Goal: Task Accomplishment & Management: Complete application form

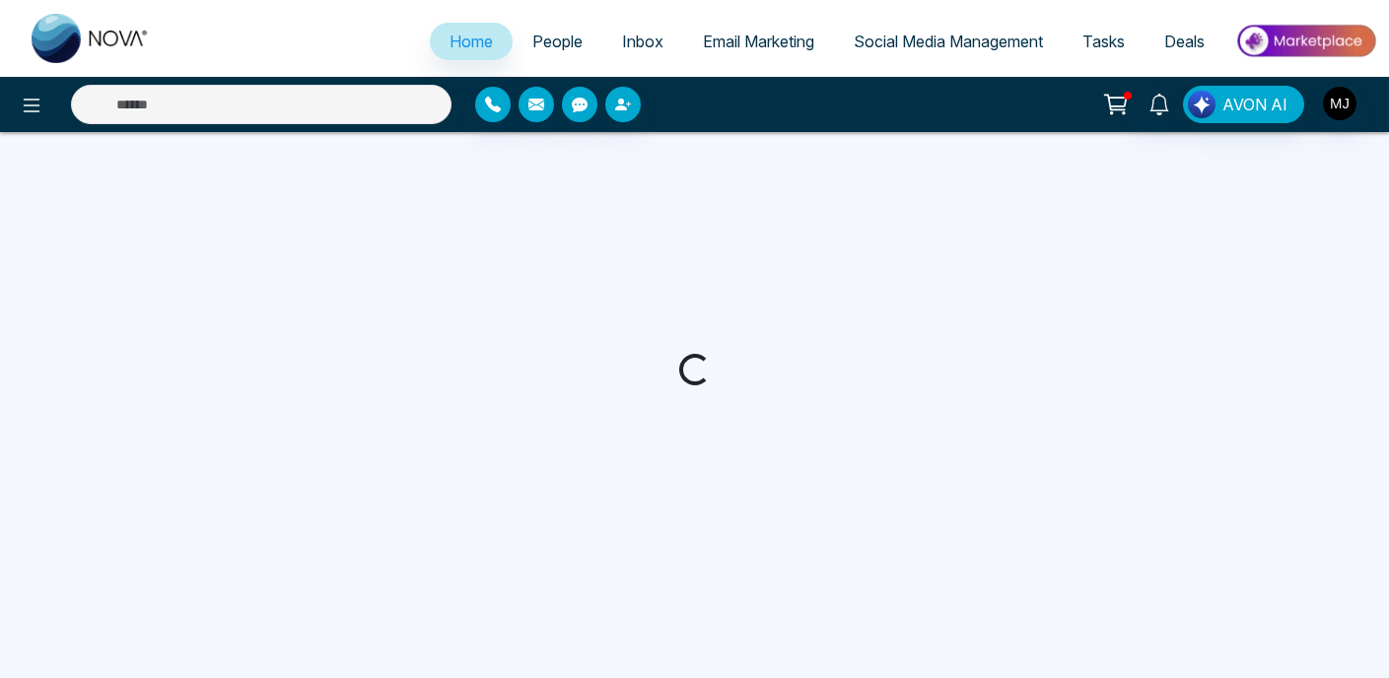
select select "*"
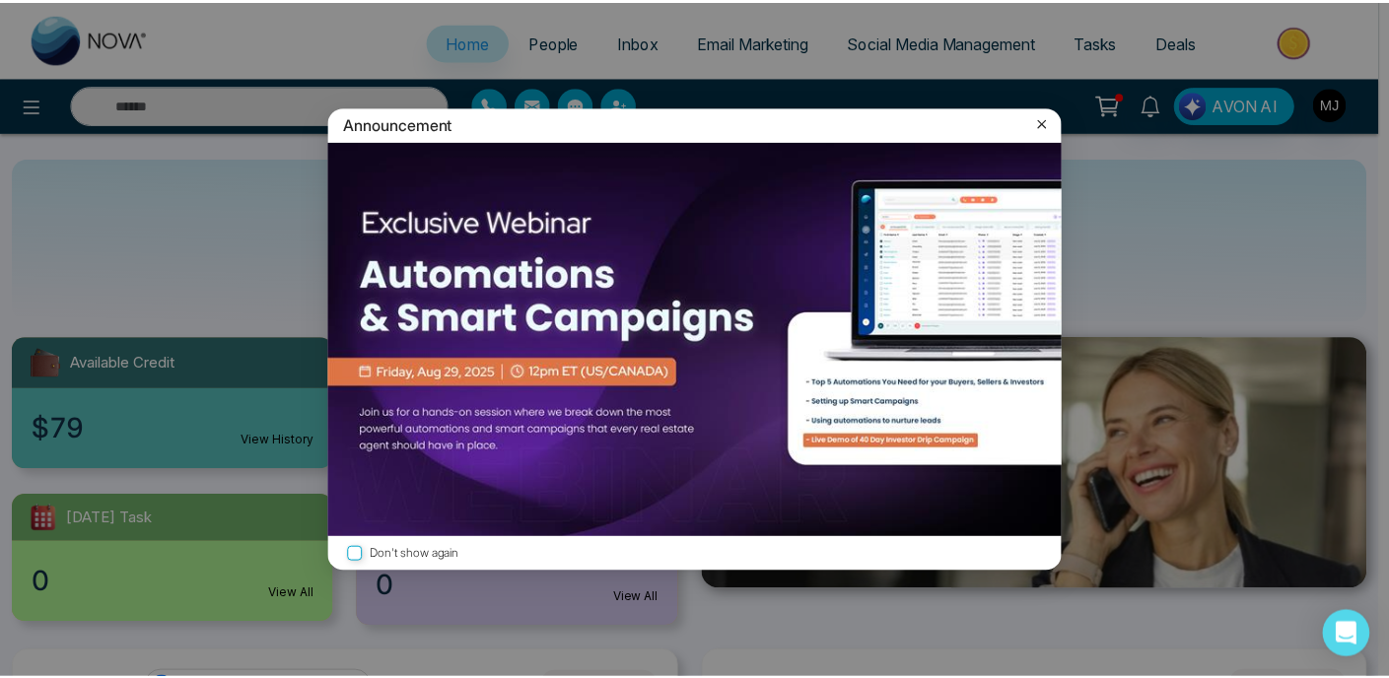
scroll to position [7, 0]
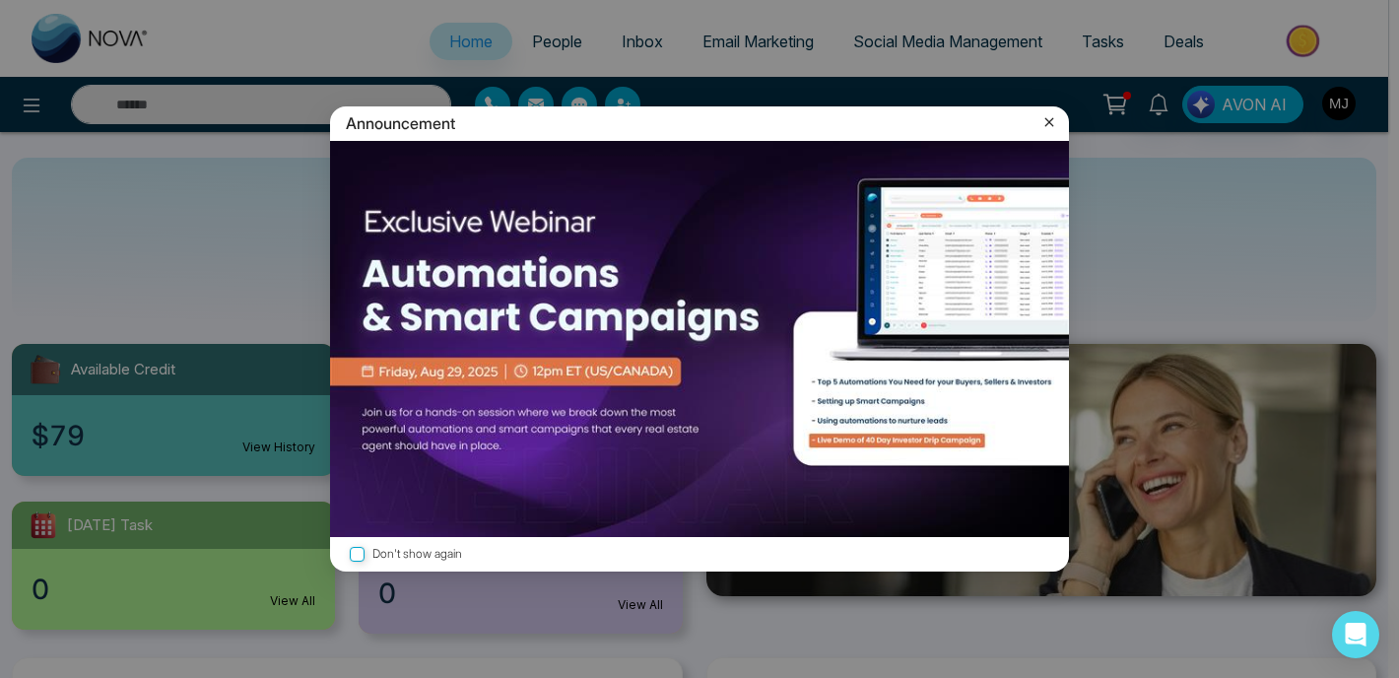
click at [1050, 122] on icon at bounding box center [1050, 122] width 20 height 20
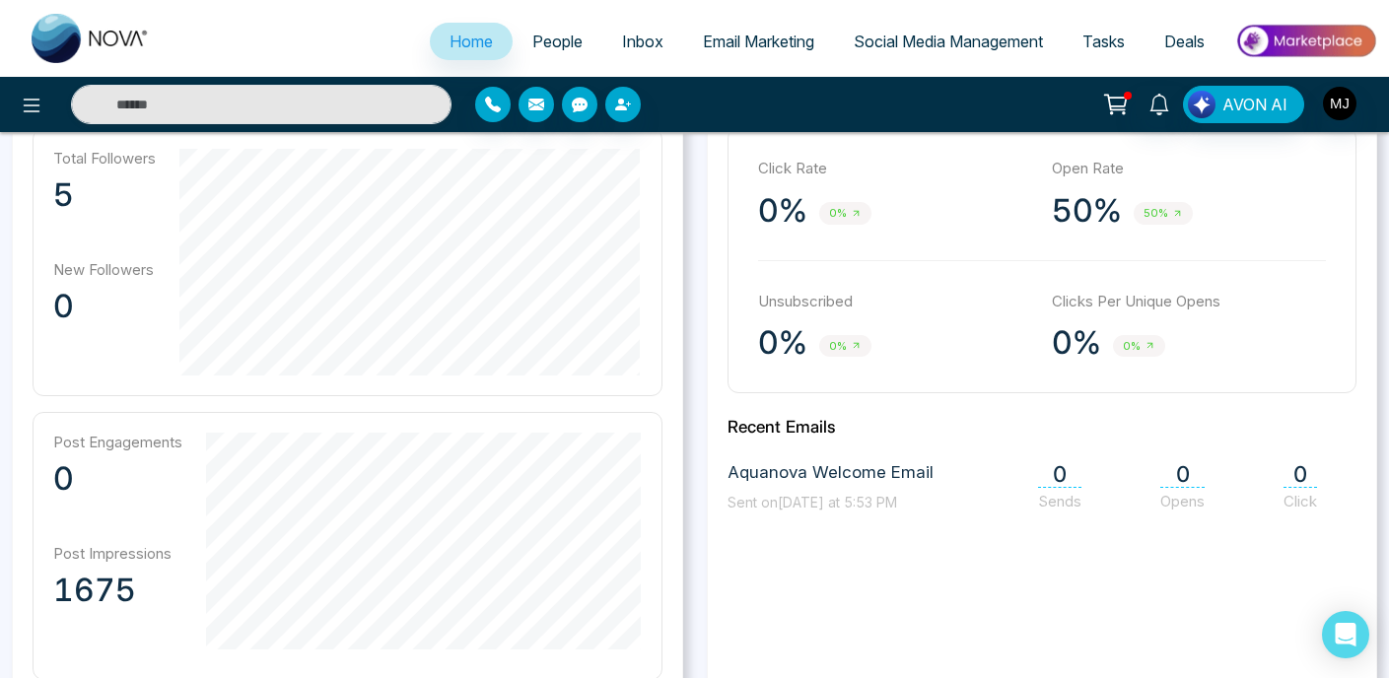
scroll to position [682, 0]
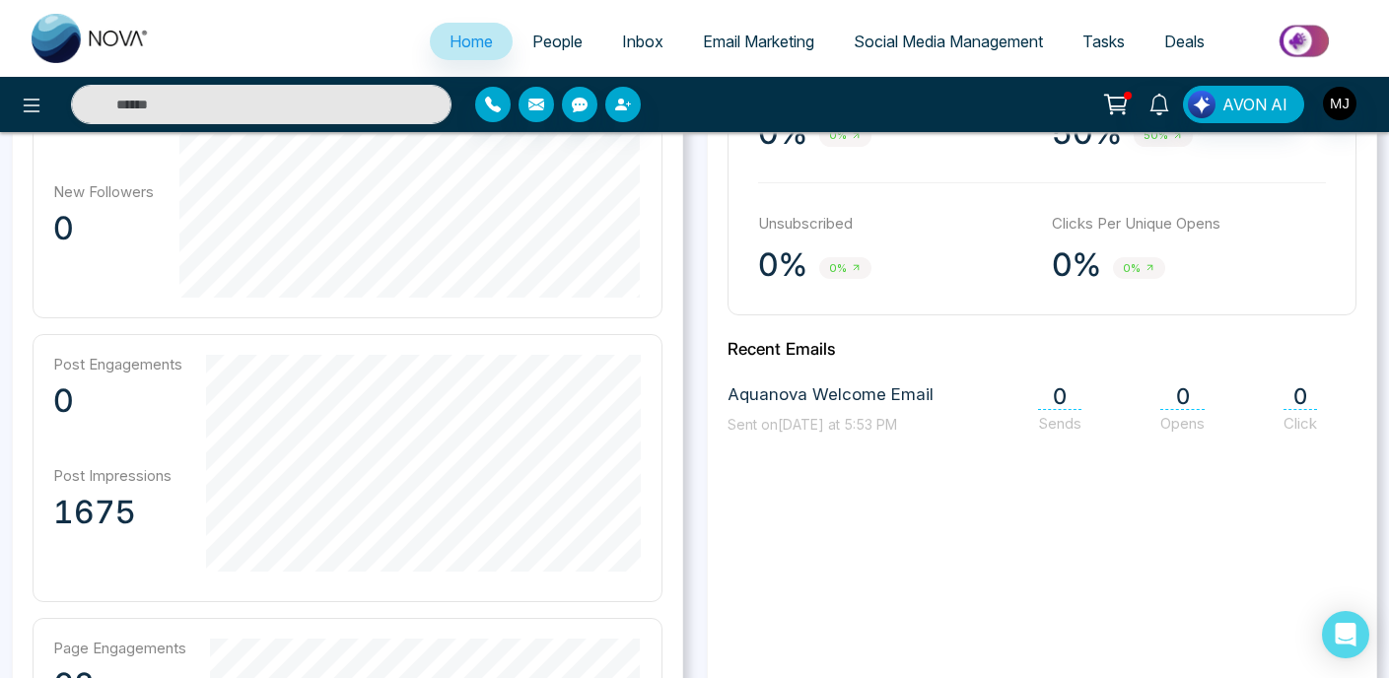
click at [794, 385] on span "Aquanova Welcome Email" at bounding box center [830, 395] width 206 height 26
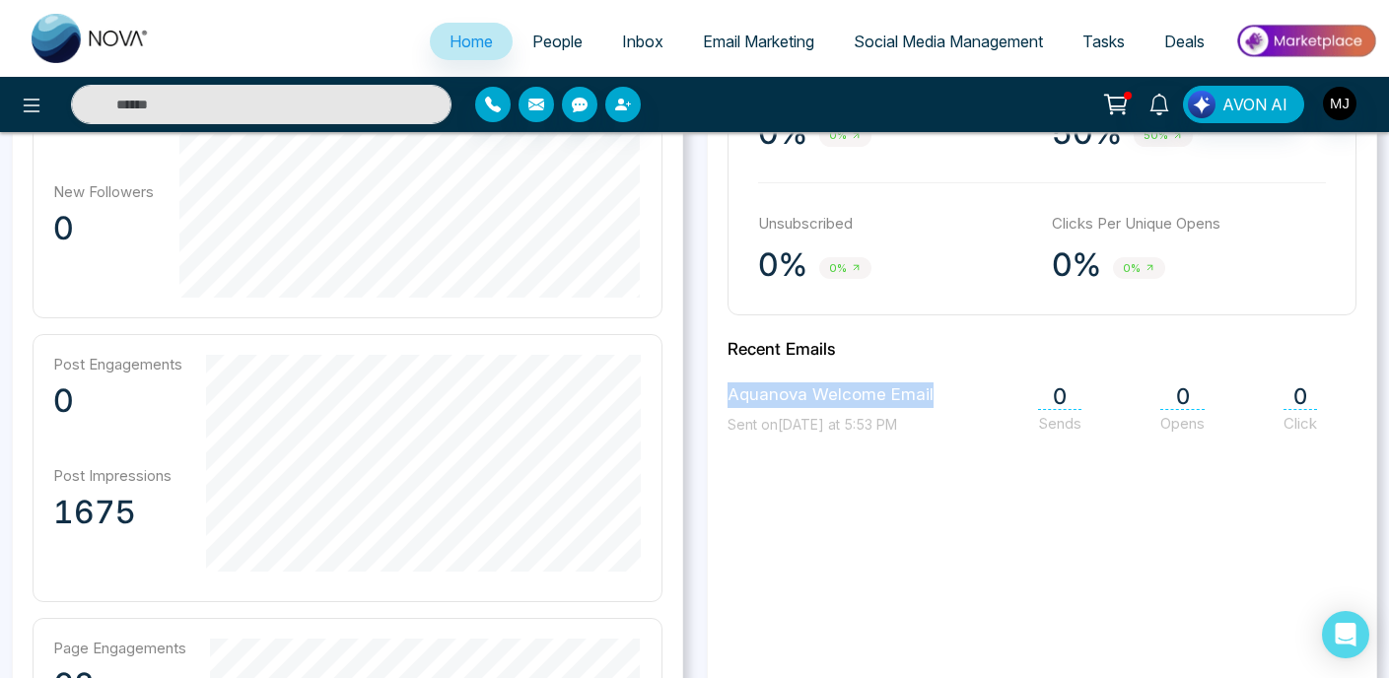
click at [832, 399] on span "Aquanova Welcome Email" at bounding box center [830, 395] width 206 height 26
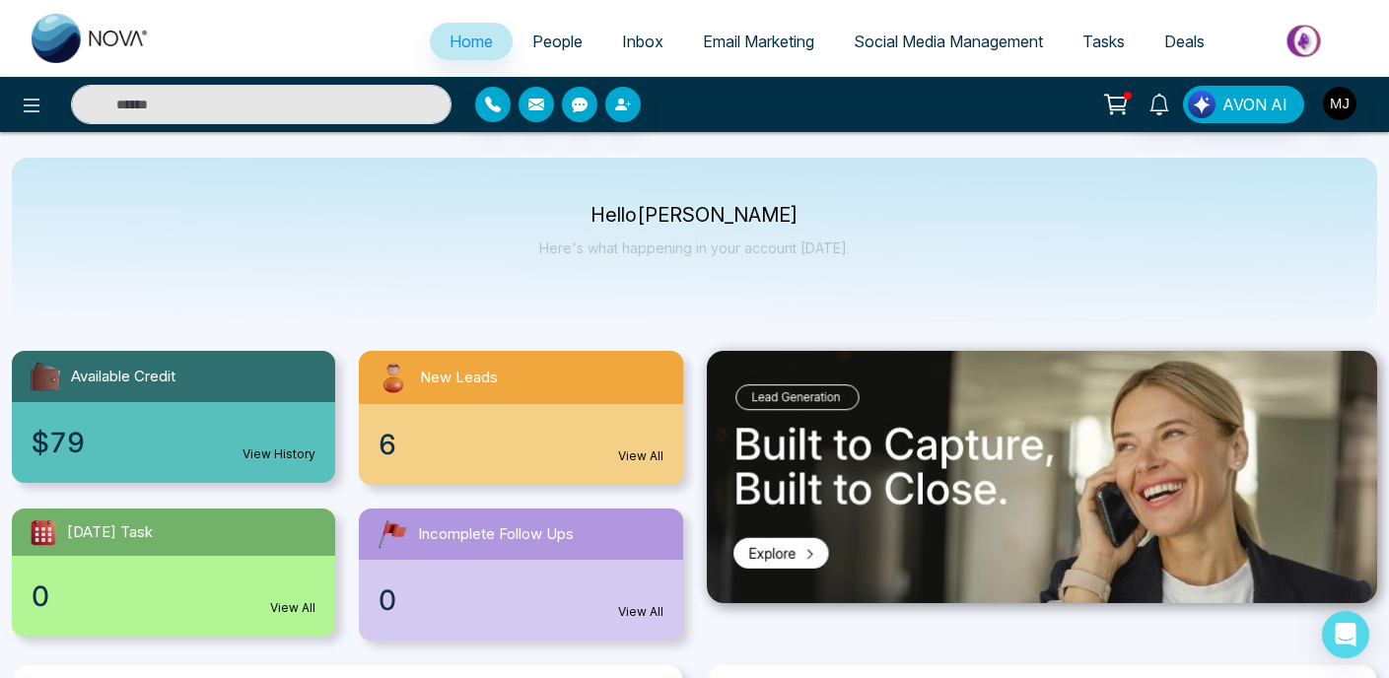
scroll to position [0, 0]
click at [36, 118] on button at bounding box center [31, 104] width 39 height 39
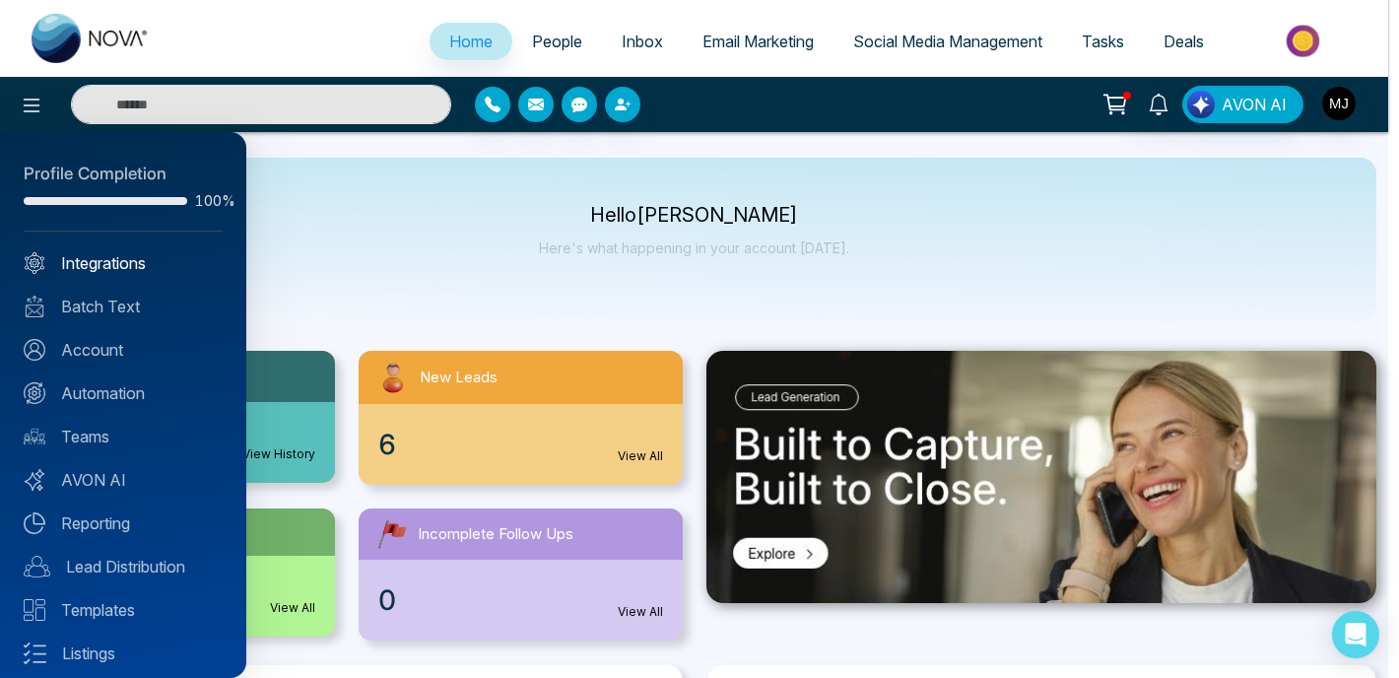
click at [129, 260] on link "Integrations" at bounding box center [123, 263] width 199 height 24
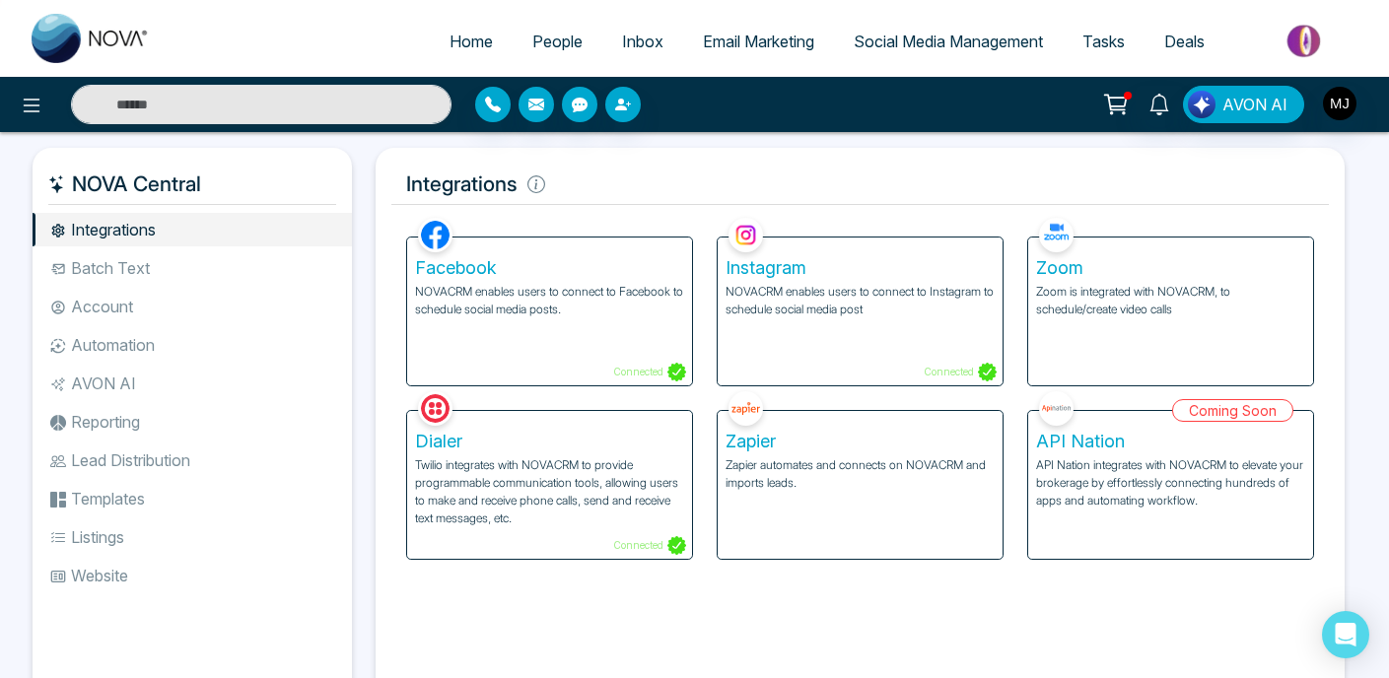
click at [806, 510] on div "Zapier Zapier automates and connects on NOVACRM and imports leads." at bounding box center [859, 485] width 285 height 148
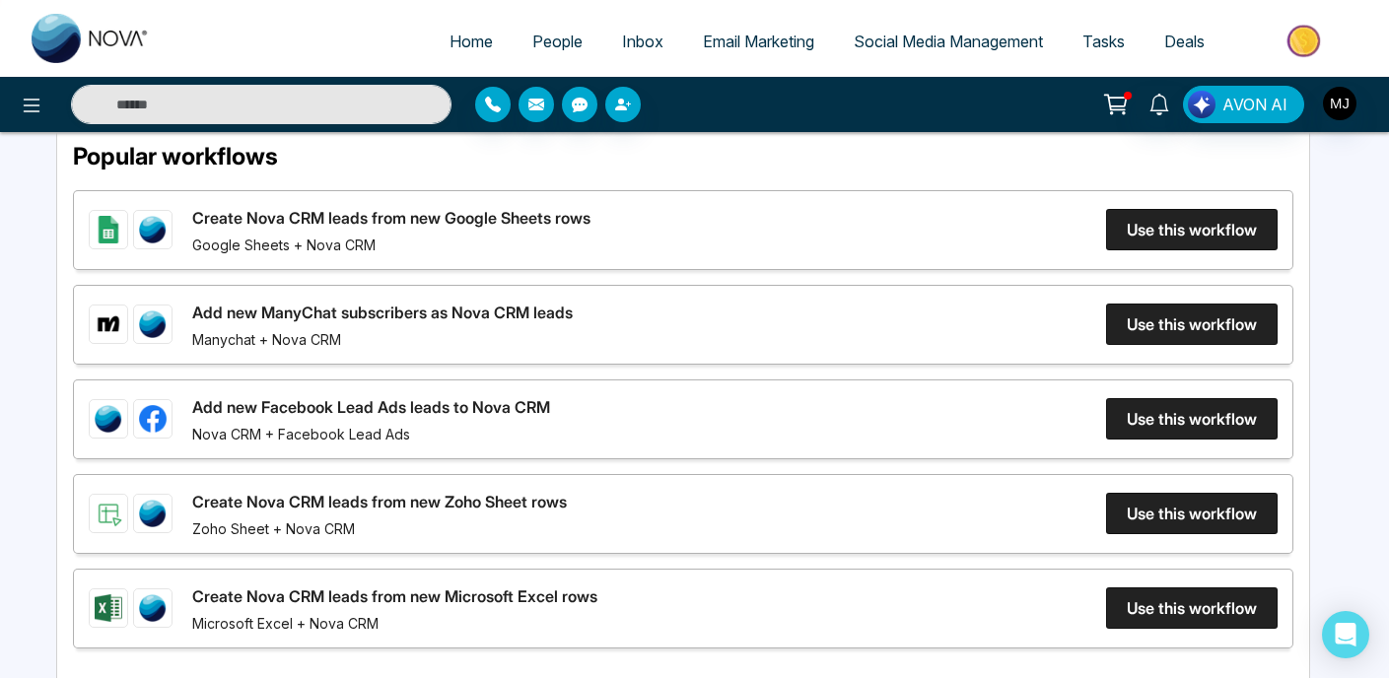
scroll to position [568, 0]
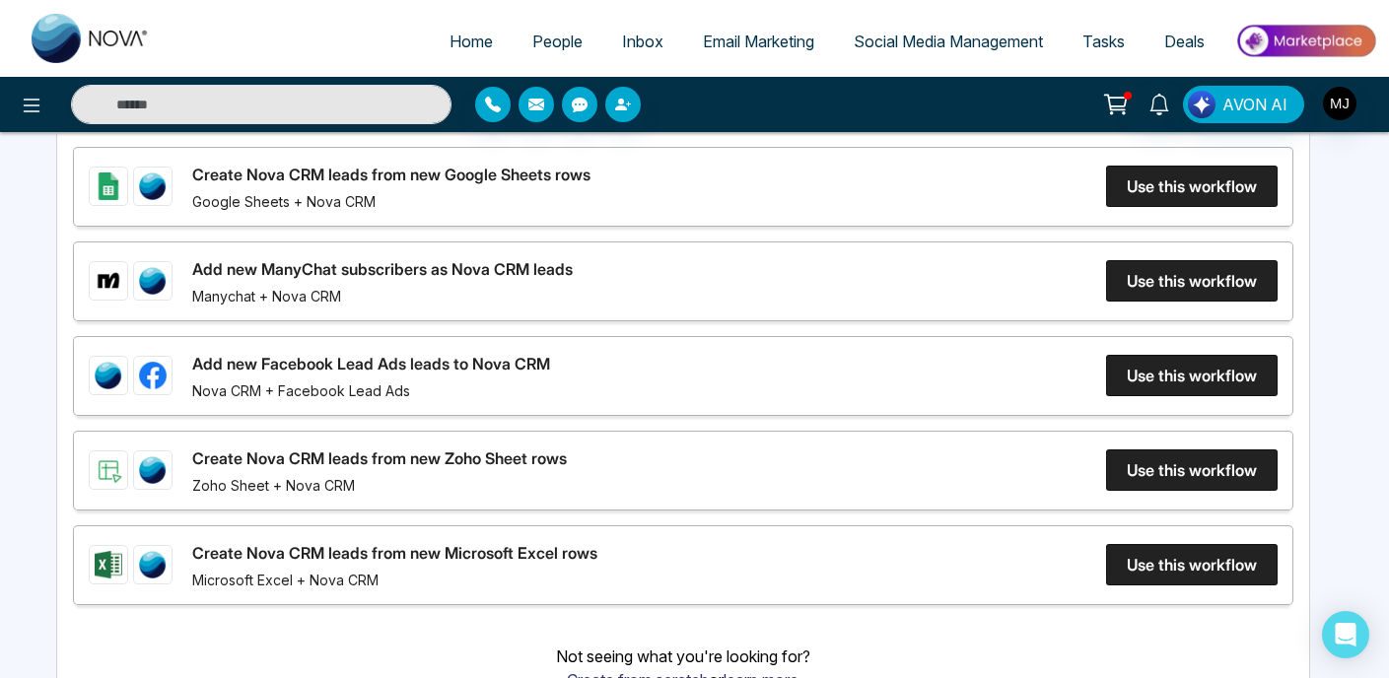
click at [550, 375] on link "Add new Facebook Lead Ads leads to Nova CRM" at bounding box center [371, 364] width 358 height 24
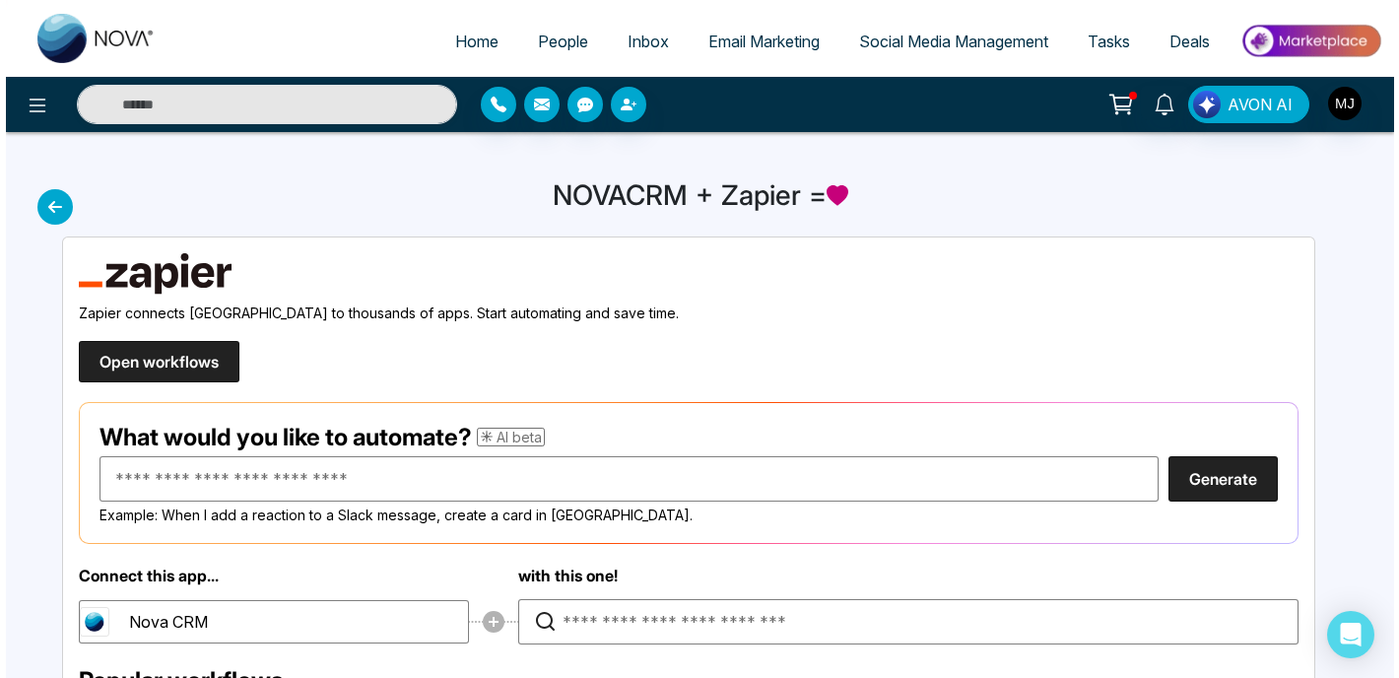
scroll to position [0, 0]
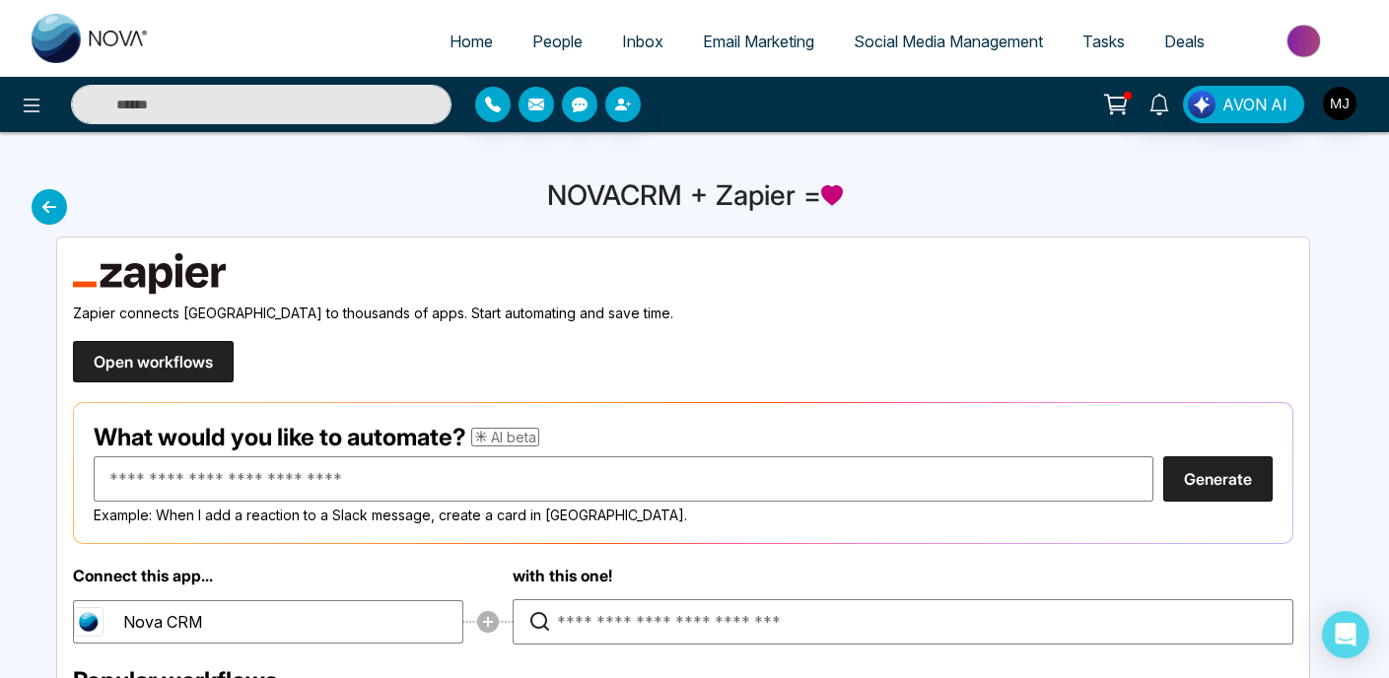
click at [449, 44] on span "Home" at bounding box center [470, 42] width 43 height 20
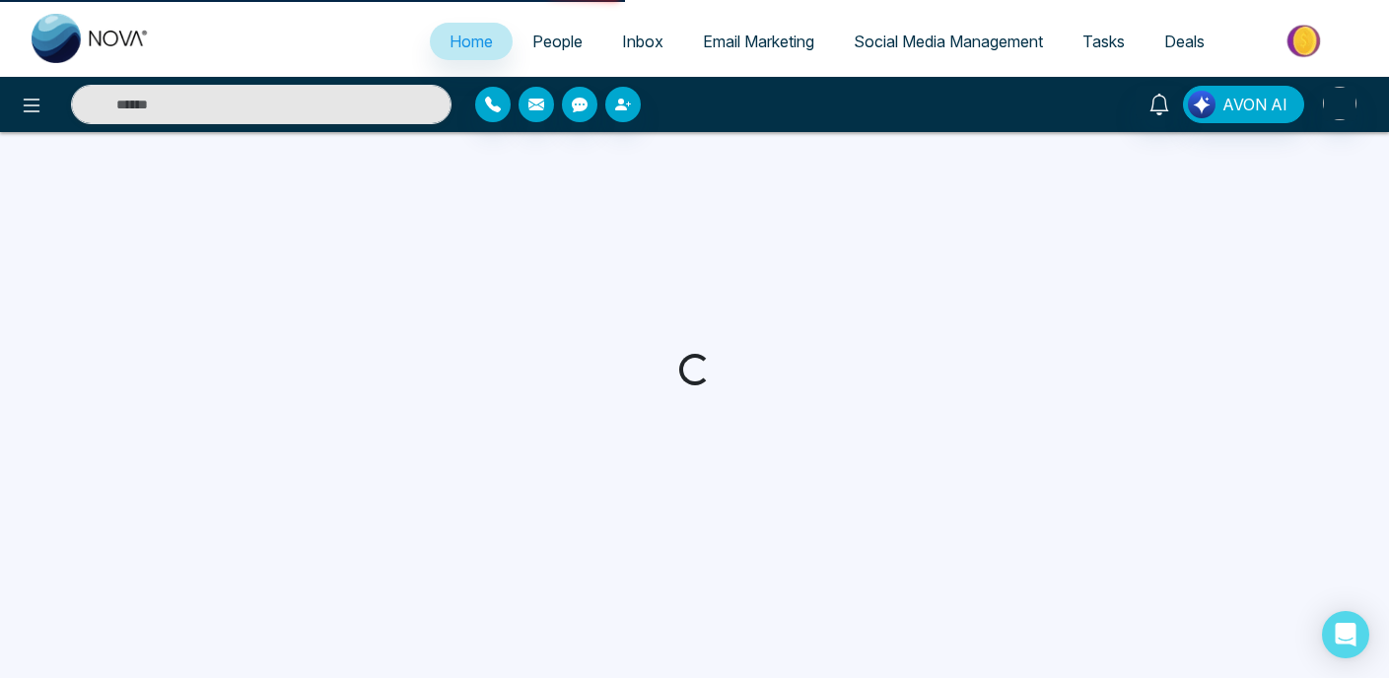
select select "*"
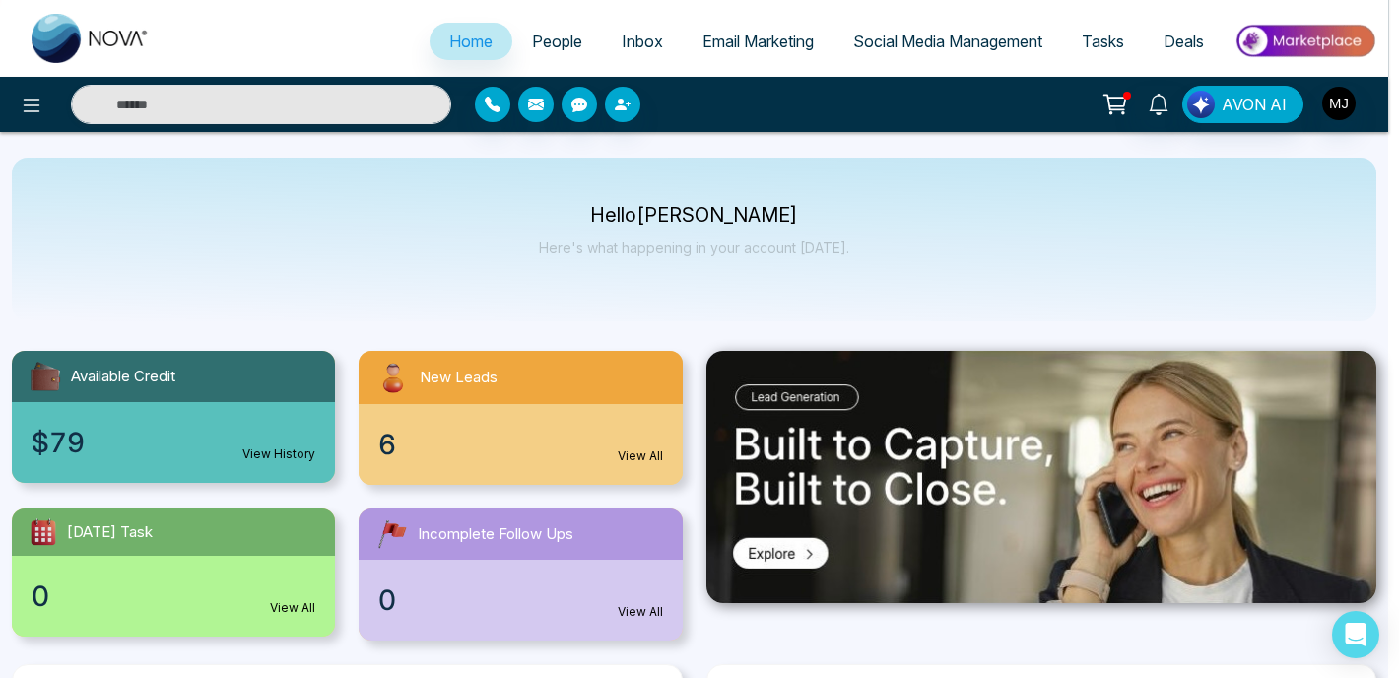
click at [557, 45] on div "Announcement Don't show again" at bounding box center [699, 339] width 1399 height 678
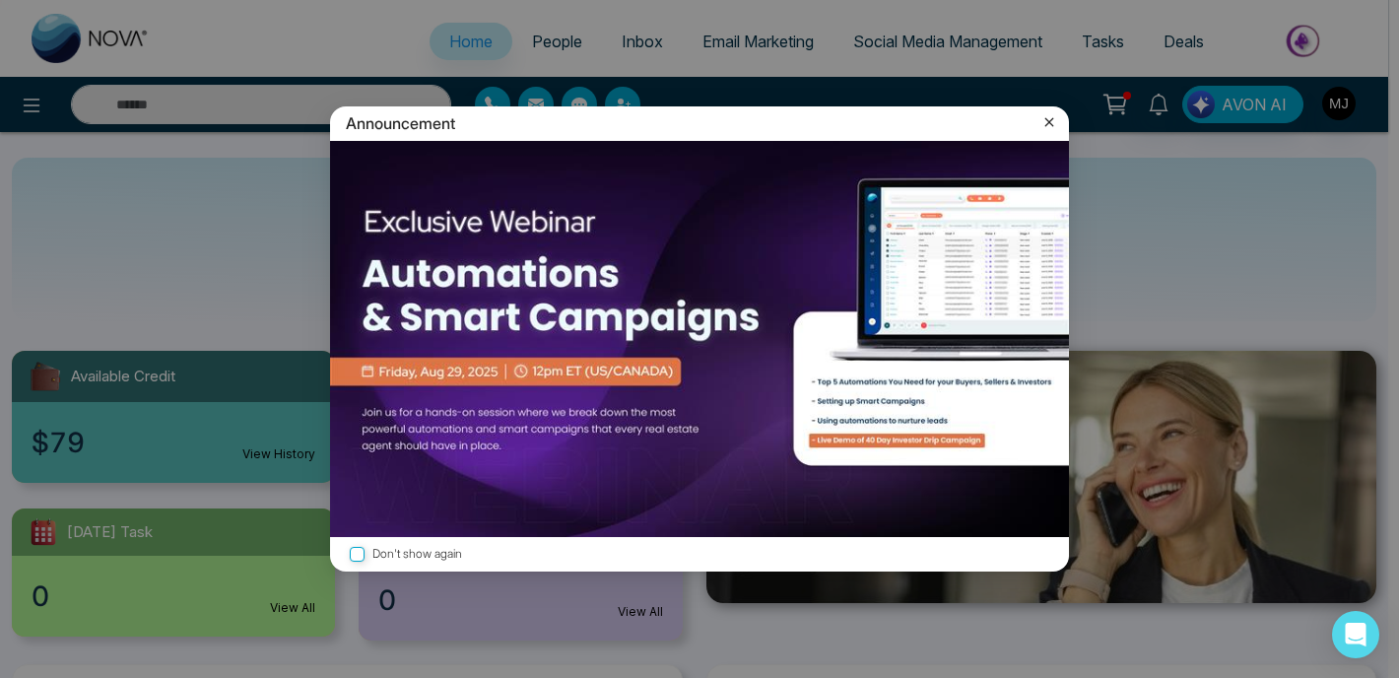
click at [546, 47] on div "Announcement Don't show again" at bounding box center [699, 339] width 1399 height 678
click at [1112, 248] on div "Announcement Don't show again" at bounding box center [699, 339] width 1399 height 678
click at [1048, 127] on icon at bounding box center [1050, 122] width 20 height 20
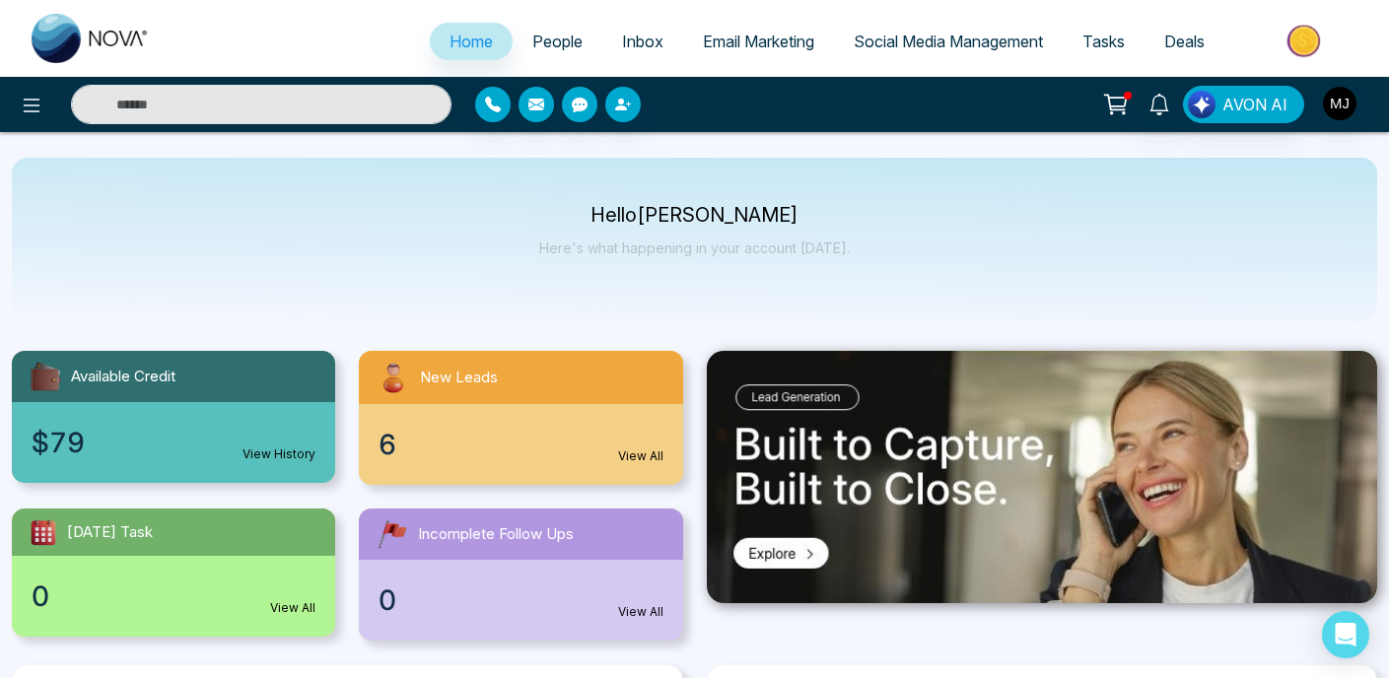
click at [539, 48] on span "People" at bounding box center [557, 42] width 50 height 20
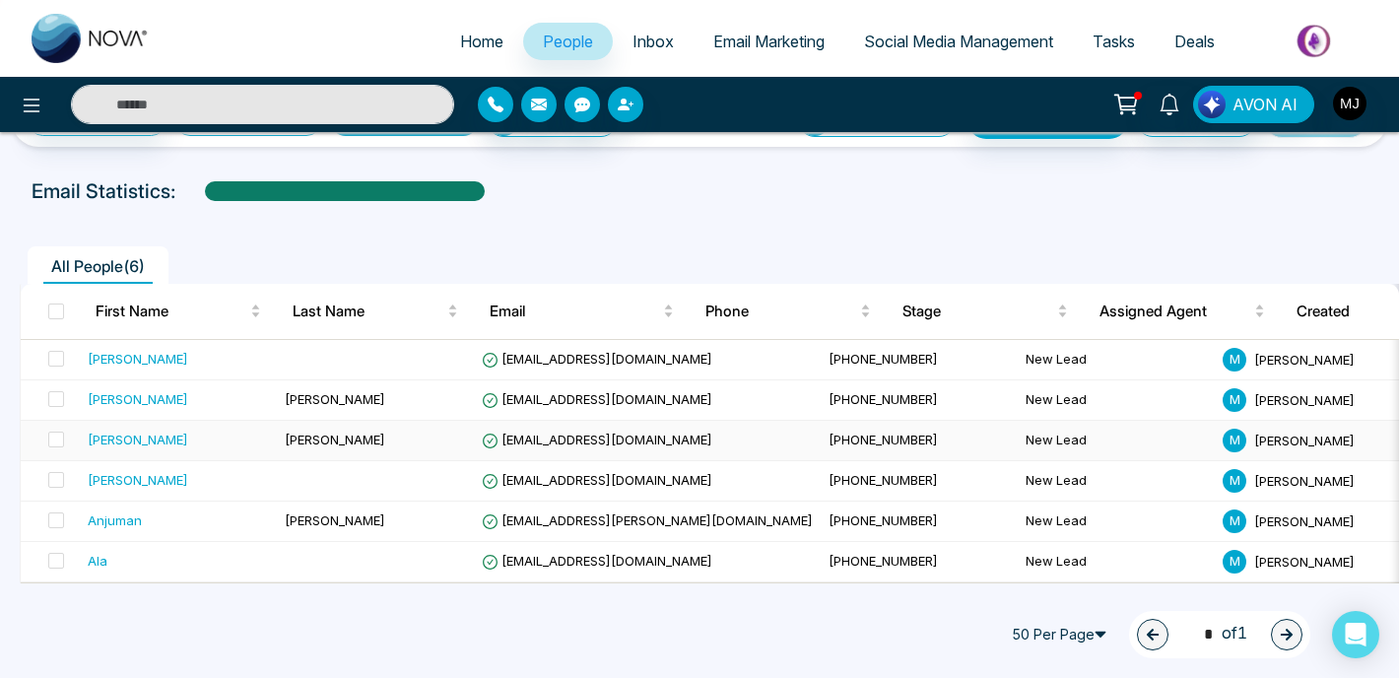
scroll to position [69, 0]
click at [585, 234] on div "All People ( 6 )" at bounding box center [700, 259] width 1384 height 50
click at [460, 40] on span "Home" at bounding box center [481, 42] width 43 height 20
select select "*"
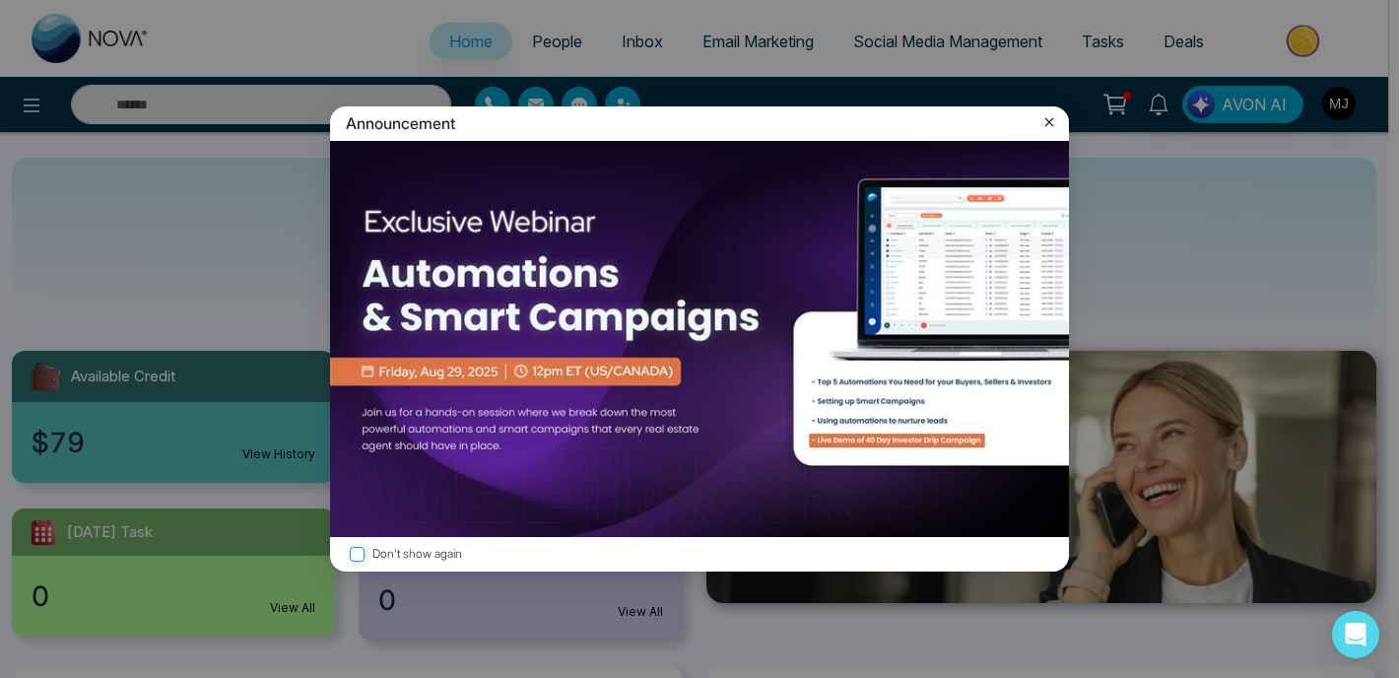
click at [1229, 250] on div "Announcement Don't show again" at bounding box center [699, 339] width 1399 height 678
click at [1056, 126] on icon at bounding box center [1050, 122] width 20 height 20
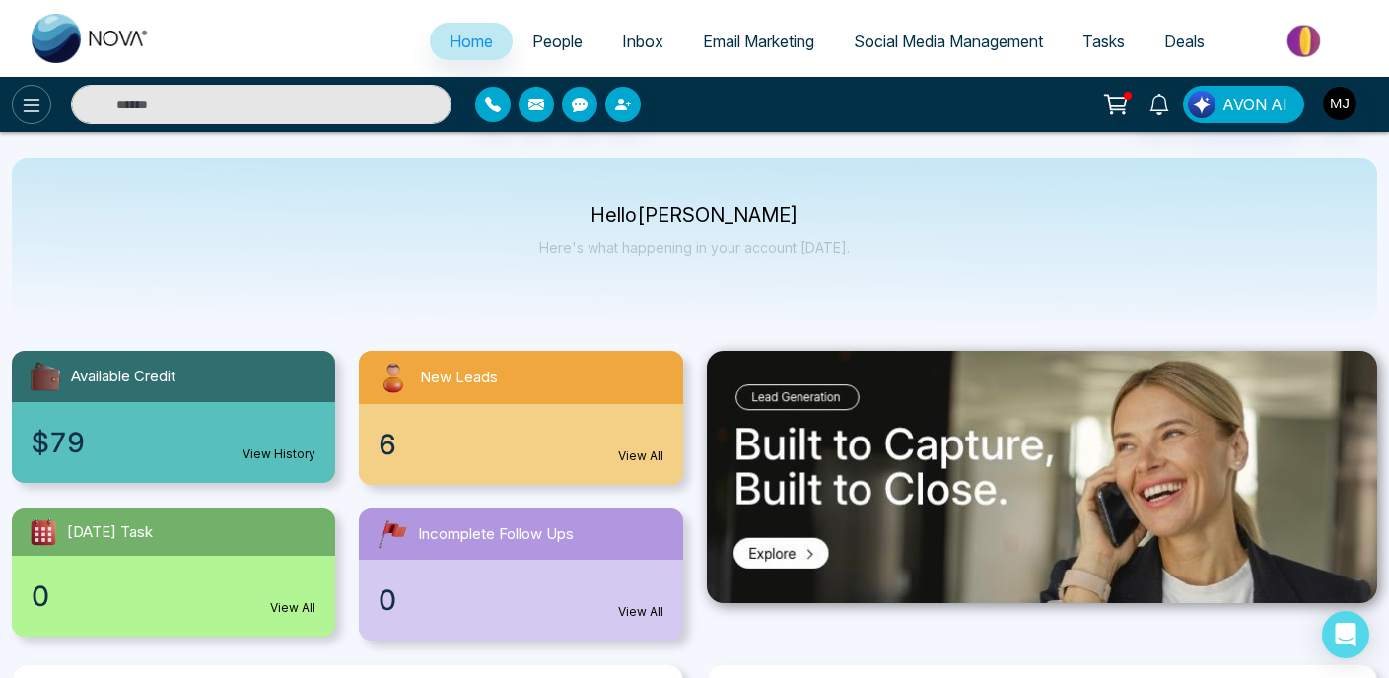
click at [31, 102] on icon at bounding box center [32, 106] width 24 height 24
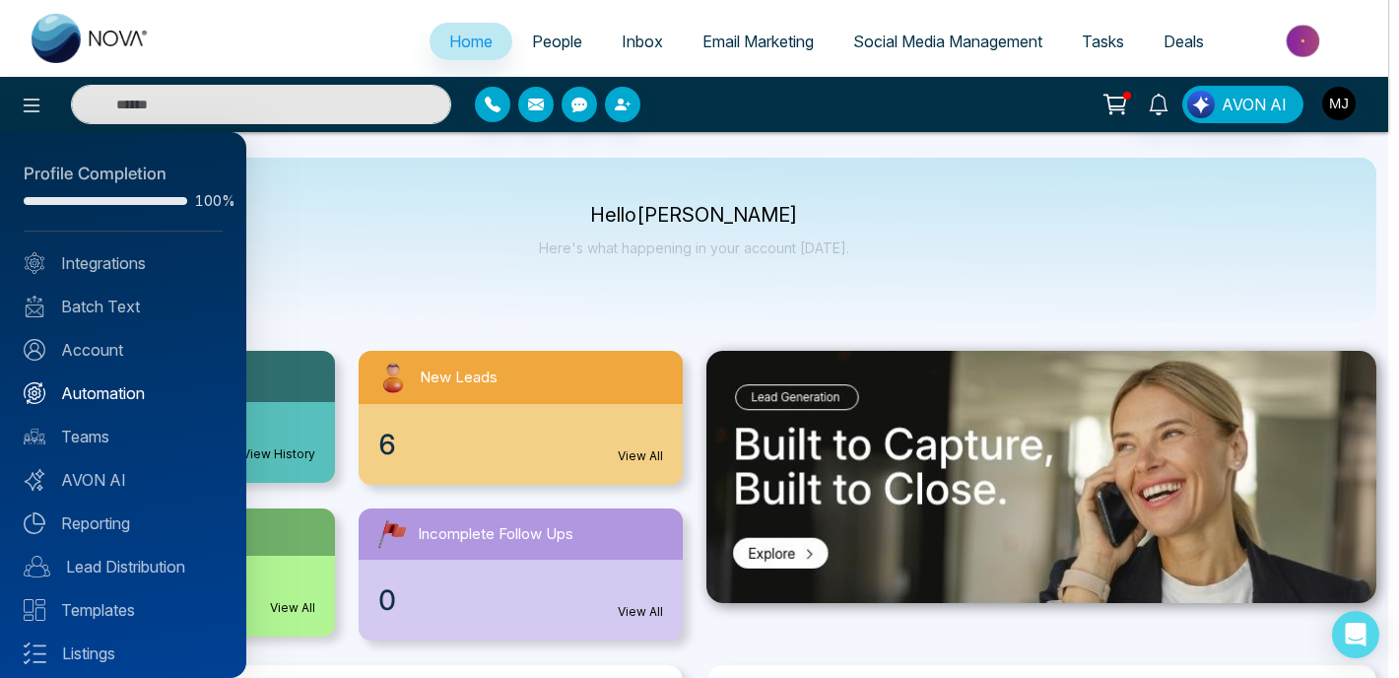
click at [123, 383] on link "Automation" at bounding box center [123, 393] width 199 height 24
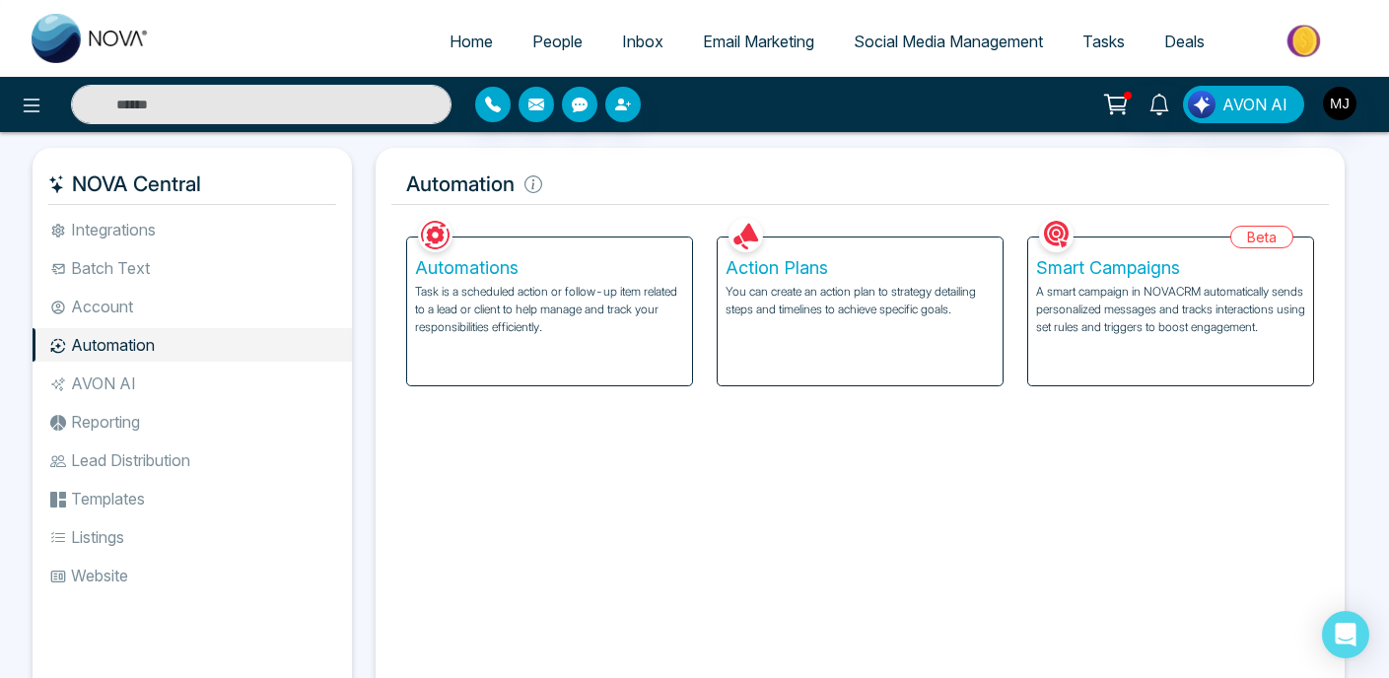
click at [888, 313] on p "You can create an action plan to strategy detailing steps and timelines to achi…" at bounding box center [859, 300] width 269 height 35
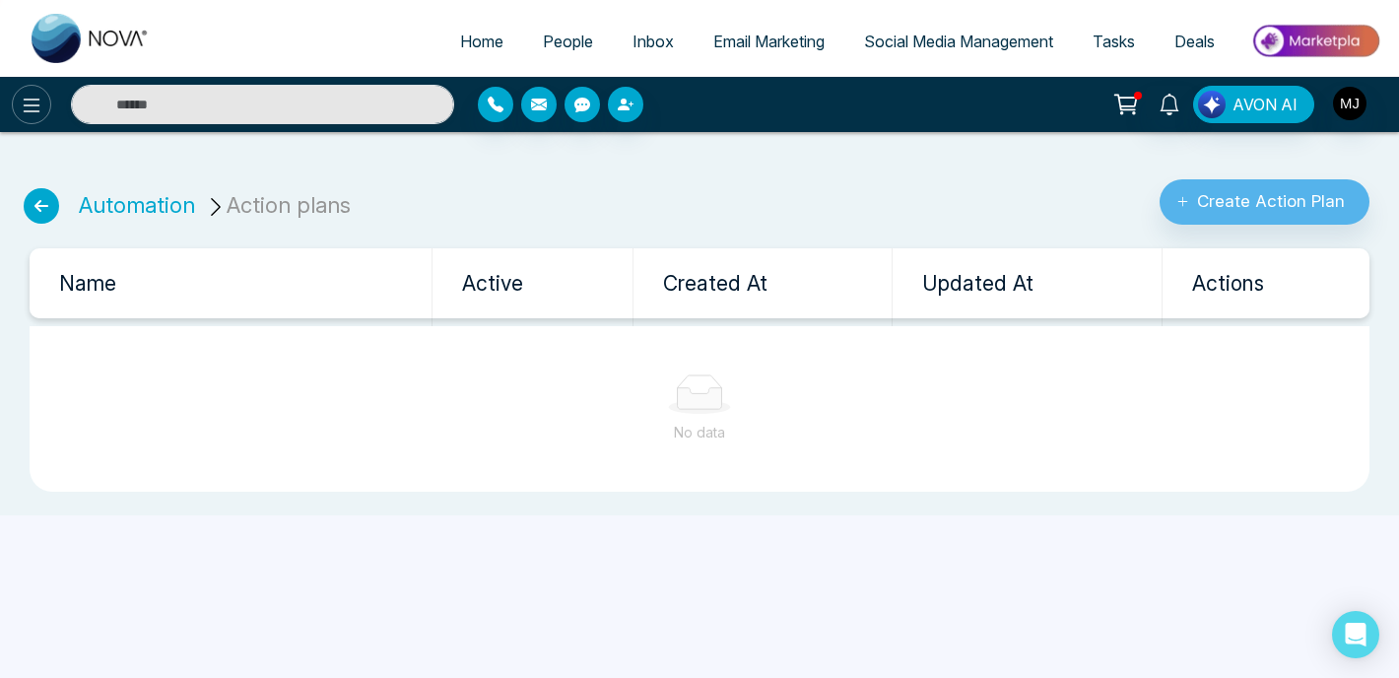
click at [37, 108] on icon at bounding box center [32, 106] width 24 height 24
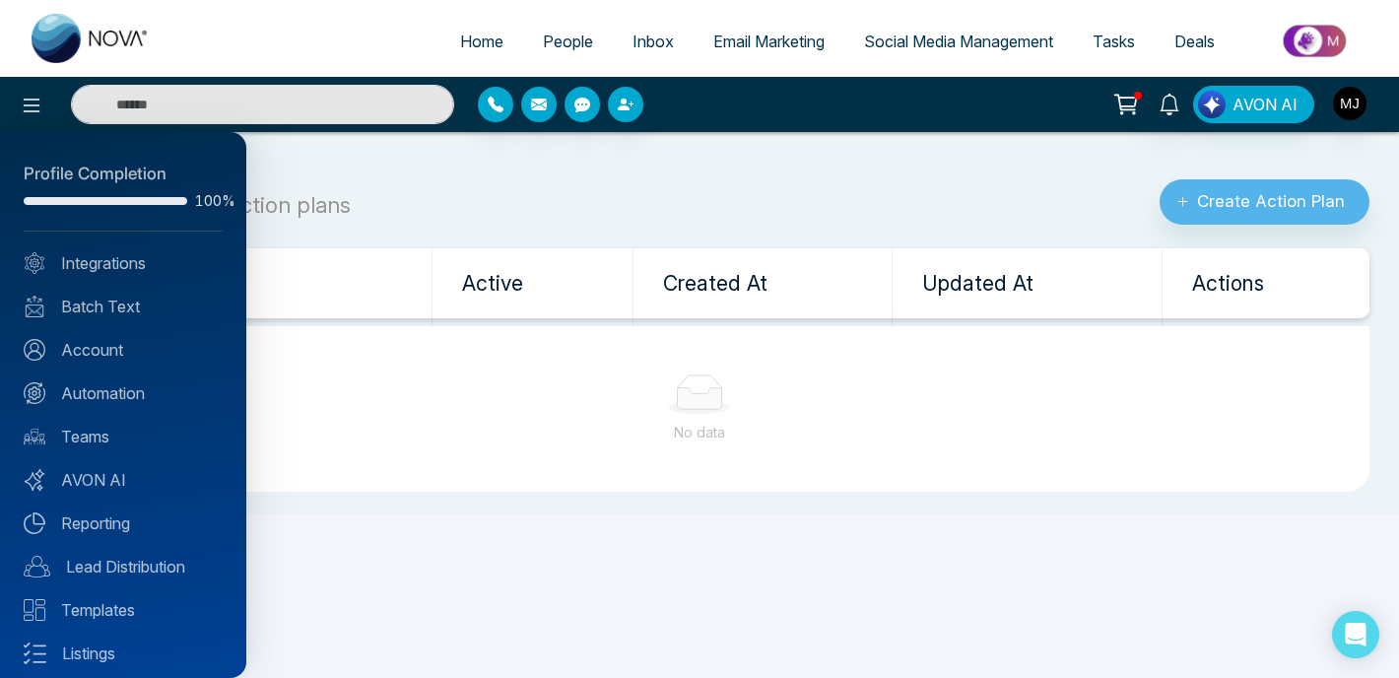
click at [571, 219] on div at bounding box center [699, 339] width 1399 height 678
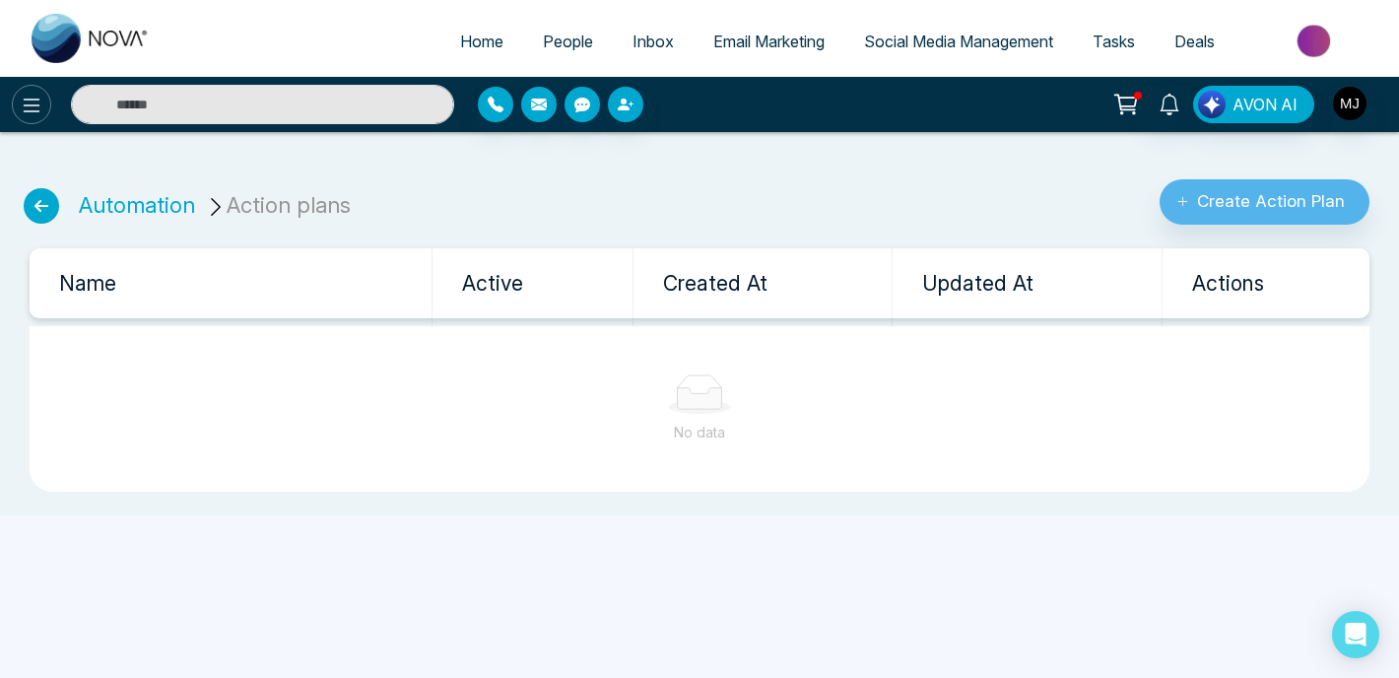
click at [41, 108] on icon at bounding box center [32, 106] width 24 height 24
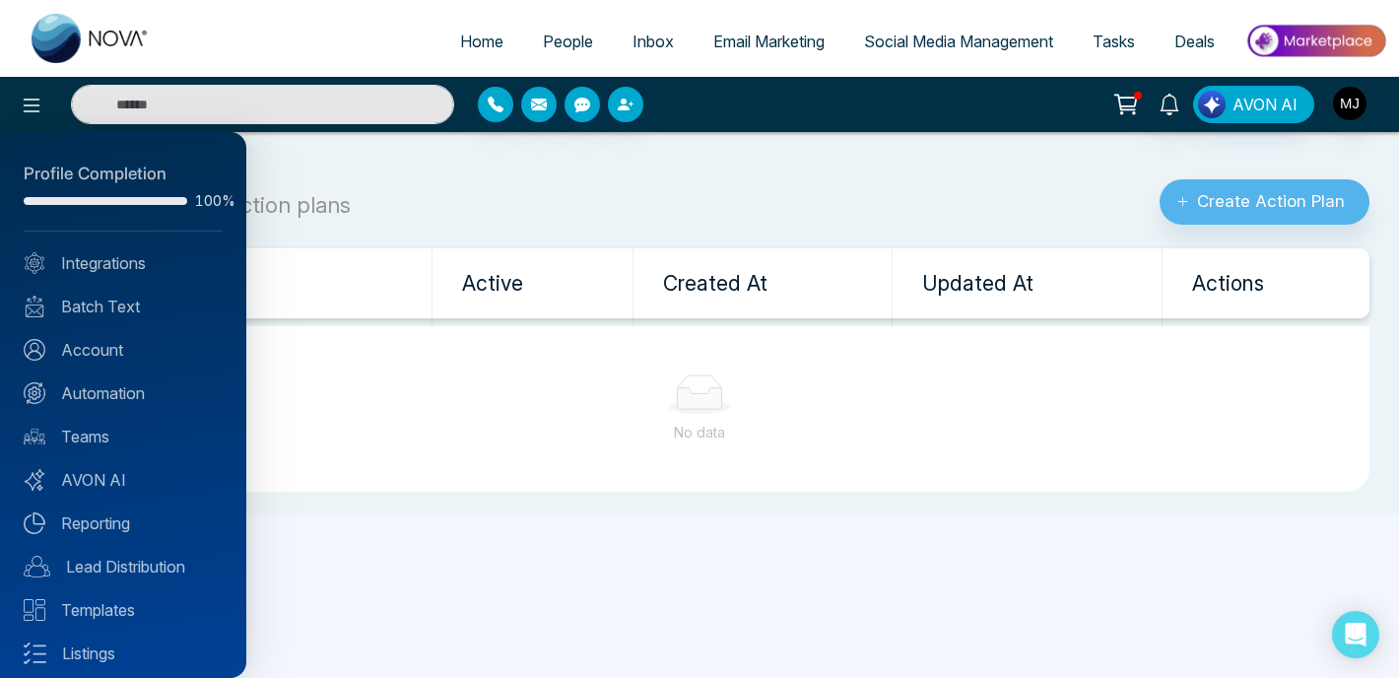
click at [369, 156] on div at bounding box center [699, 339] width 1399 height 678
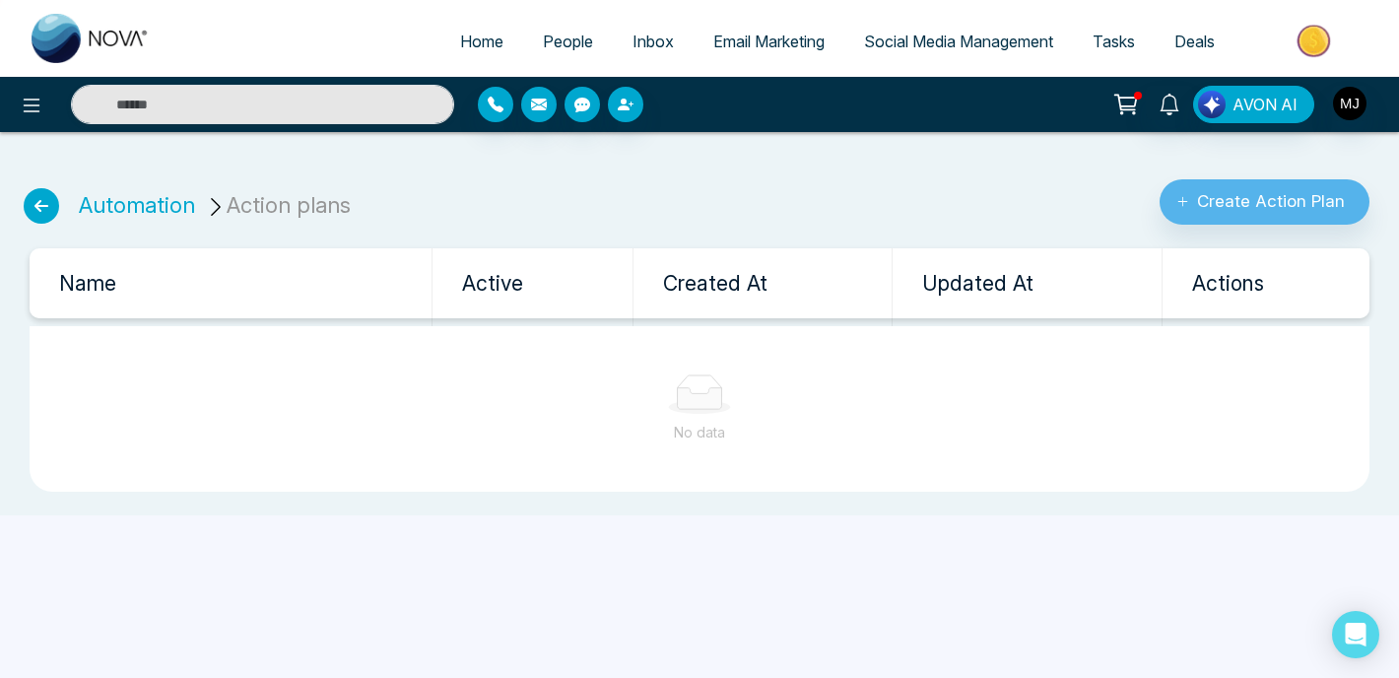
click at [36, 203] on icon at bounding box center [41, 205] width 35 height 35
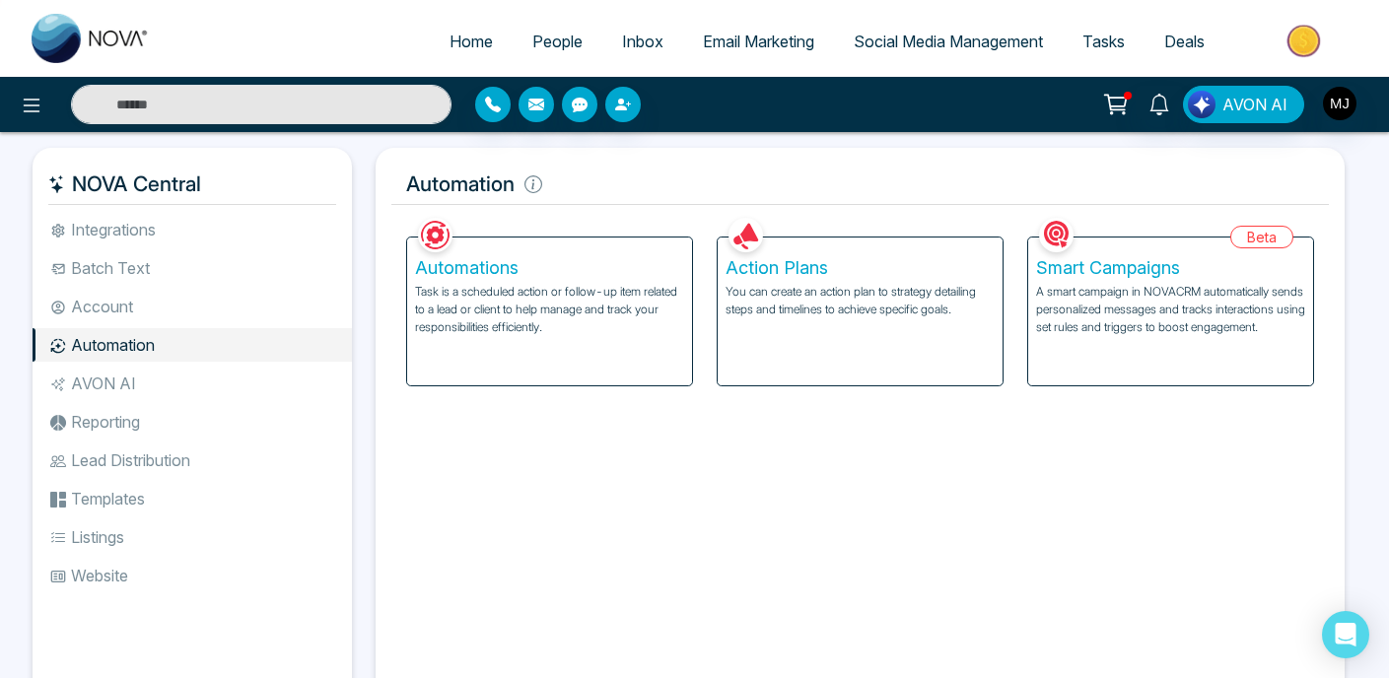
click at [661, 185] on h5 "Automation" at bounding box center [859, 184] width 937 height 41
click at [28, 115] on icon at bounding box center [32, 106] width 24 height 24
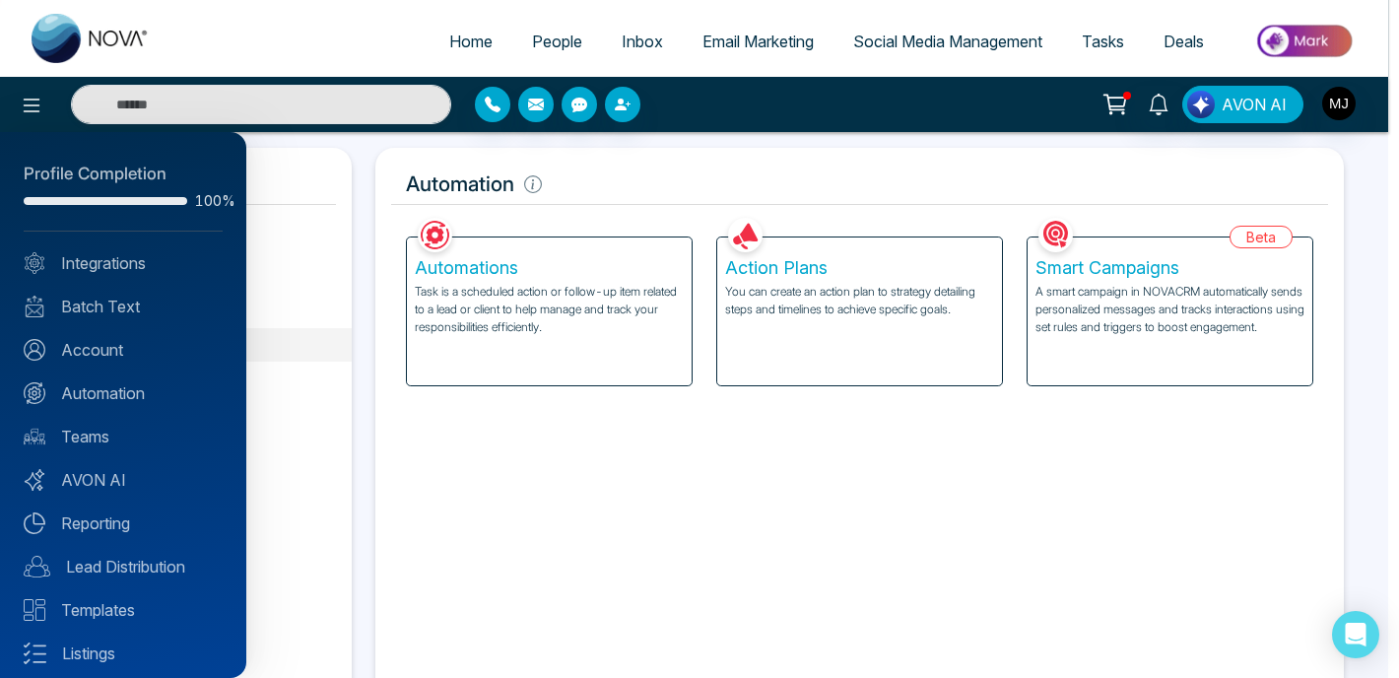
click at [605, 209] on div at bounding box center [699, 339] width 1399 height 678
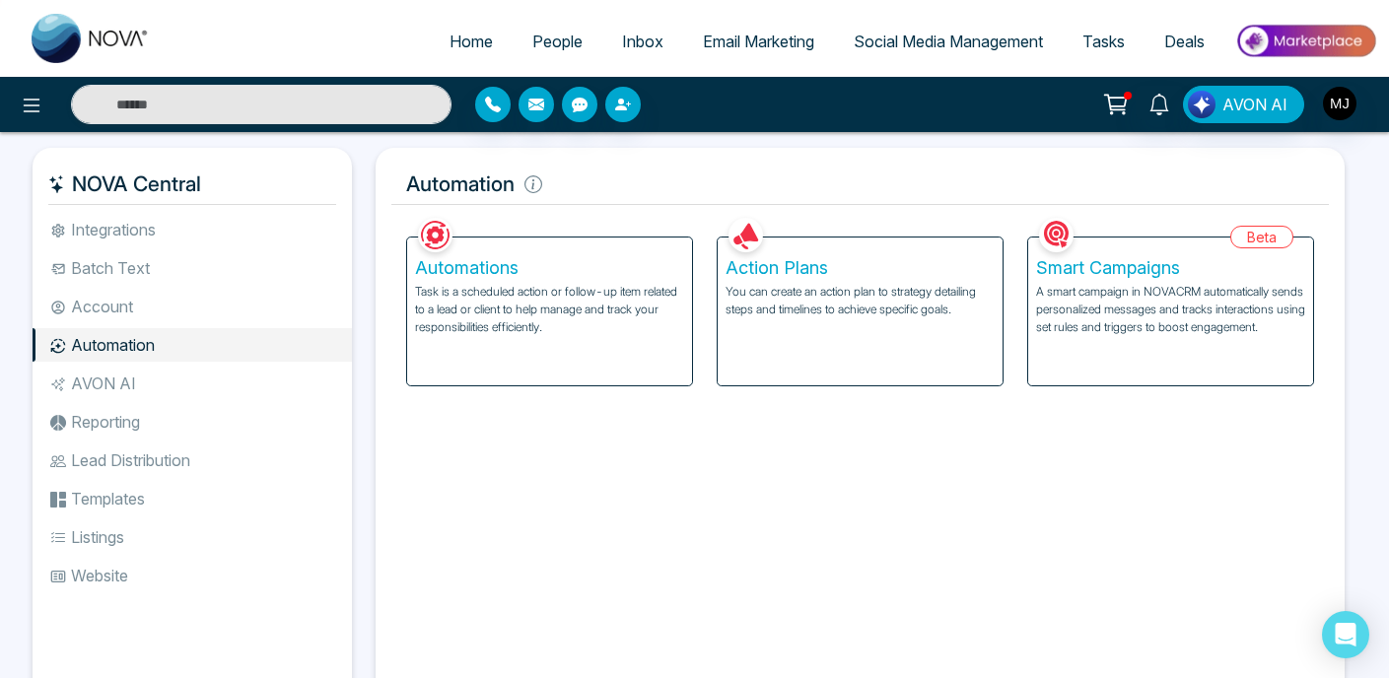
click at [123, 301] on li "Account" at bounding box center [192, 307] width 319 height 34
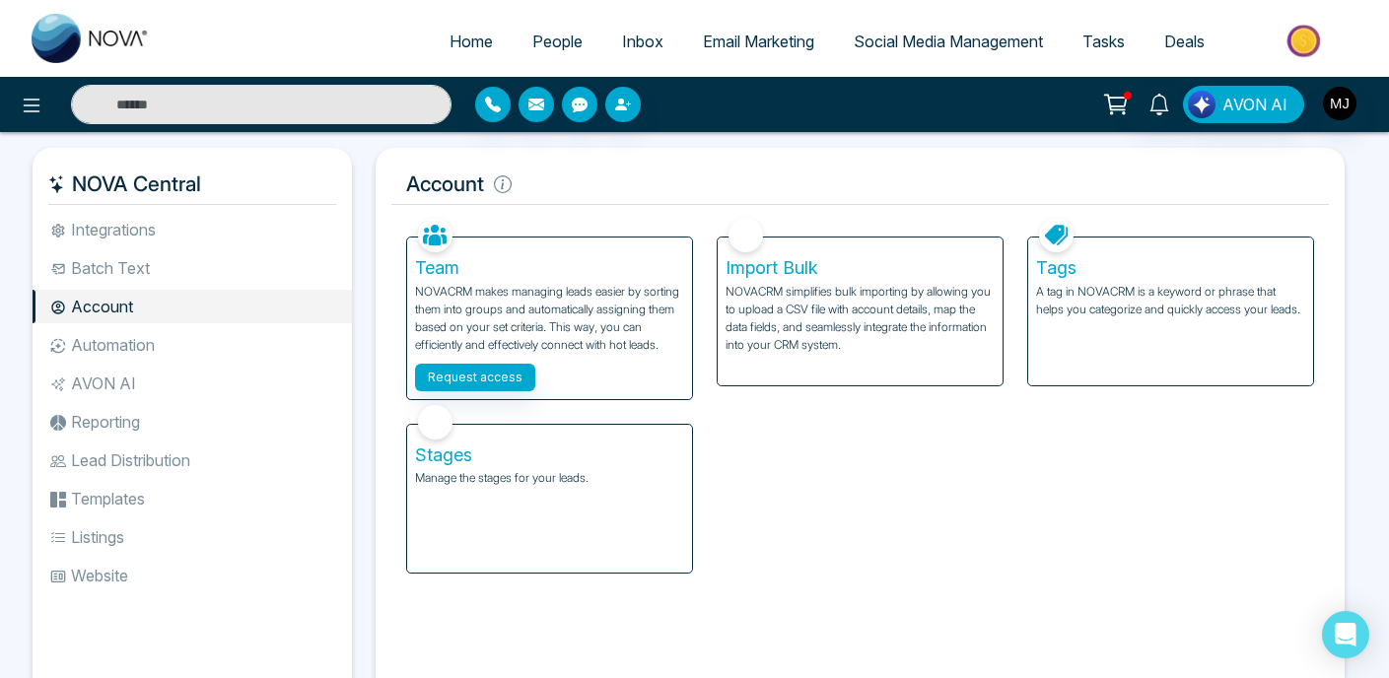
click at [541, 443] on div "Stages Manage the stages for your leads." at bounding box center [549, 499] width 285 height 148
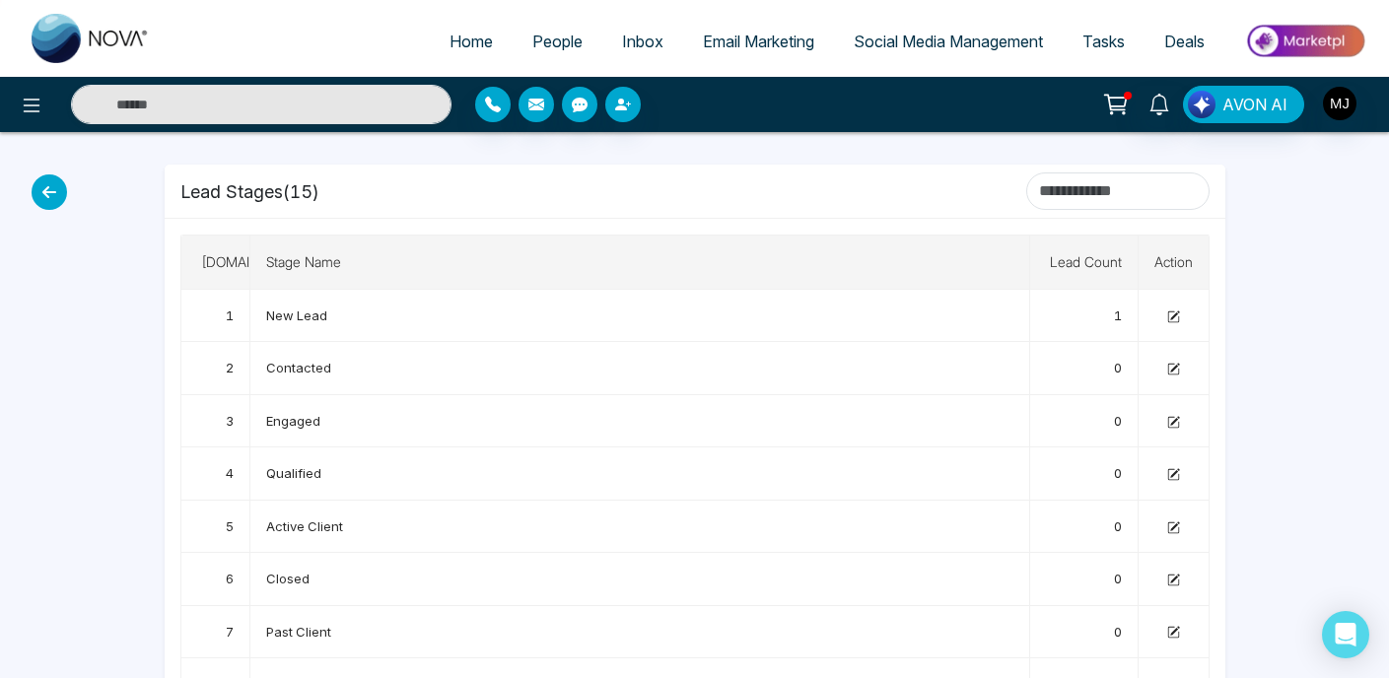
scroll to position [12, 0]
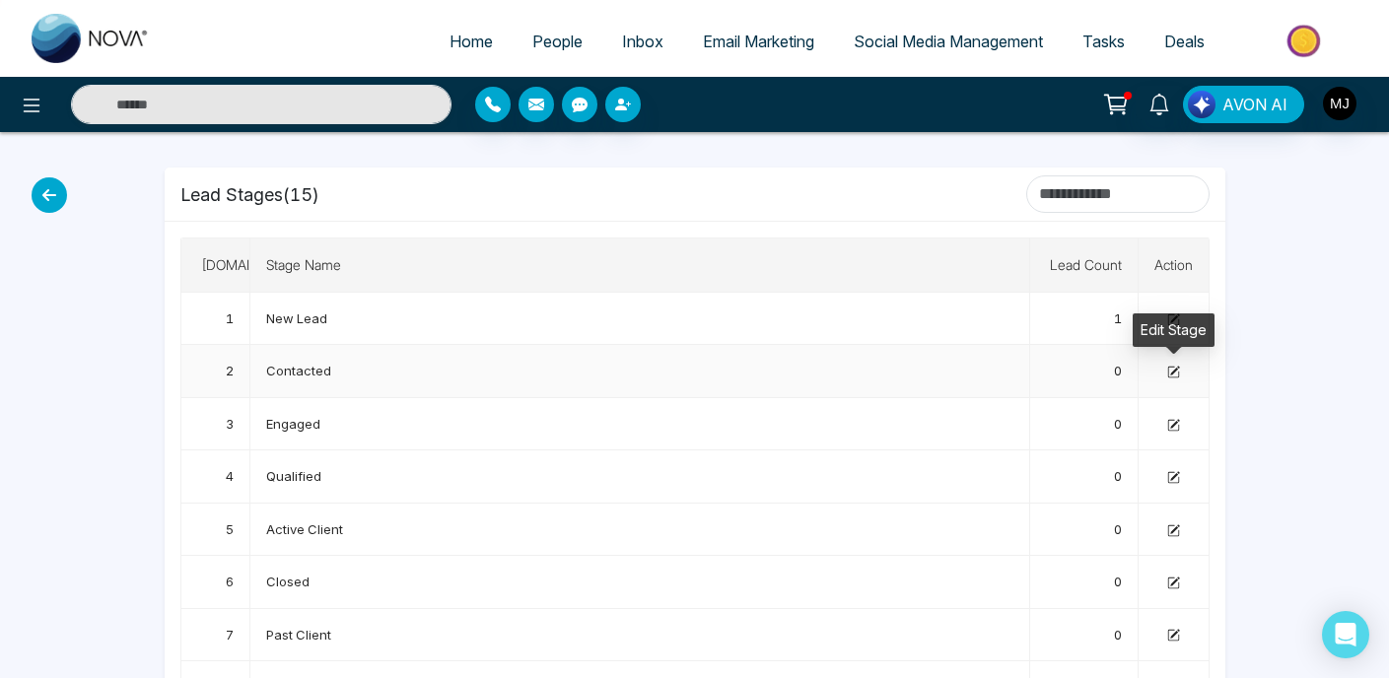
click at [1173, 369] on icon at bounding box center [1173, 372] width 13 height 13
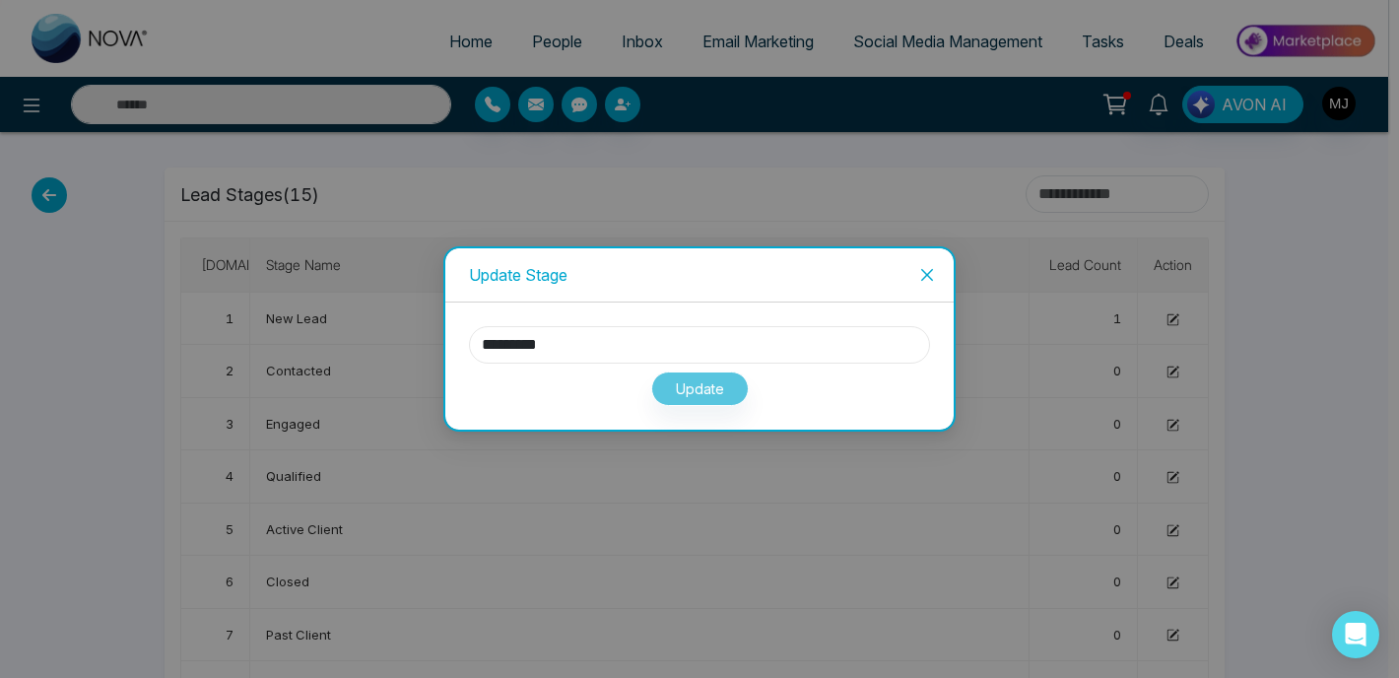
click at [650, 335] on input "*********" at bounding box center [699, 344] width 461 height 37
type input "**********"
click at [718, 396] on button "Update" at bounding box center [700, 389] width 98 height 34
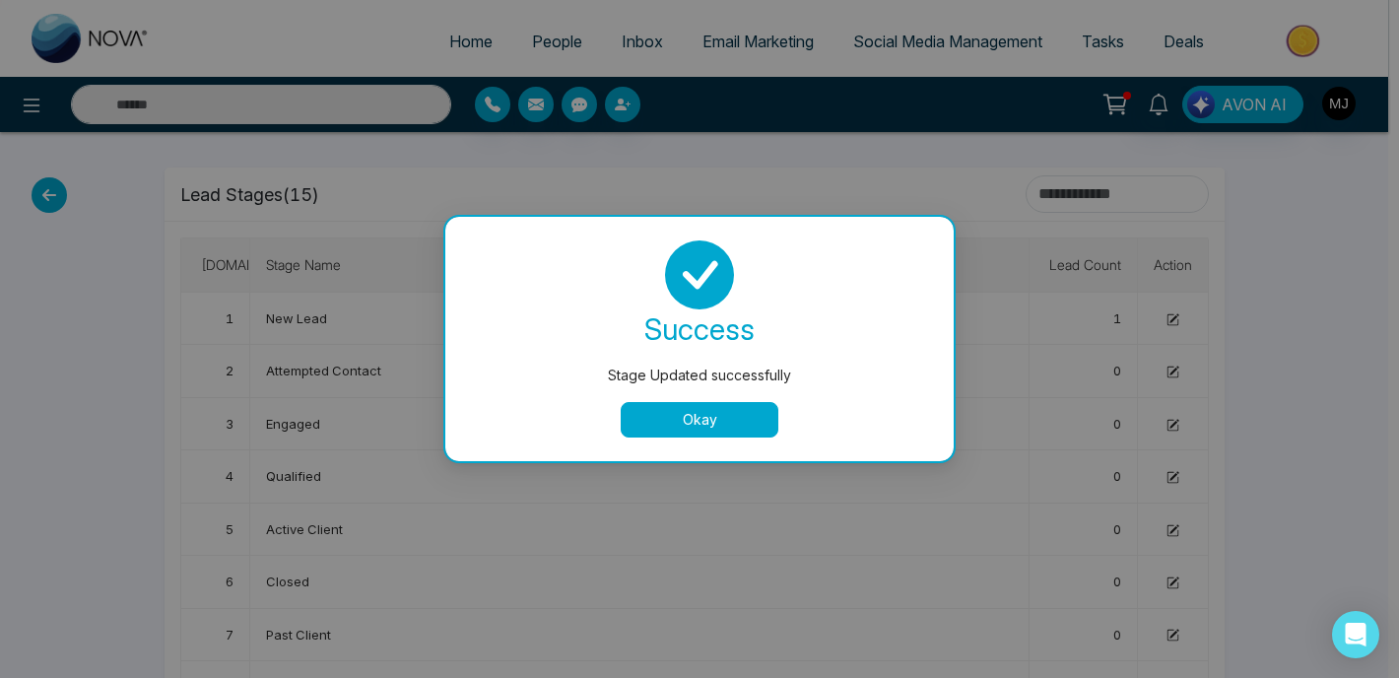
click at [723, 418] on button "Okay" at bounding box center [700, 419] width 158 height 35
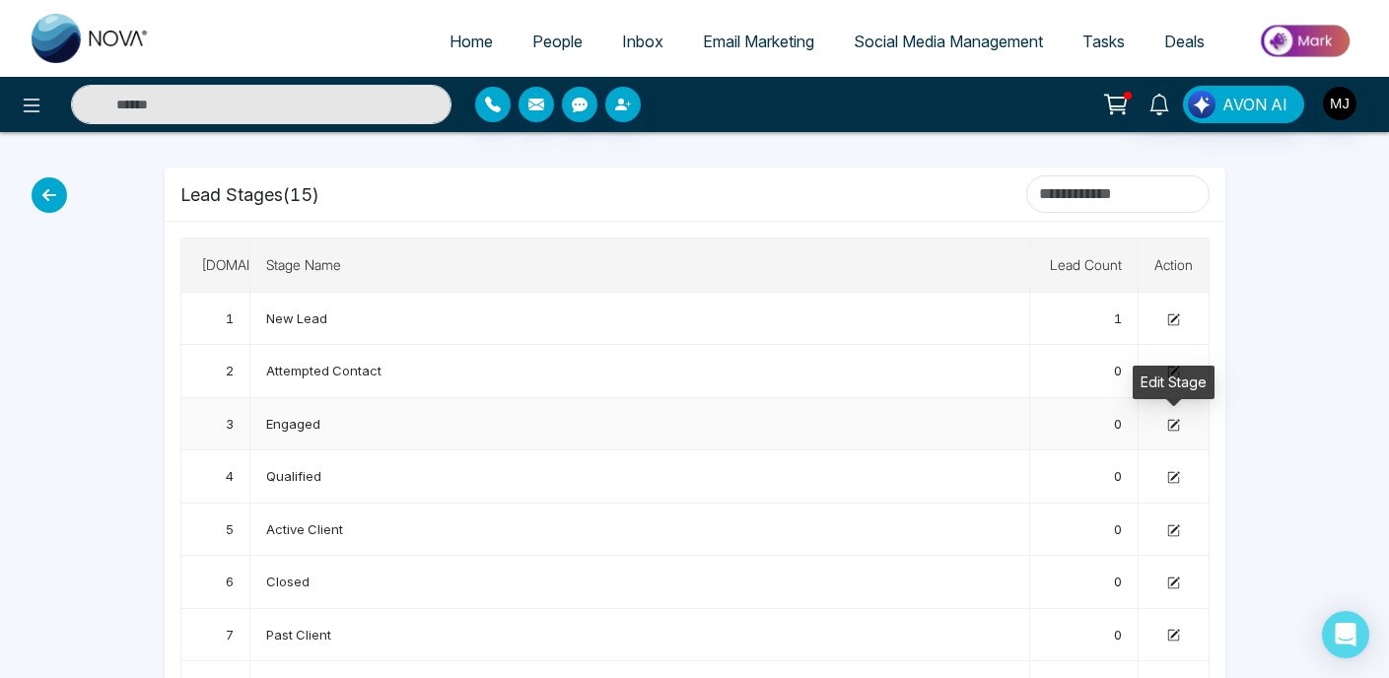
click at [1170, 429] on icon at bounding box center [1173, 425] width 13 height 13
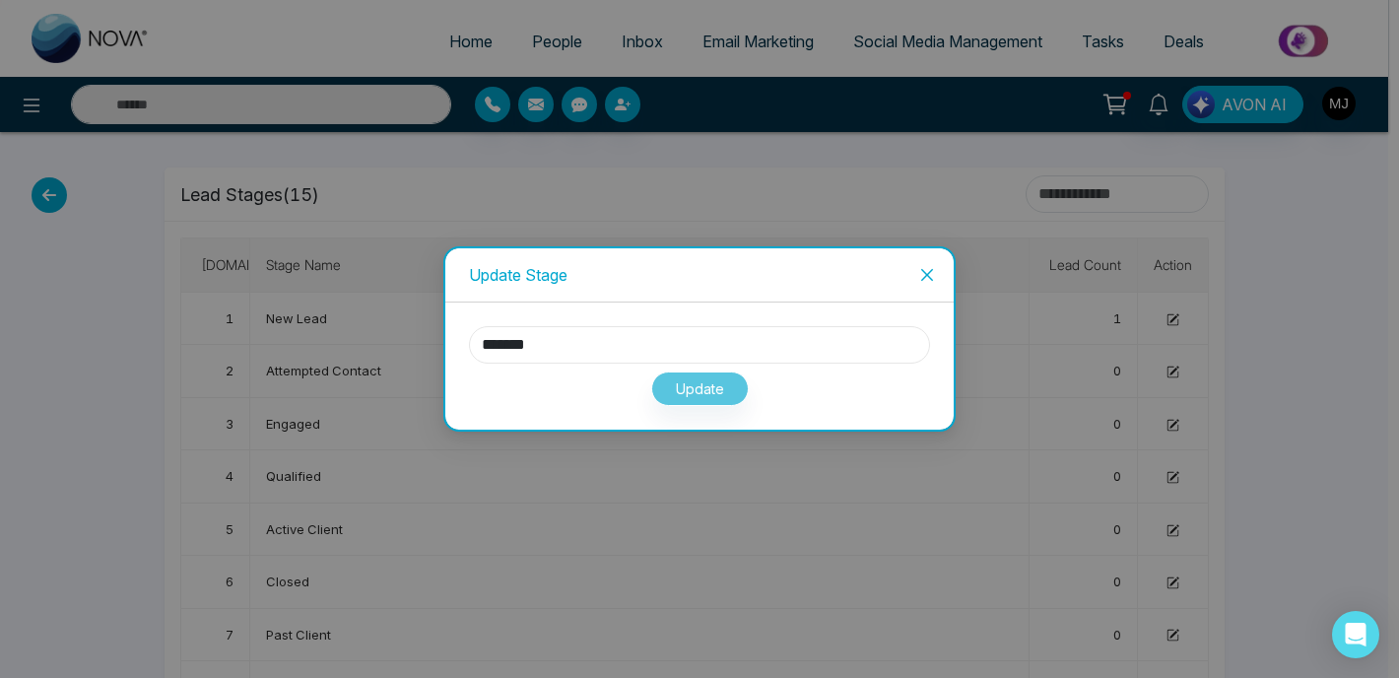
click at [562, 354] on input "*******" at bounding box center [699, 344] width 461 height 37
type input "********"
click at [678, 392] on button "Update" at bounding box center [700, 389] width 98 height 34
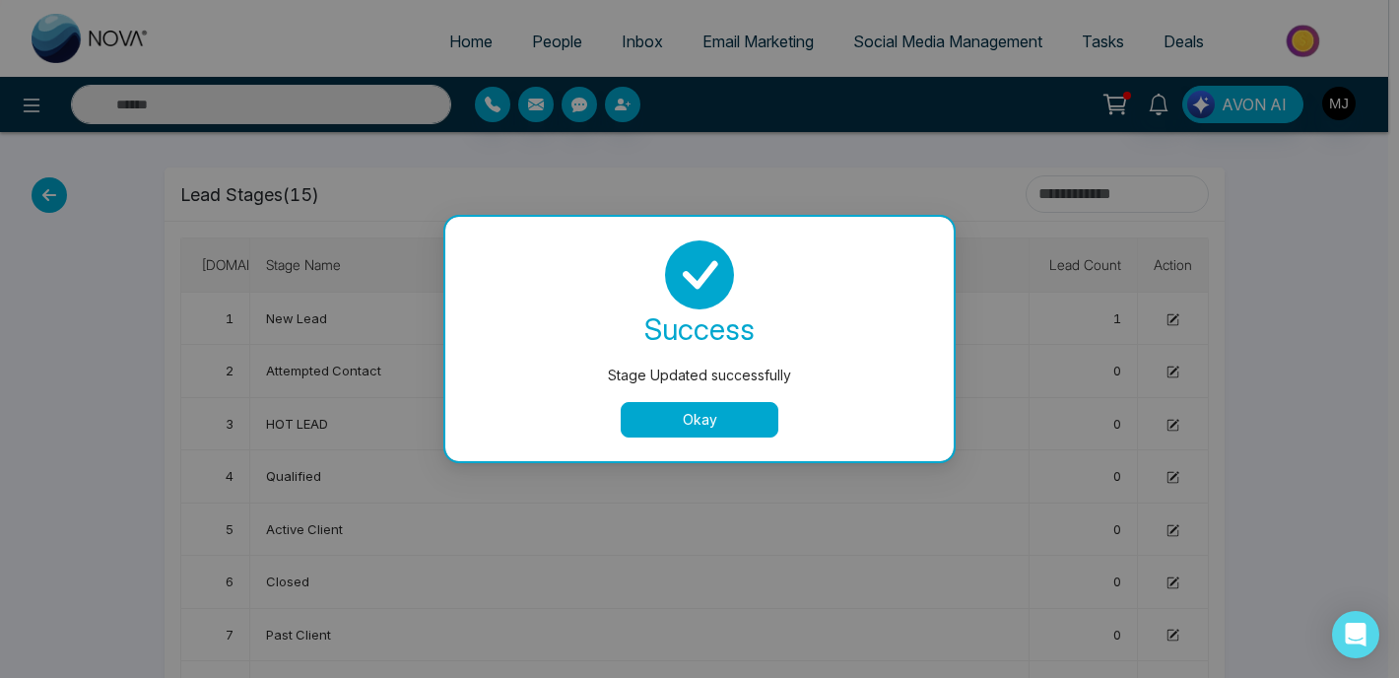
click at [751, 425] on button "Okay" at bounding box center [700, 419] width 158 height 35
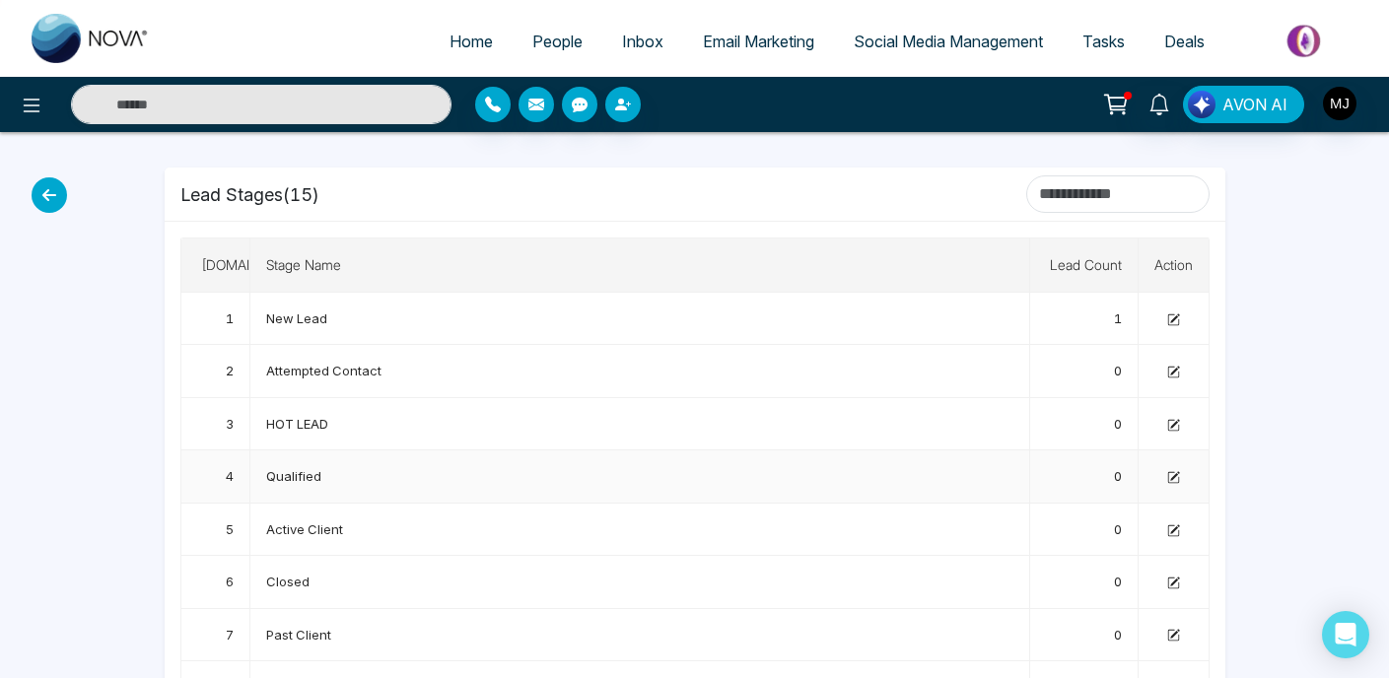
click at [1176, 479] on icon at bounding box center [1173, 477] width 13 height 13
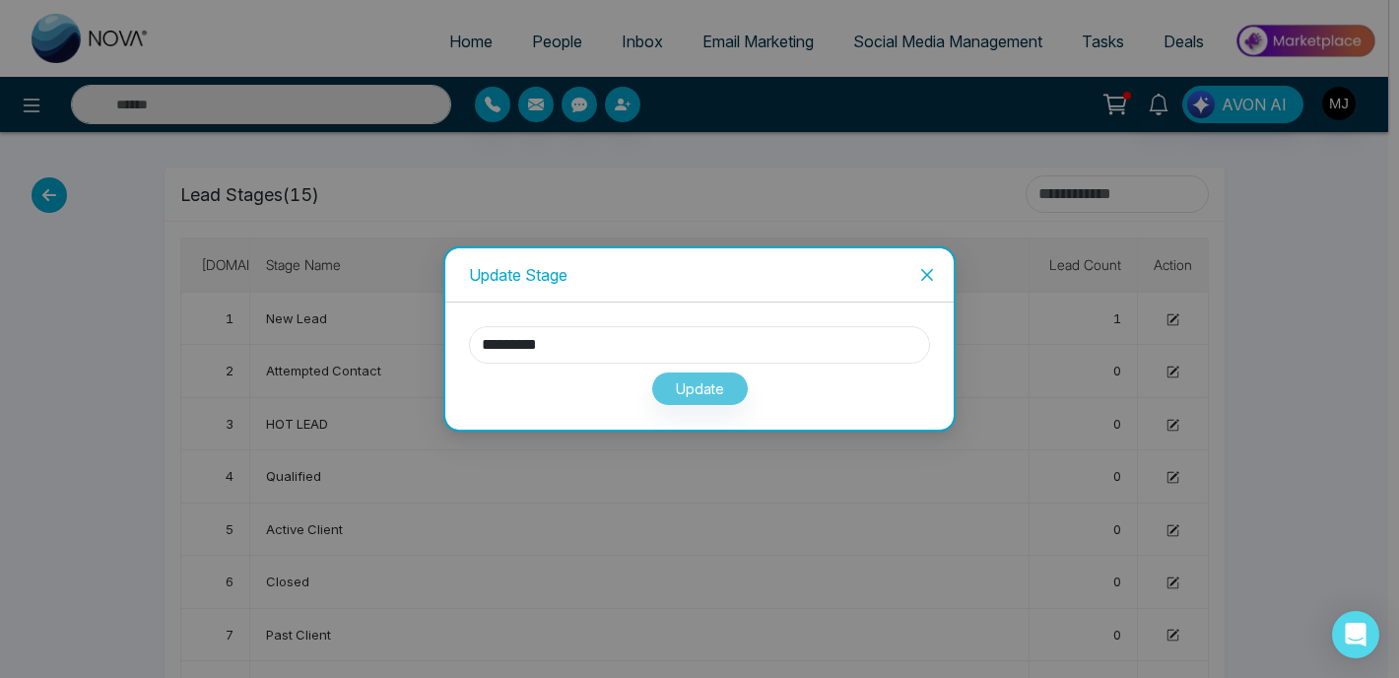
click at [577, 352] on input "*********" at bounding box center [699, 344] width 461 height 37
type input "*******"
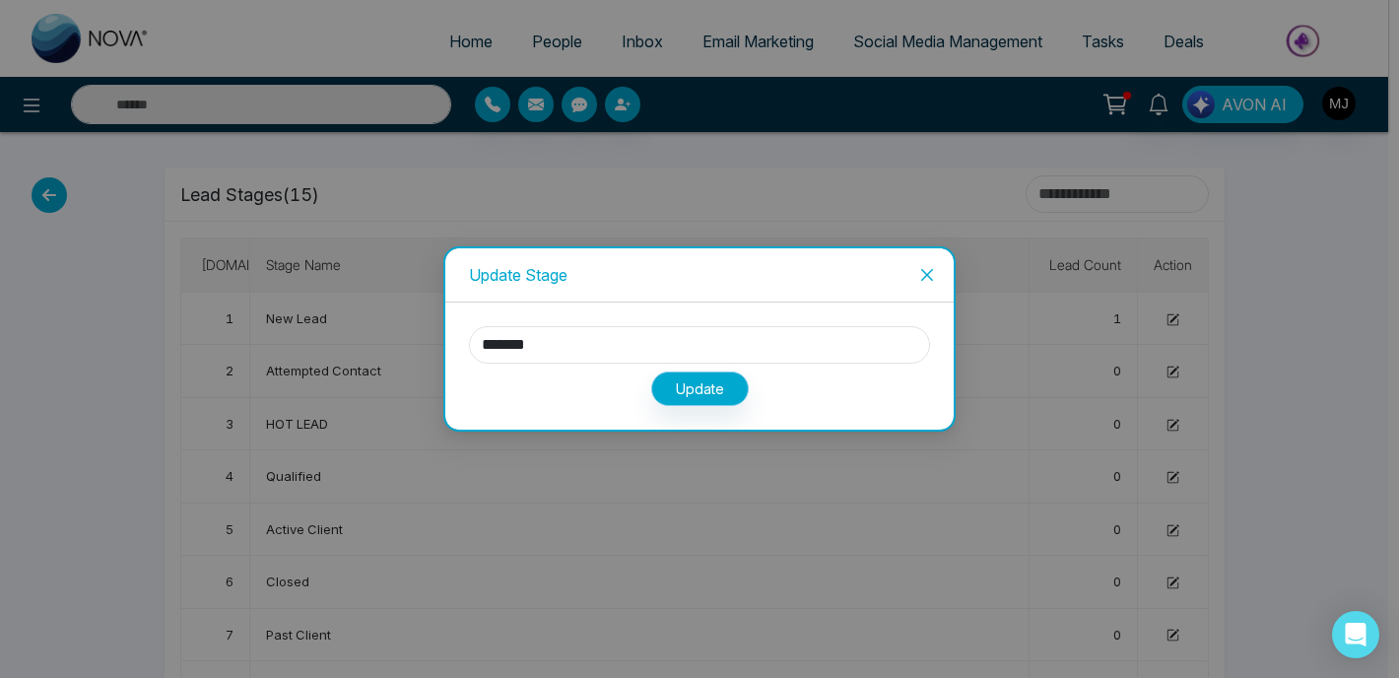
click at [695, 389] on button "Update" at bounding box center [700, 389] width 98 height 34
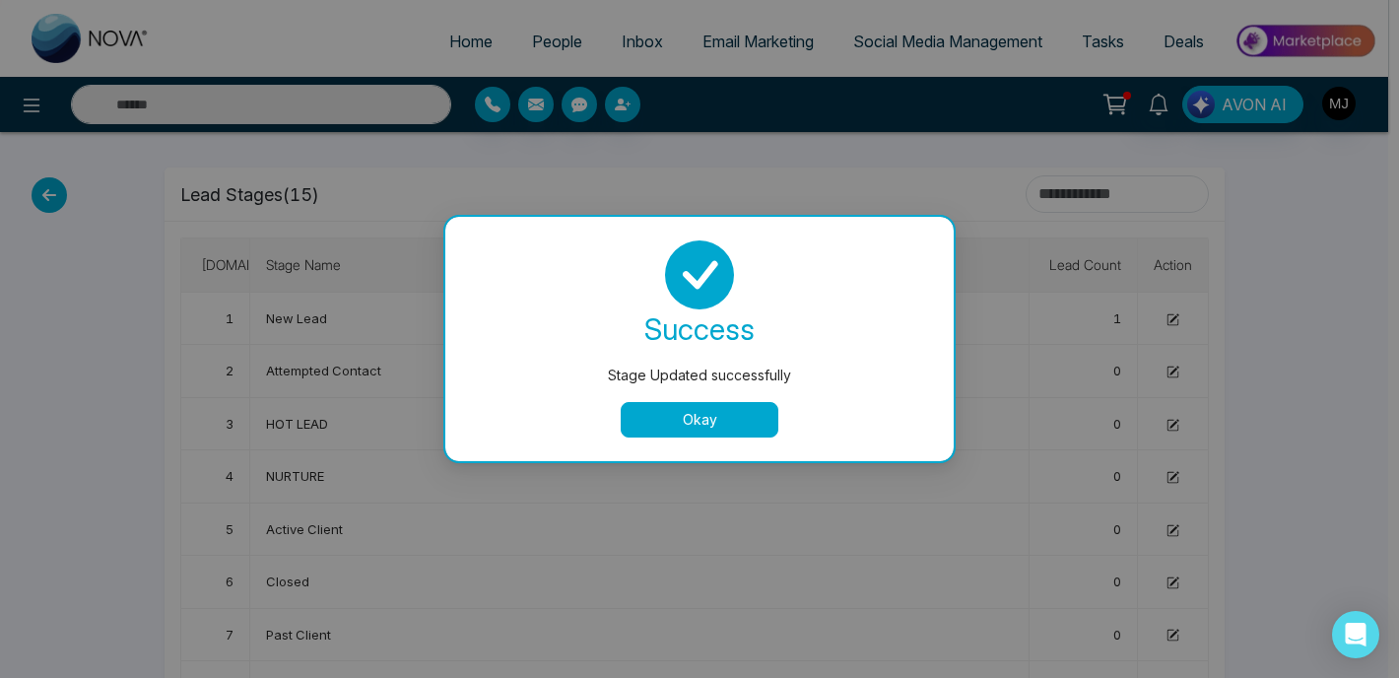
click at [748, 412] on button "Okay" at bounding box center [700, 419] width 158 height 35
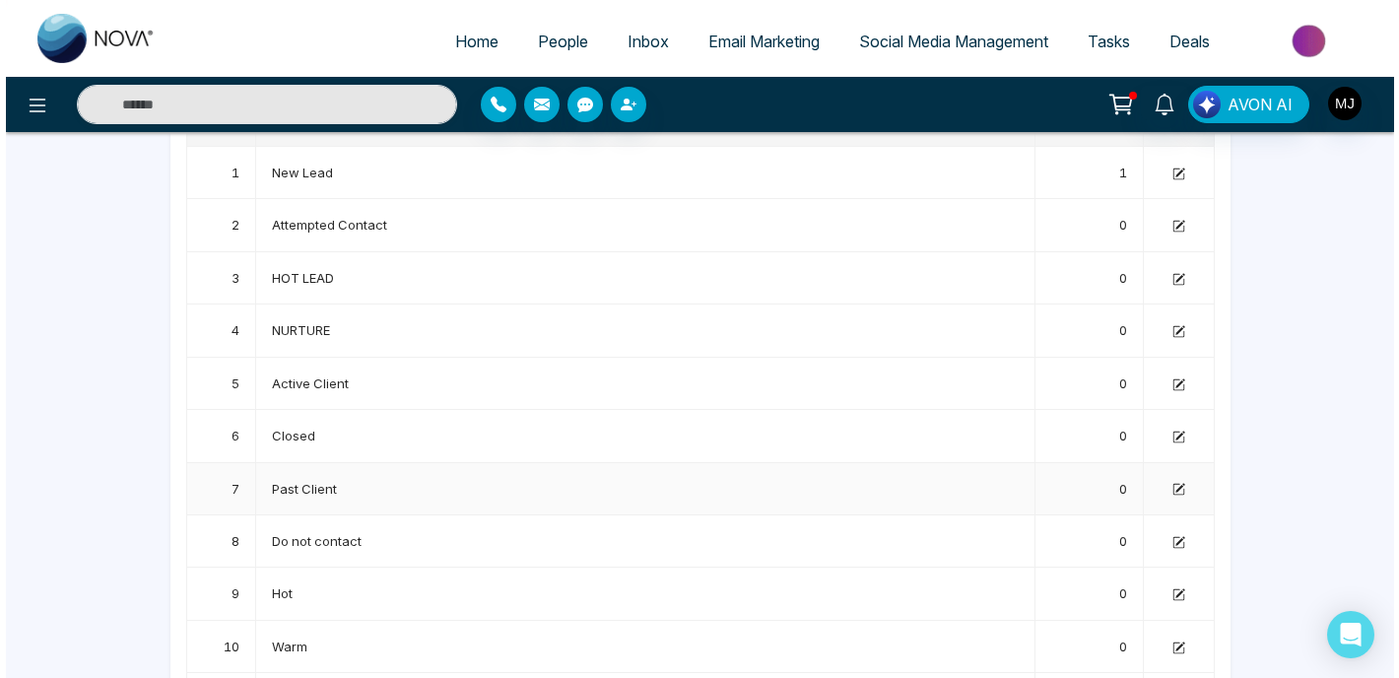
scroll to position [206, 0]
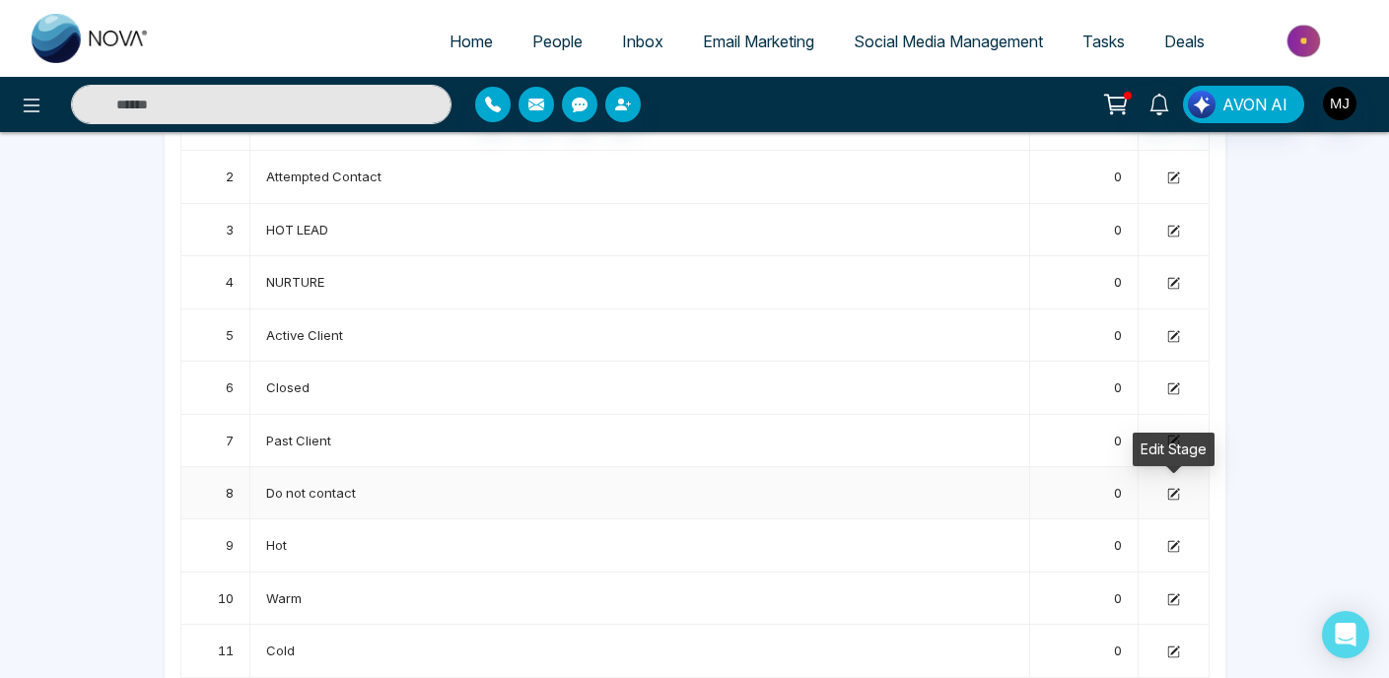
click at [1172, 491] on icon at bounding box center [1174, 492] width 9 height 9
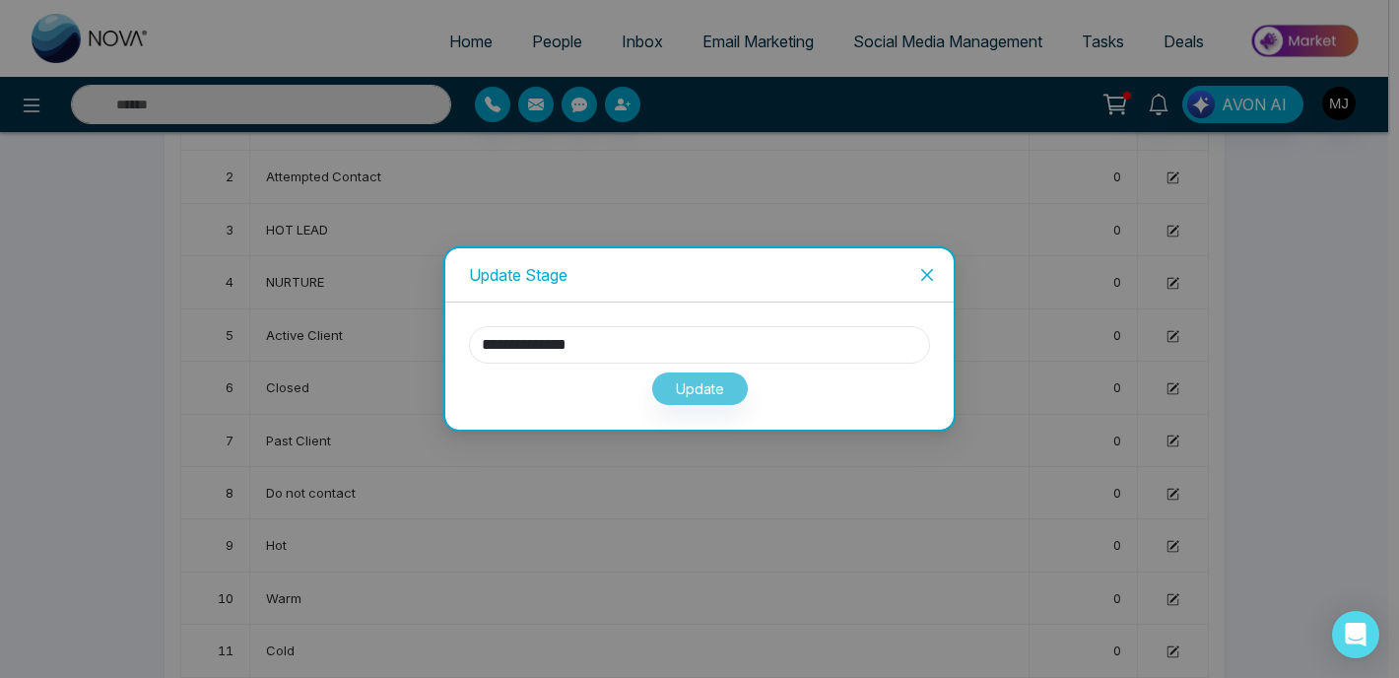
click at [579, 333] on input "**********" at bounding box center [699, 344] width 461 height 37
type input "*******"
click at [696, 402] on button "Update" at bounding box center [700, 389] width 98 height 34
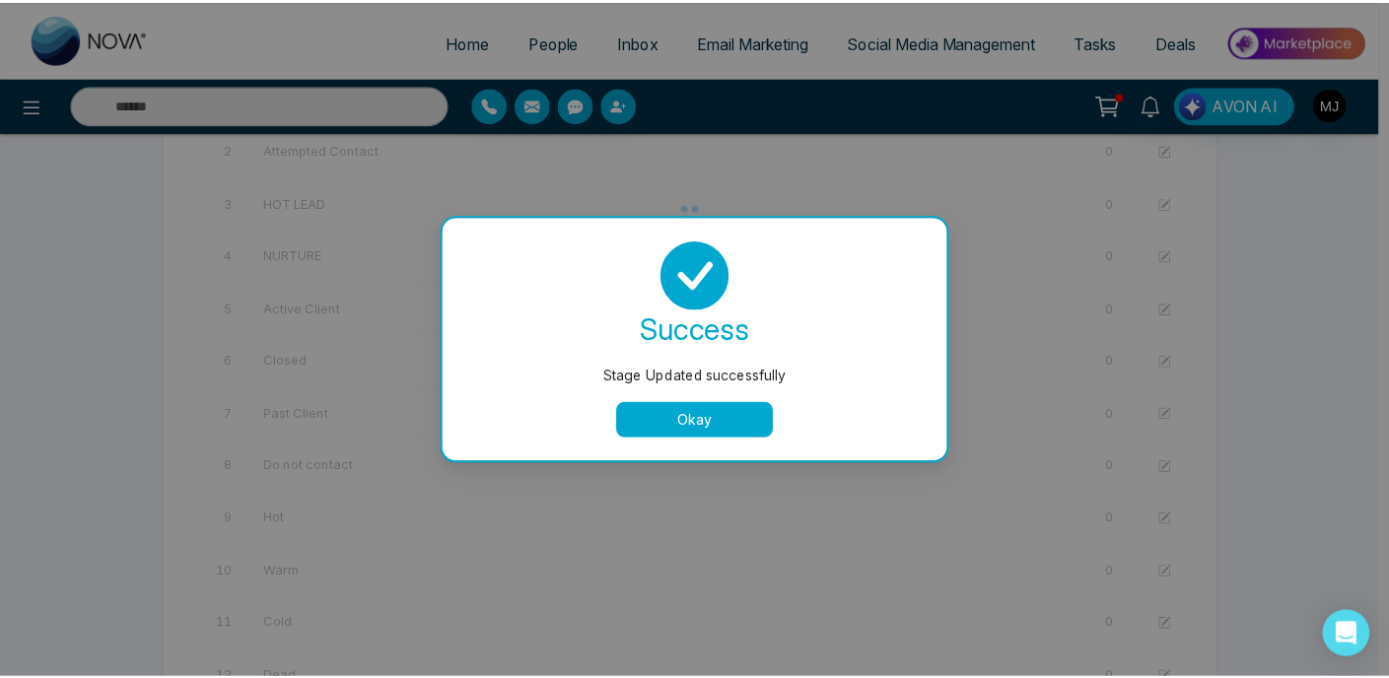
scroll to position [245, 0]
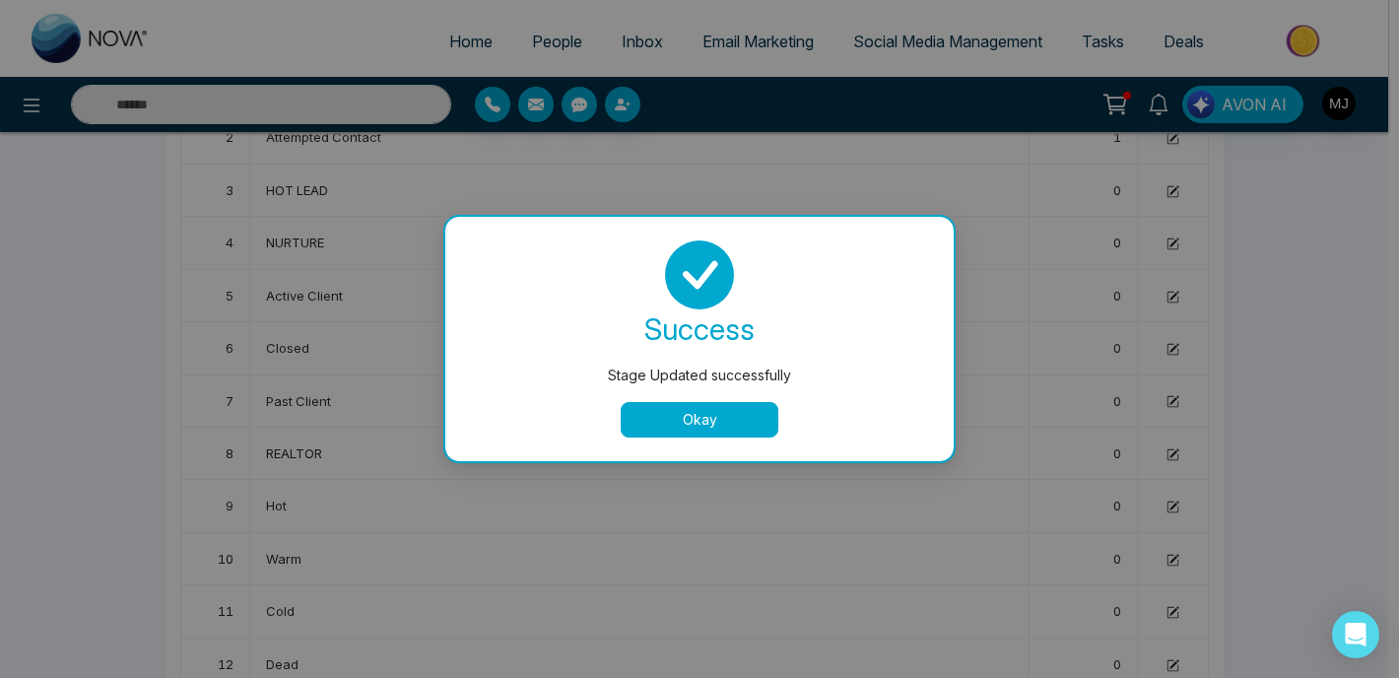
click at [723, 409] on button "Okay" at bounding box center [700, 419] width 158 height 35
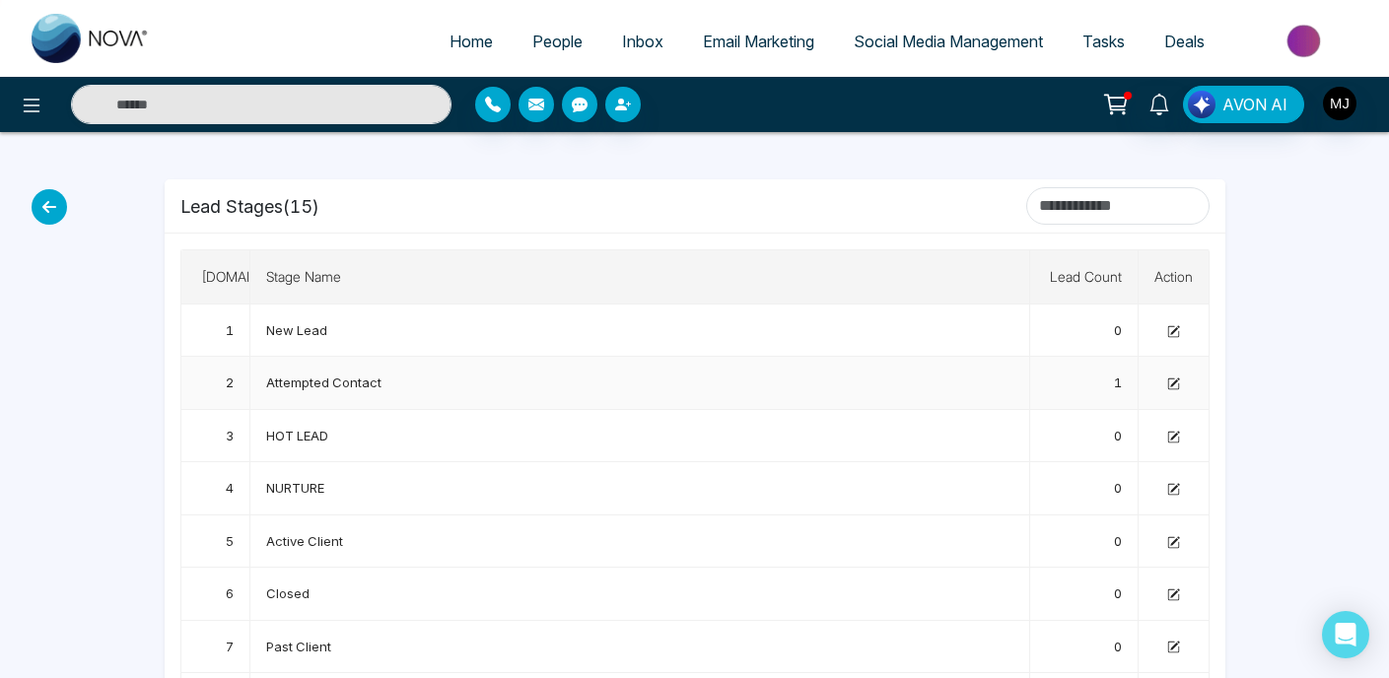
scroll to position [0, 0]
click at [70, 49] on img at bounding box center [91, 38] width 118 height 49
select select "*"
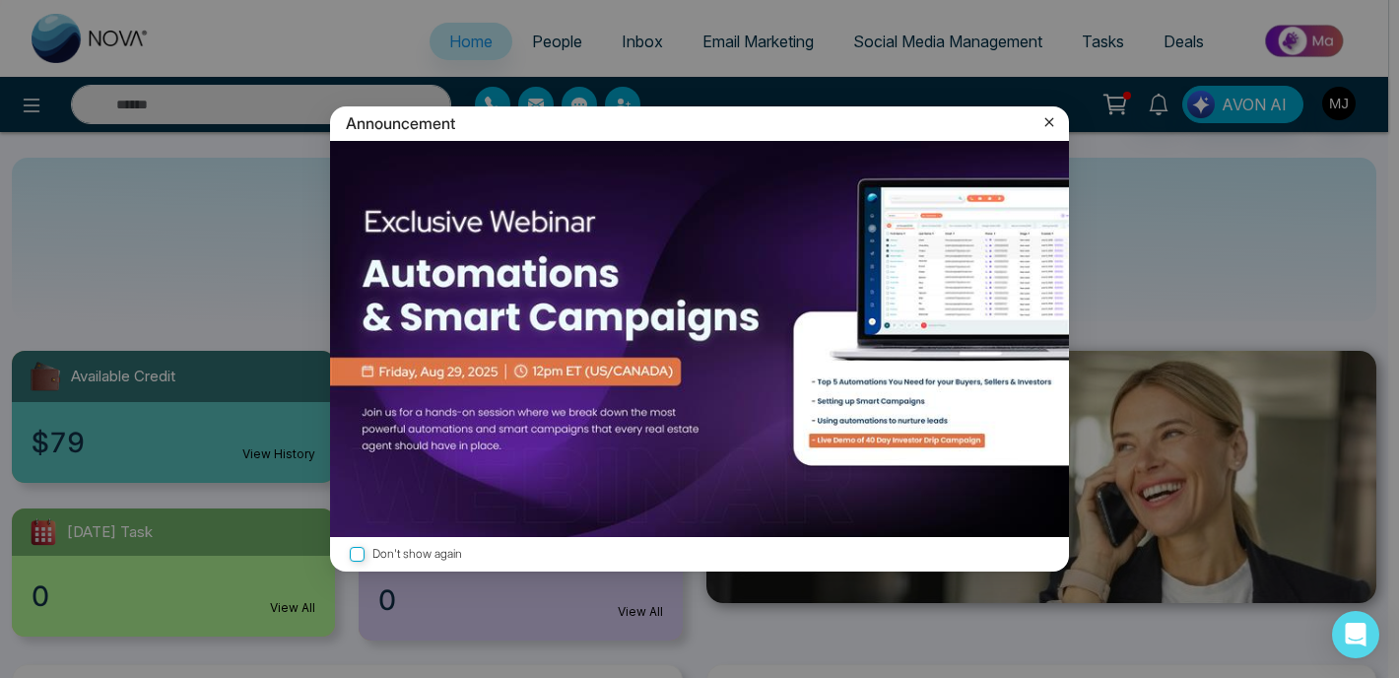
click at [253, 137] on div "Announcement Don't show again" at bounding box center [699, 339] width 1399 height 678
click at [1053, 123] on icon at bounding box center [1050, 122] width 20 height 20
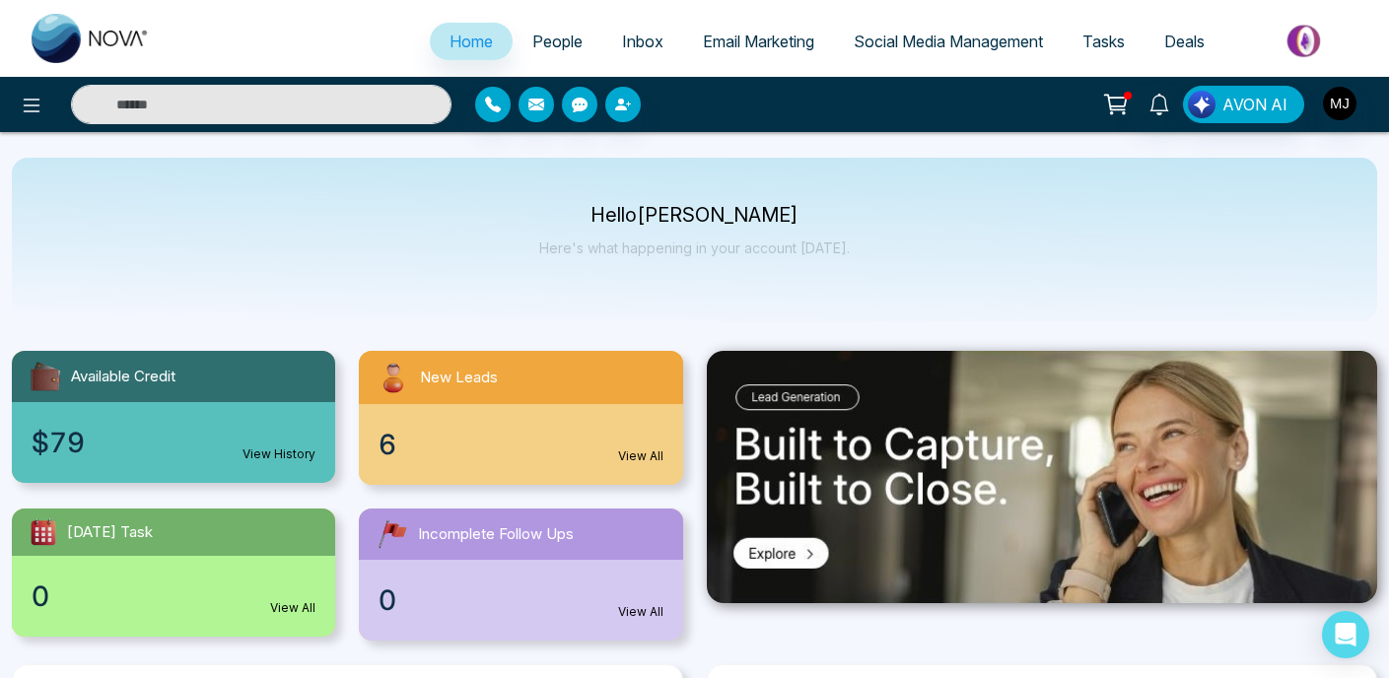
click at [544, 34] on span "People" at bounding box center [557, 42] width 50 height 20
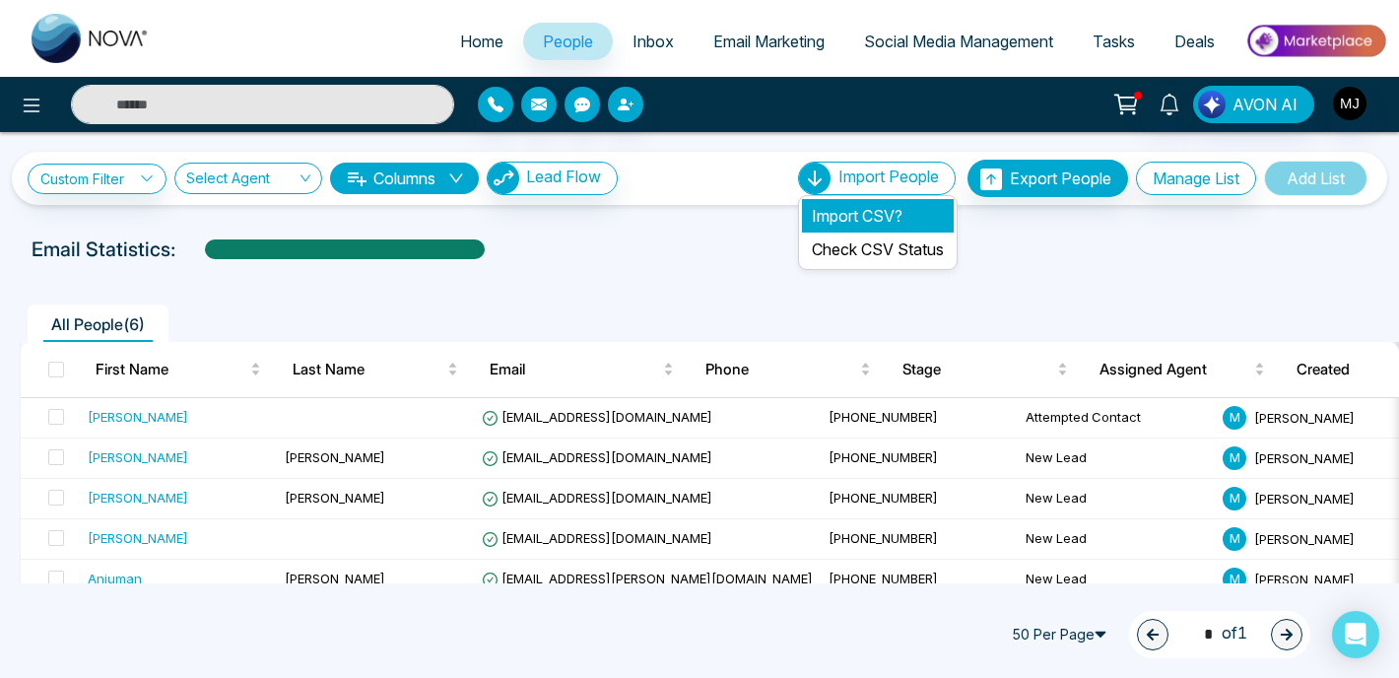
click at [861, 213] on li "Import CSV?" at bounding box center [878, 216] width 152 height 34
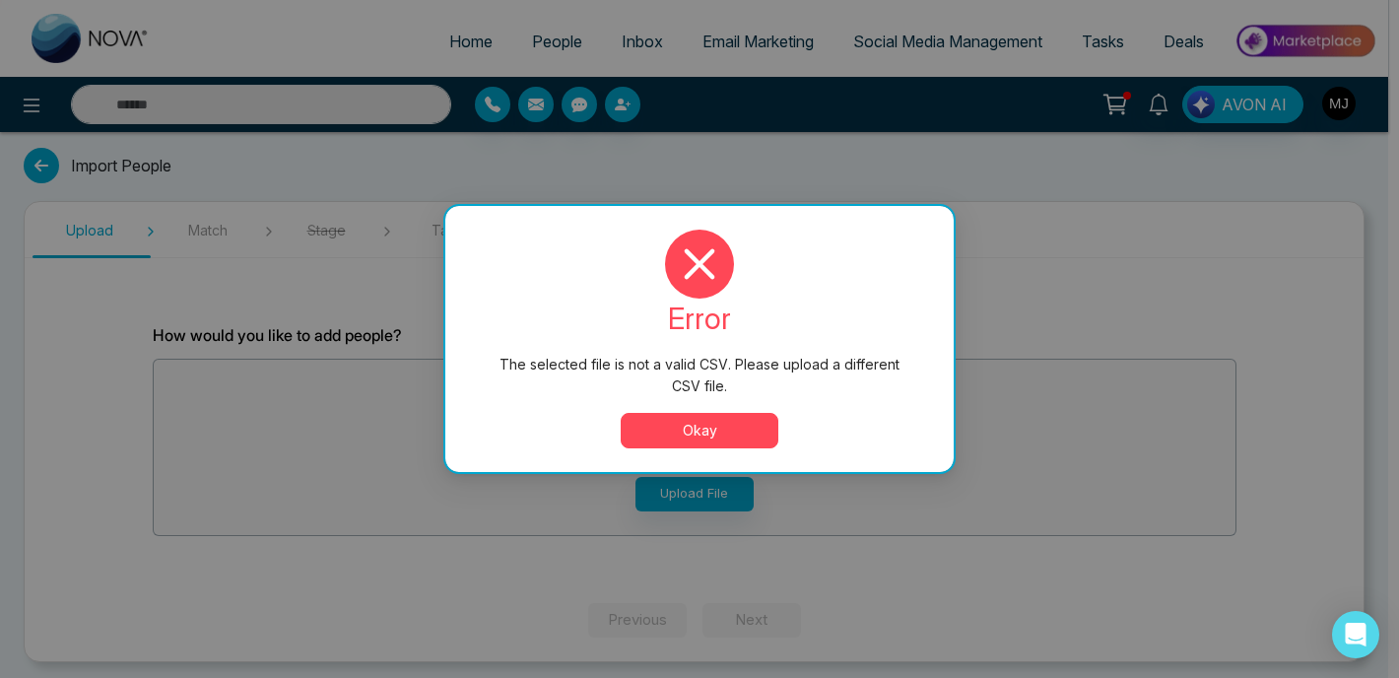
click at [722, 416] on button "Okay" at bounding box center [700, 430] width 158 height 35
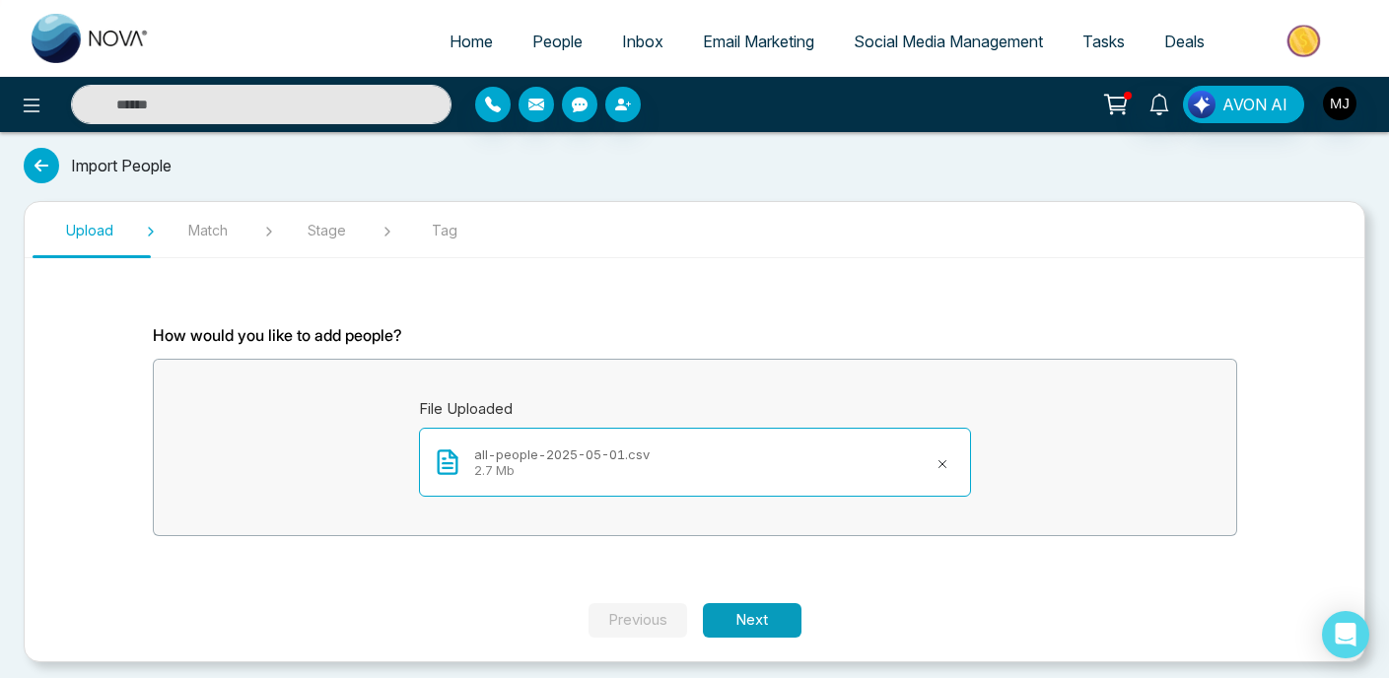
click at [759, 629] on button "Next" at bounding box center [752, 620] width 99 height 34
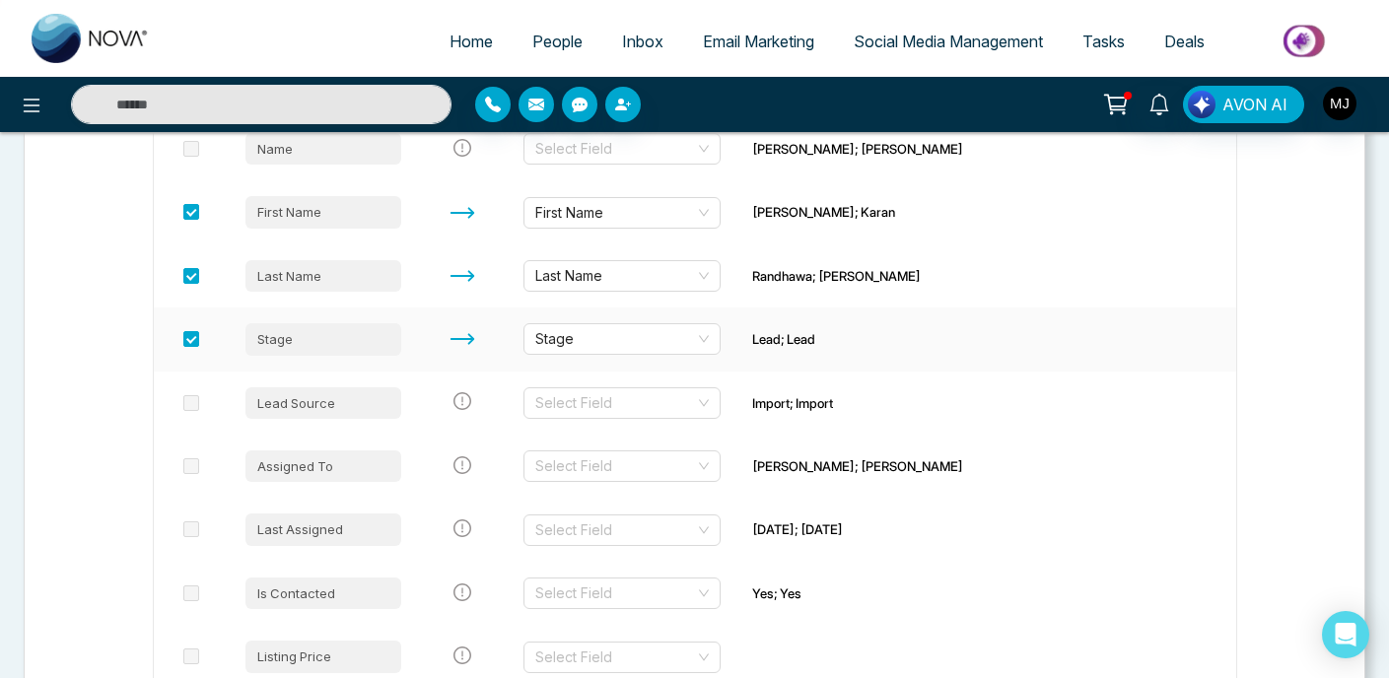
scroll to position [431, 0]
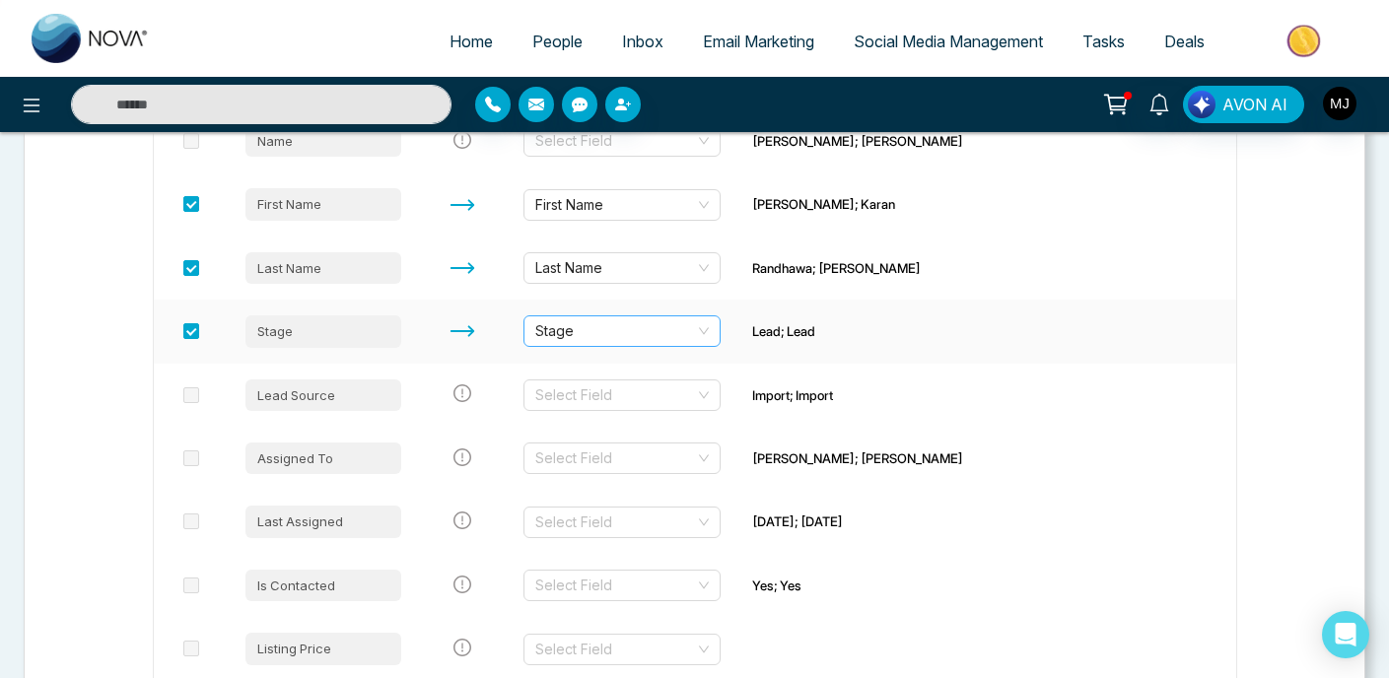
click at [644, 324] on span "Stage" at bounding box center [621, 331] width 173 height 30
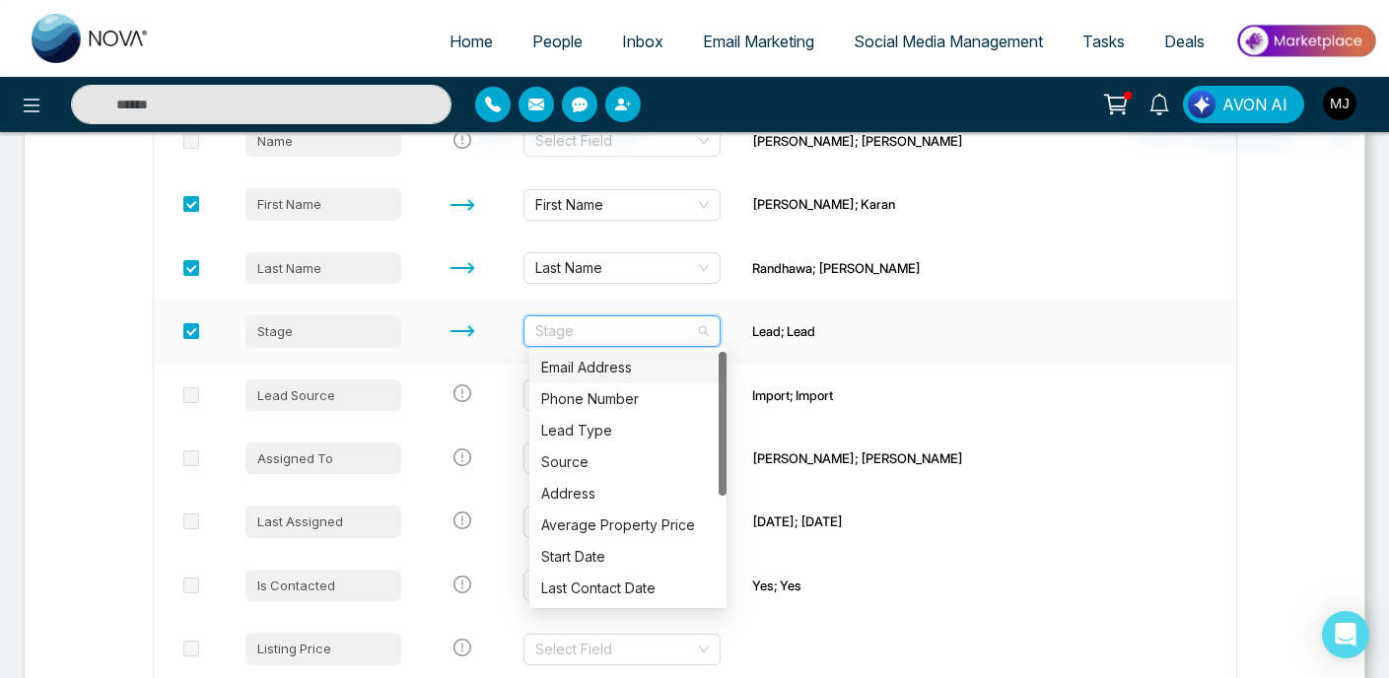
click at [793, 325] on div "Lead; Lead" at bounding box center [1360, 331] width 1217 height 20
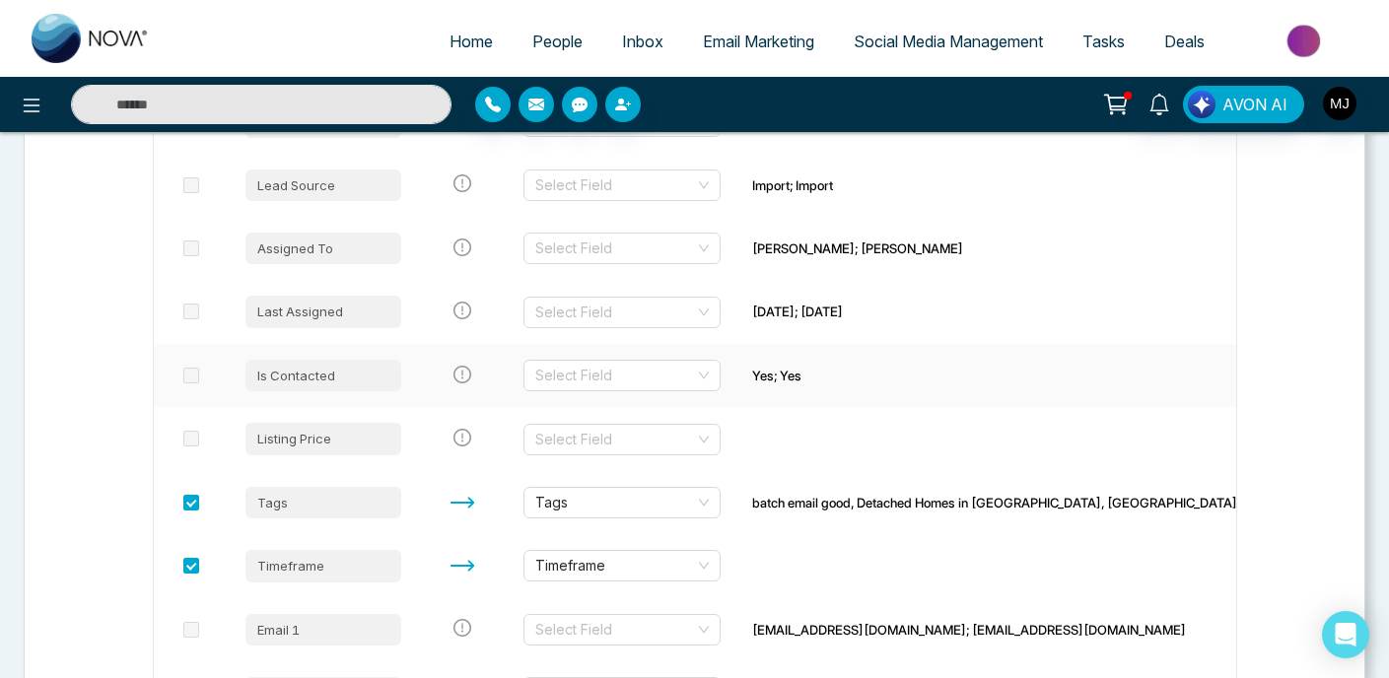
scroll to position [652, 0]
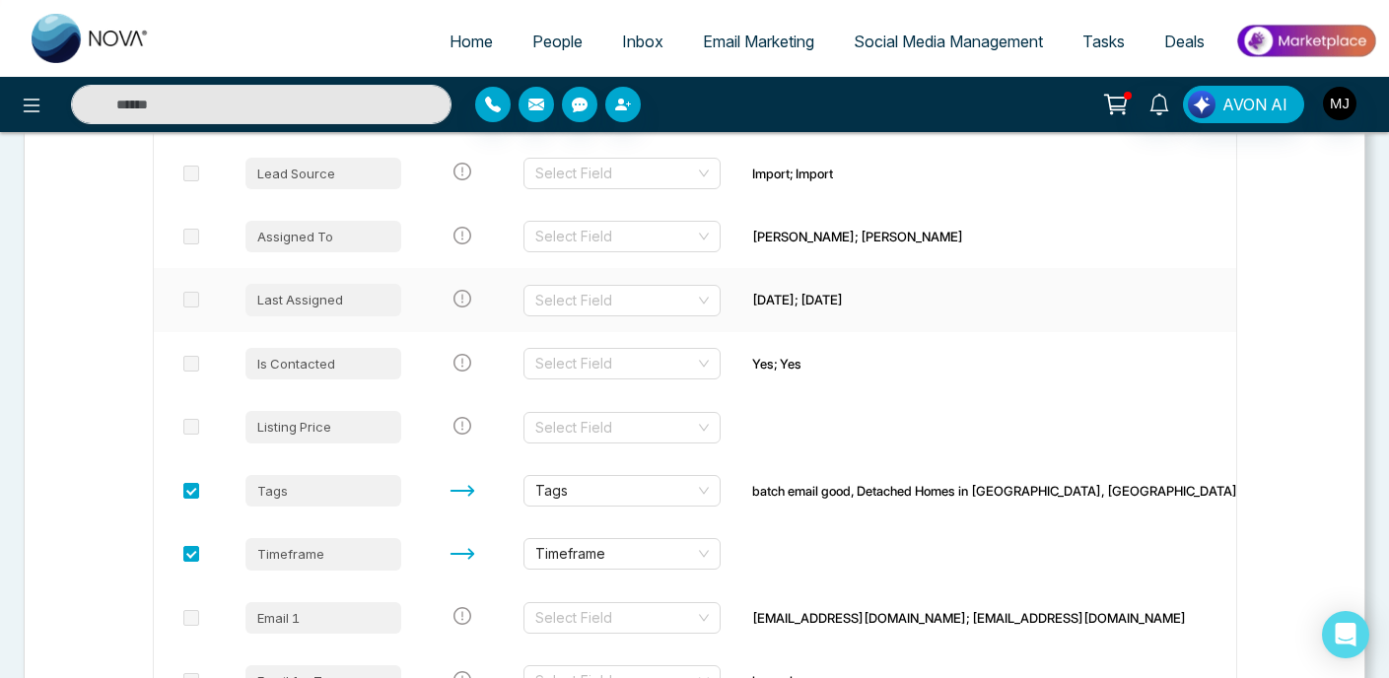
click at [198, 298] on span at bounding box center [191, 300] width 16 height 16
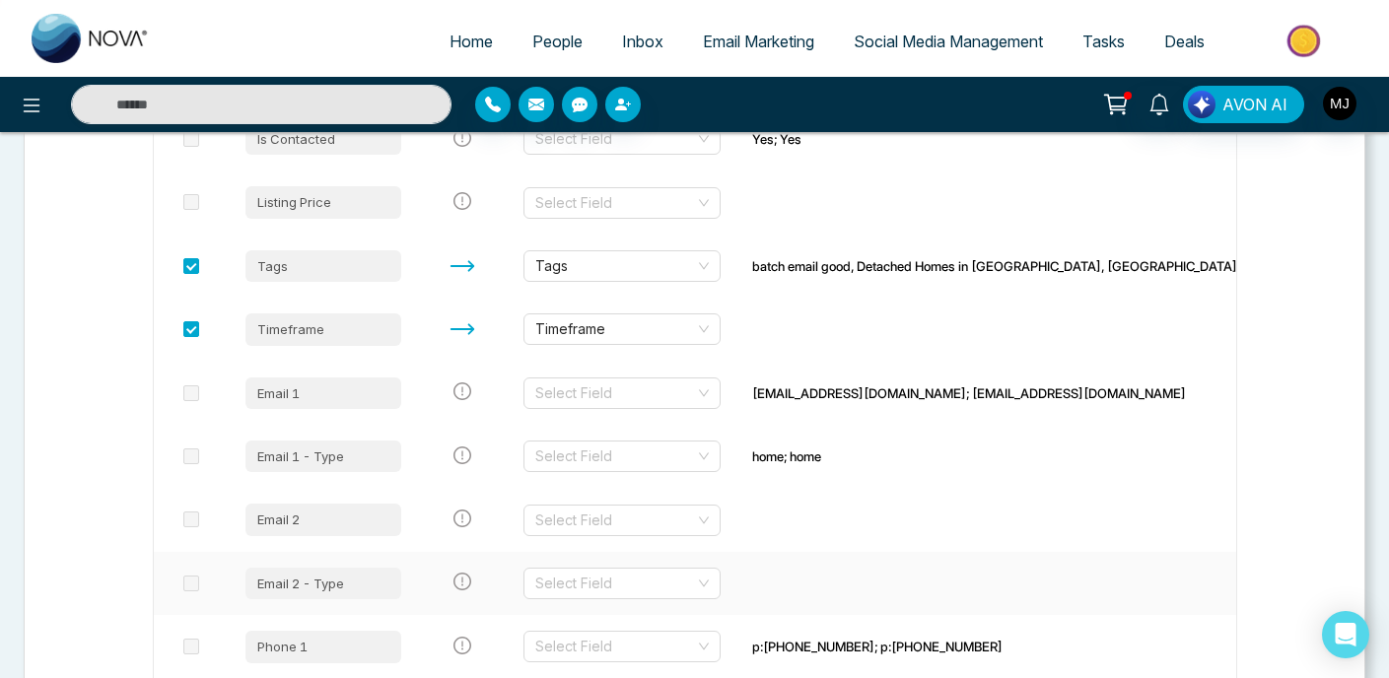
scroll to position [882, 0]
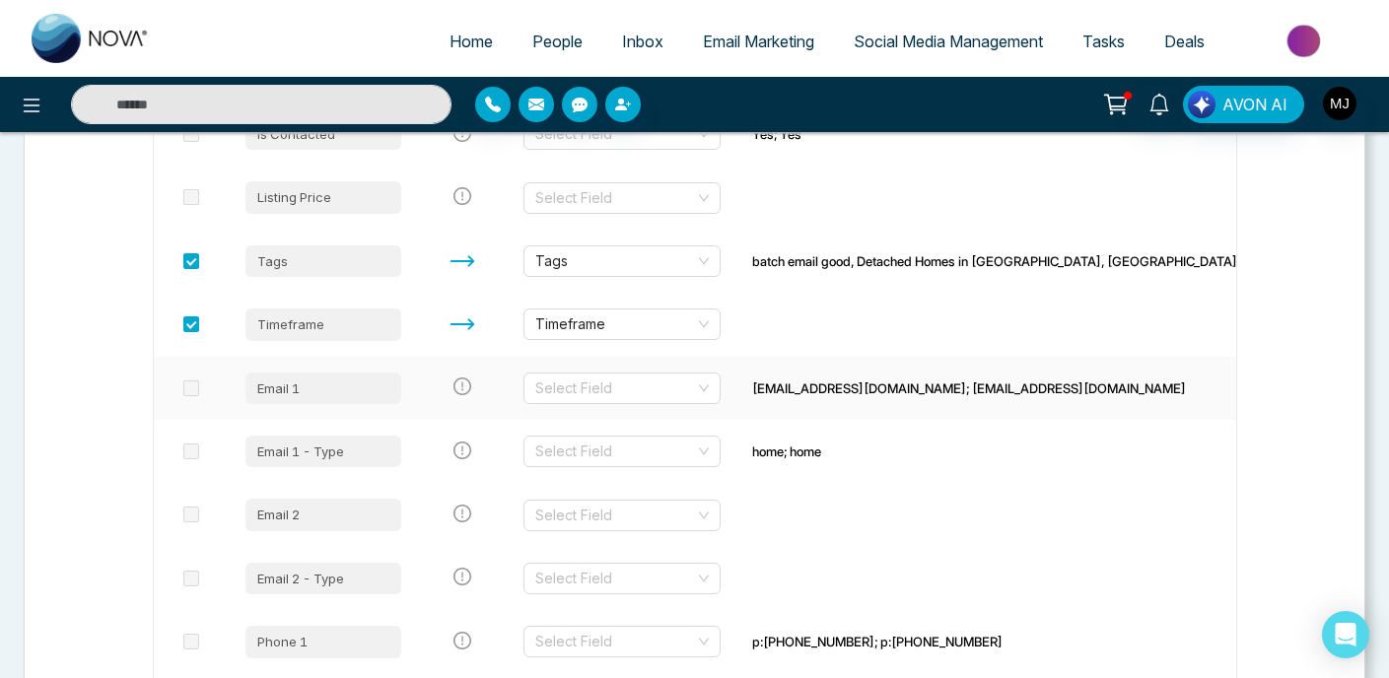
click at [192, 384] on span at bounding box center [191, 388] width 16 height 16
click at [628, 374] on input "search" at bounding box center [615, 389] width 160 height 30
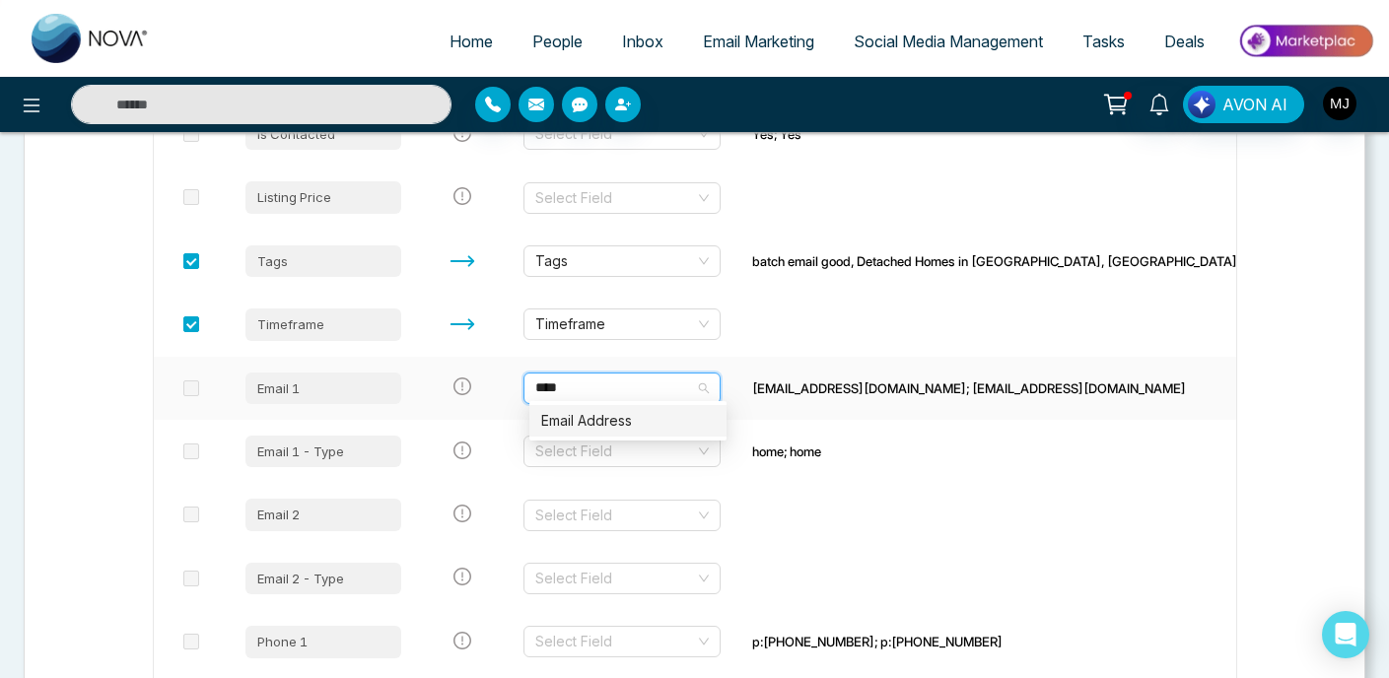
type input "*****"
click at [637, 433] on div "Email Address" at bounding box center [627, 421] width 197 height 32
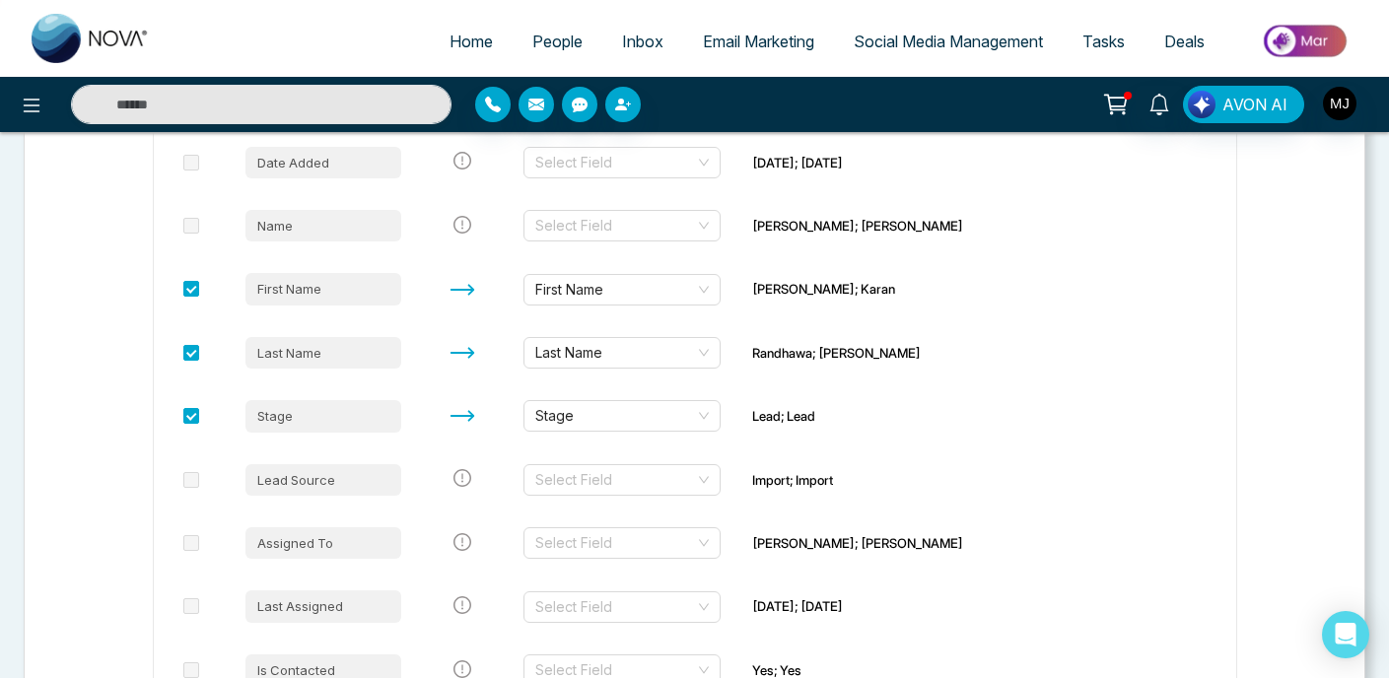
scroll to position [377, 0]
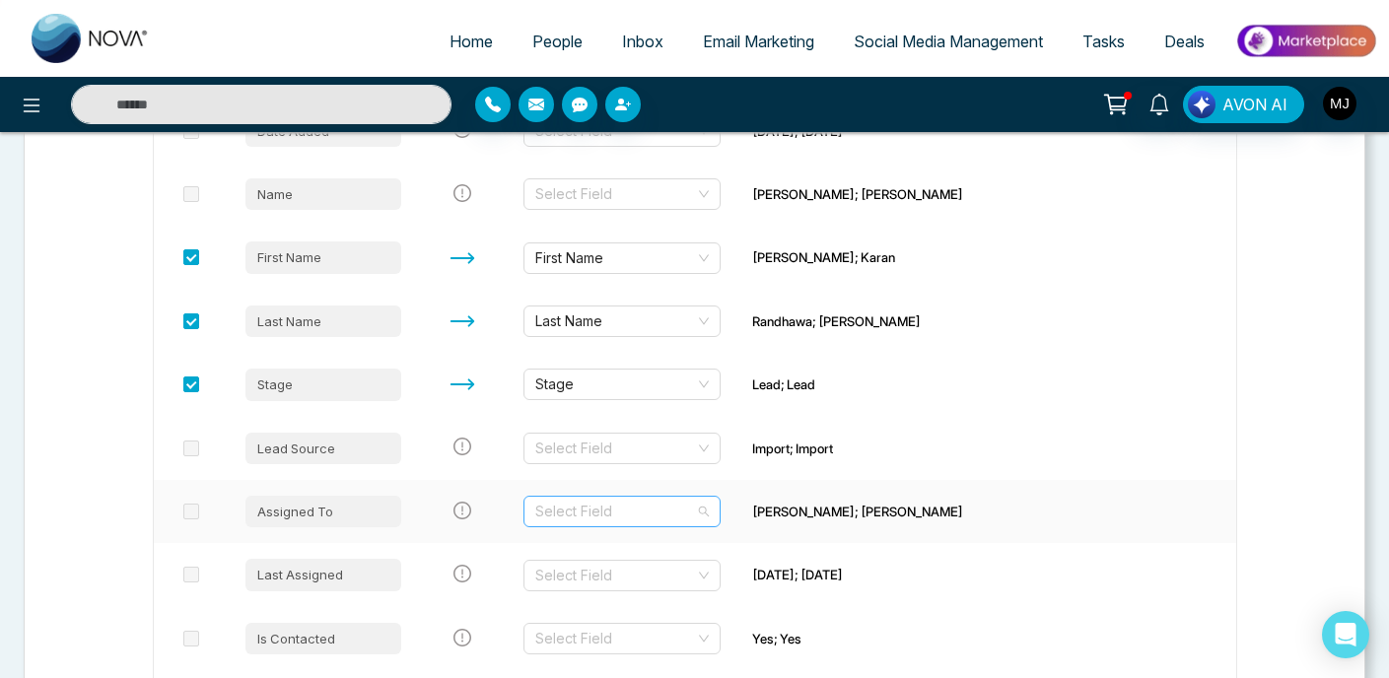
click at [609, 509] on input "search" at bounding box center [615, 512] width 160 height 30
type input "*"
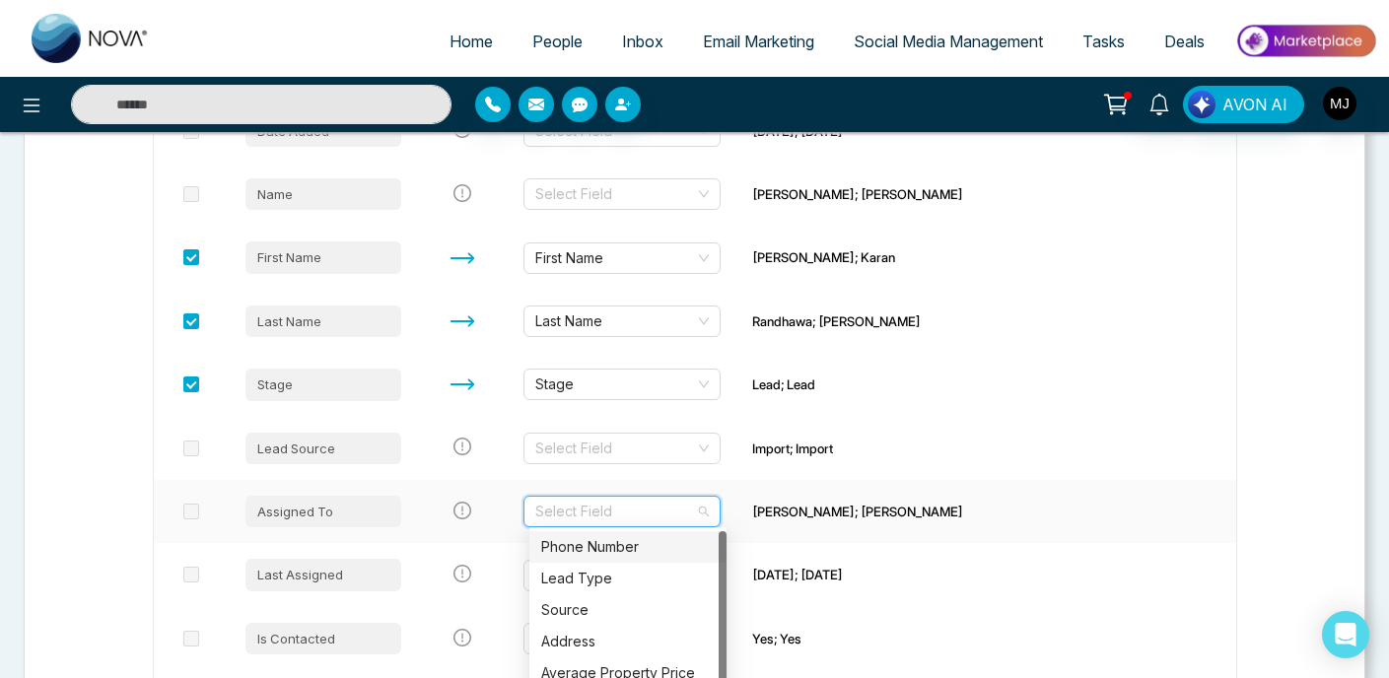
click at [859, 502] on div "[PERSON_NAME]; [PERSON_NAME]" at bounding box center [1360, 512] width 1217 height 20
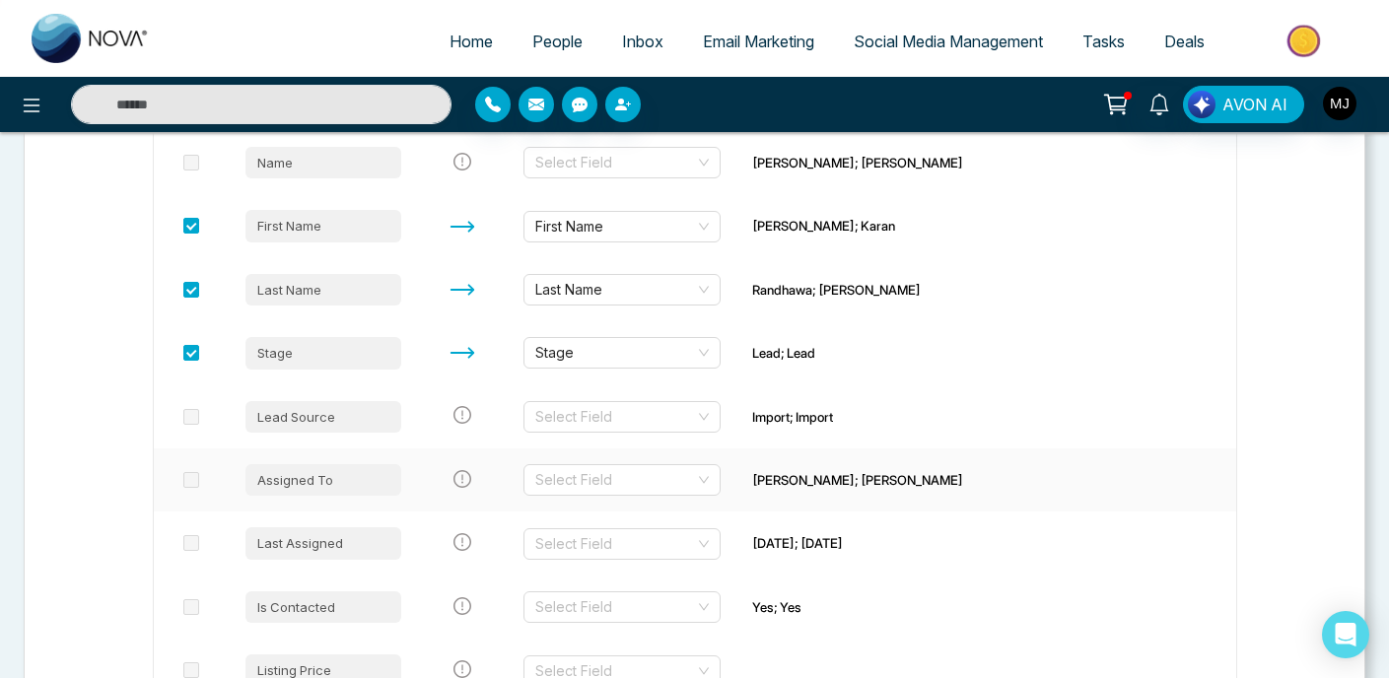
scroll to position [423, 0]
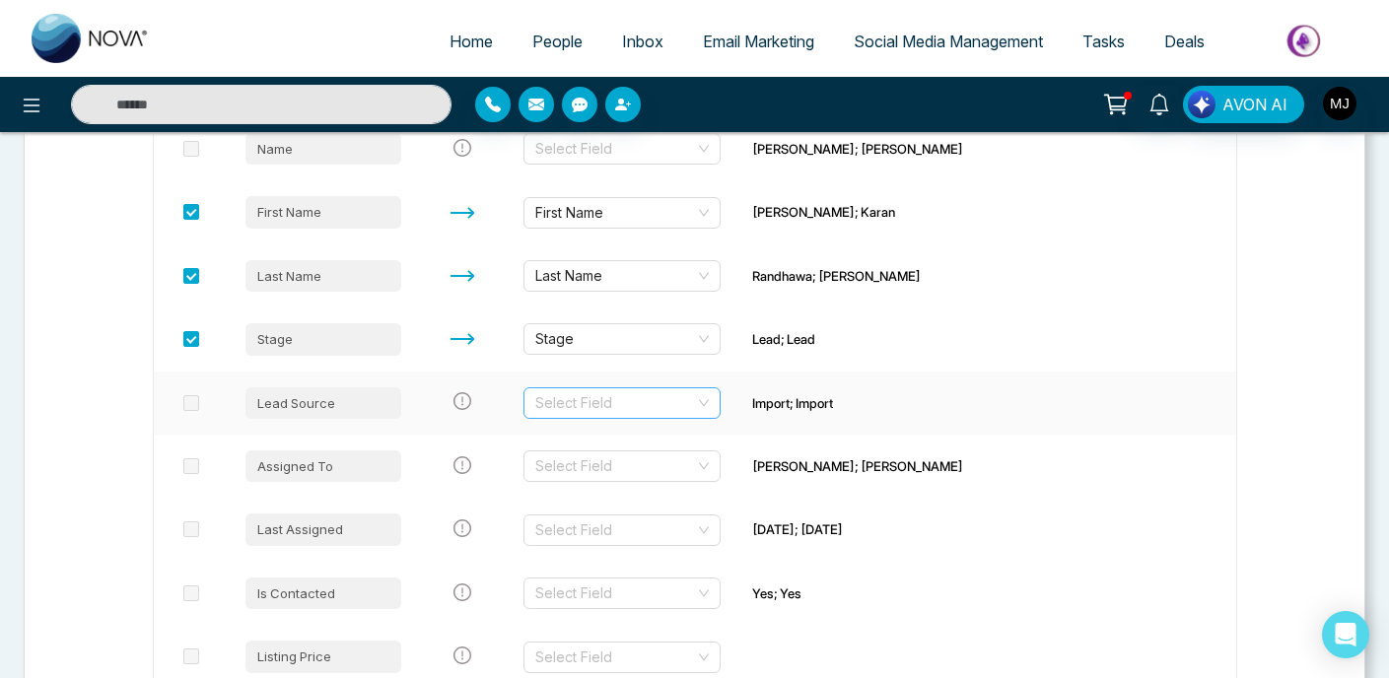
click at [640, 401] on input "search" at bounding box center [615, 403] width 160 height 30
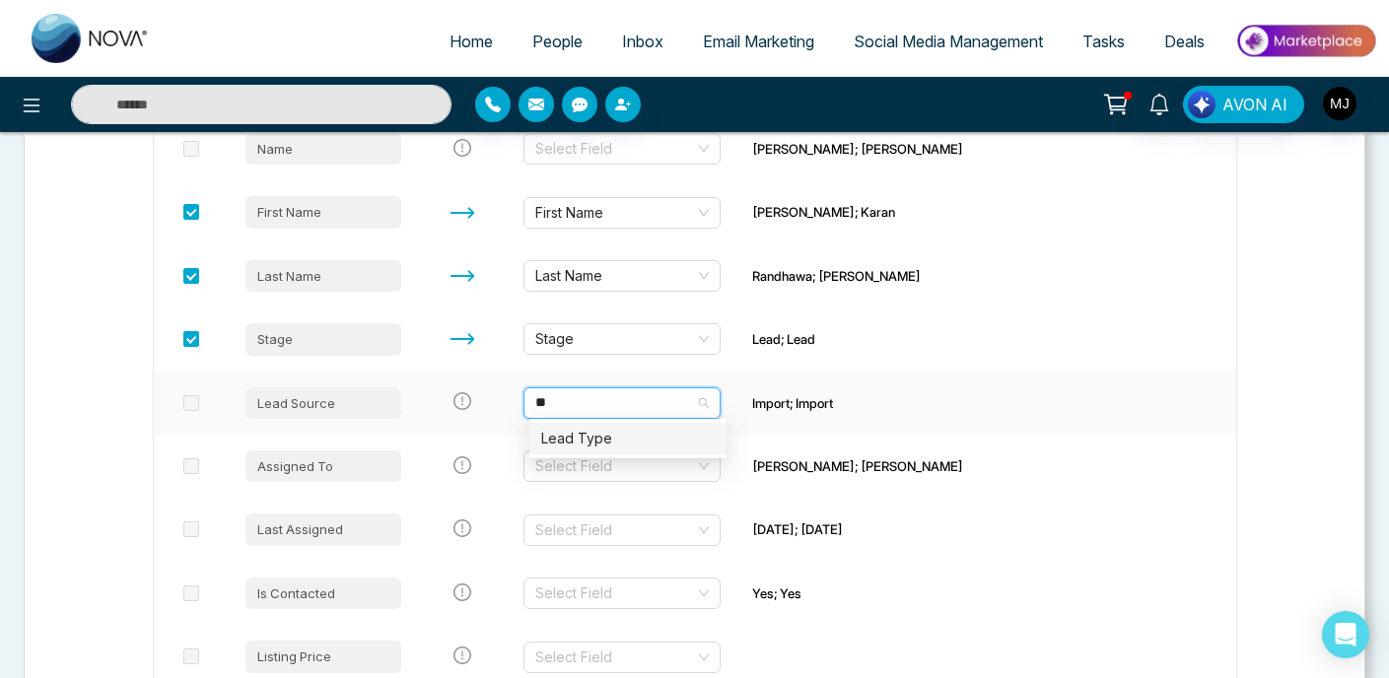
type input "*"
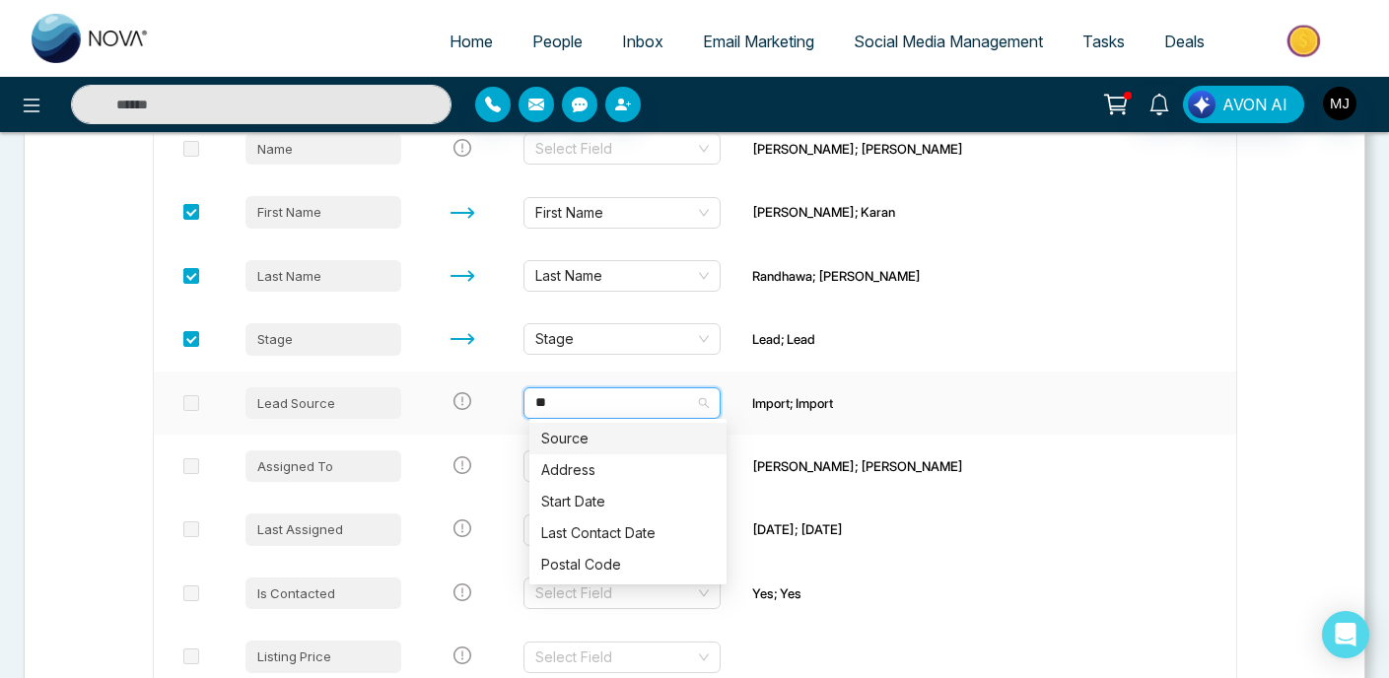
type input "***"
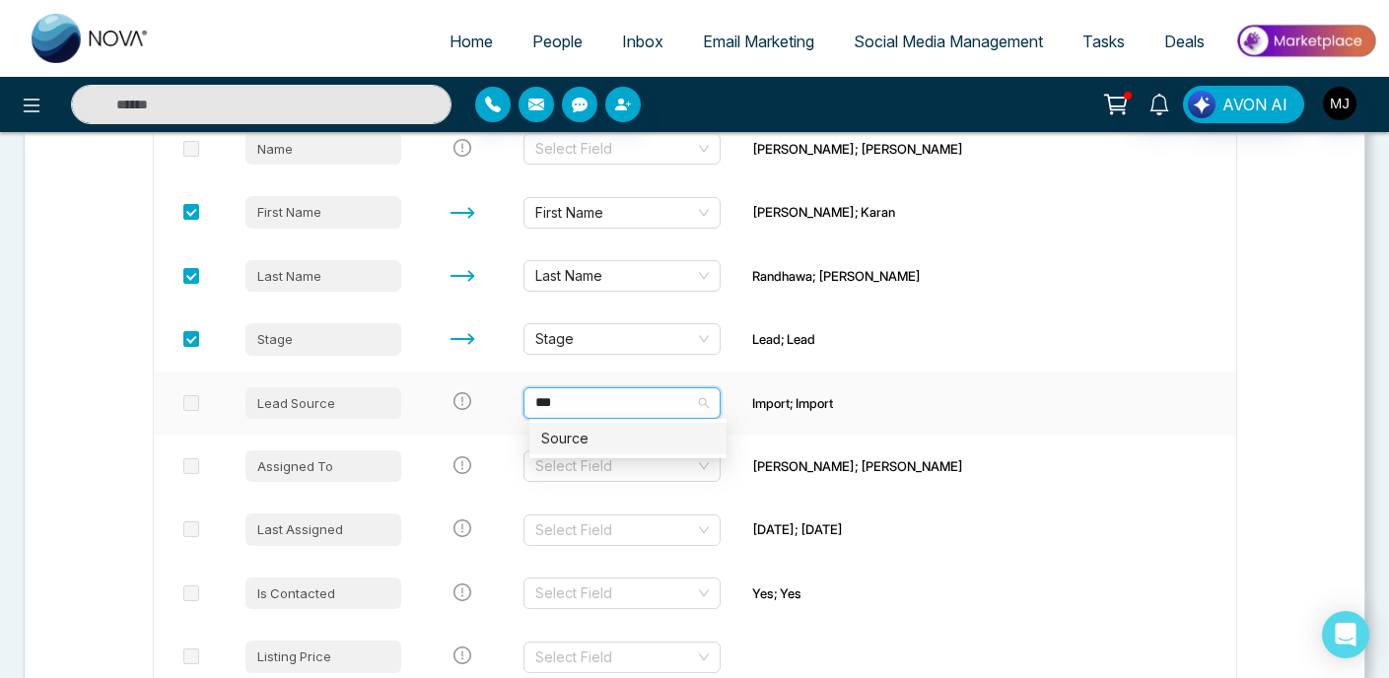
click at [644, 437] on div "Source" at bounding box center [627, 439] width 173 height 22
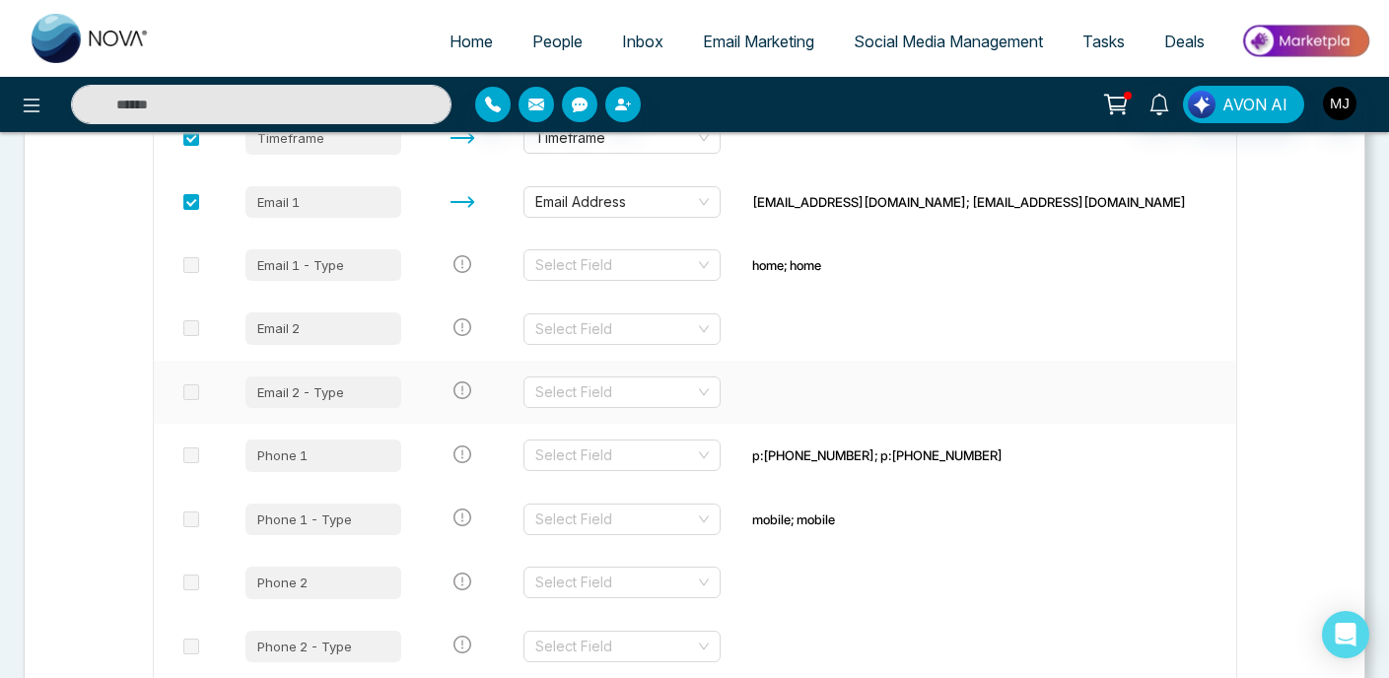
scroll to position [1108, 0]
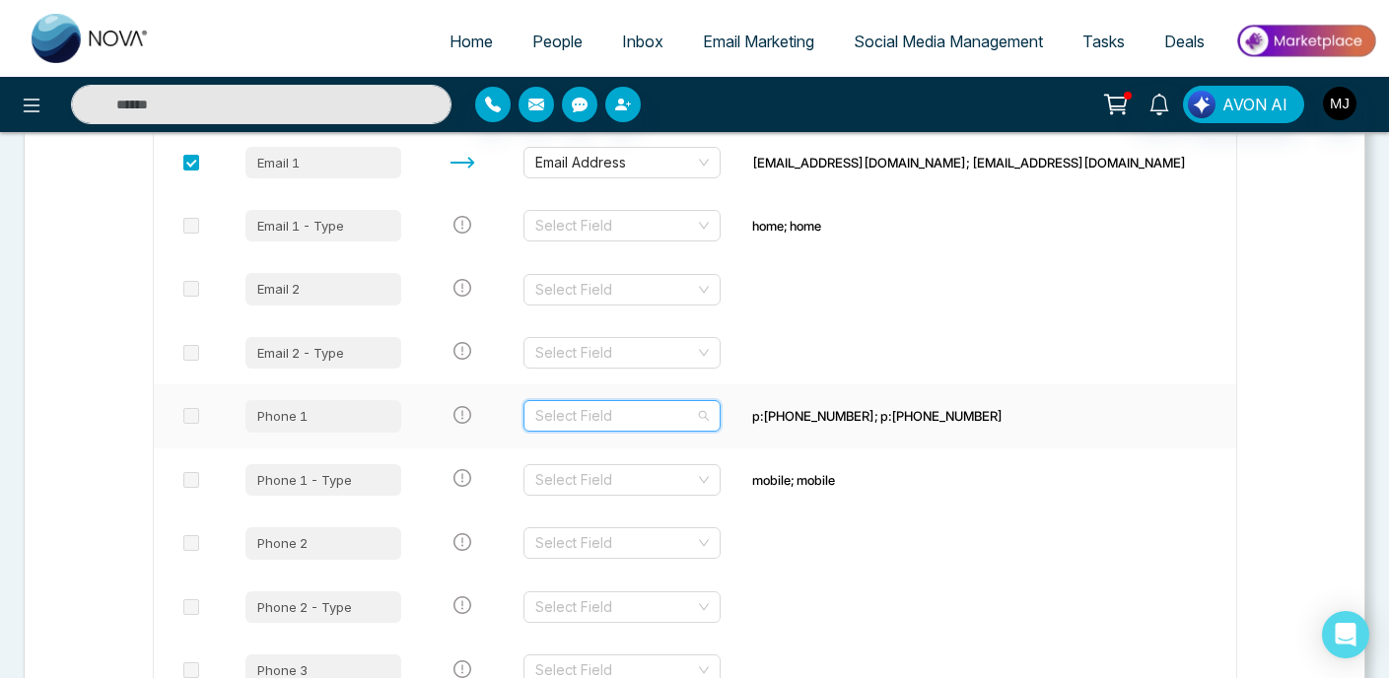
click at [607, 409] on input "search" at bounding box center [615, 416] width 160 height 30
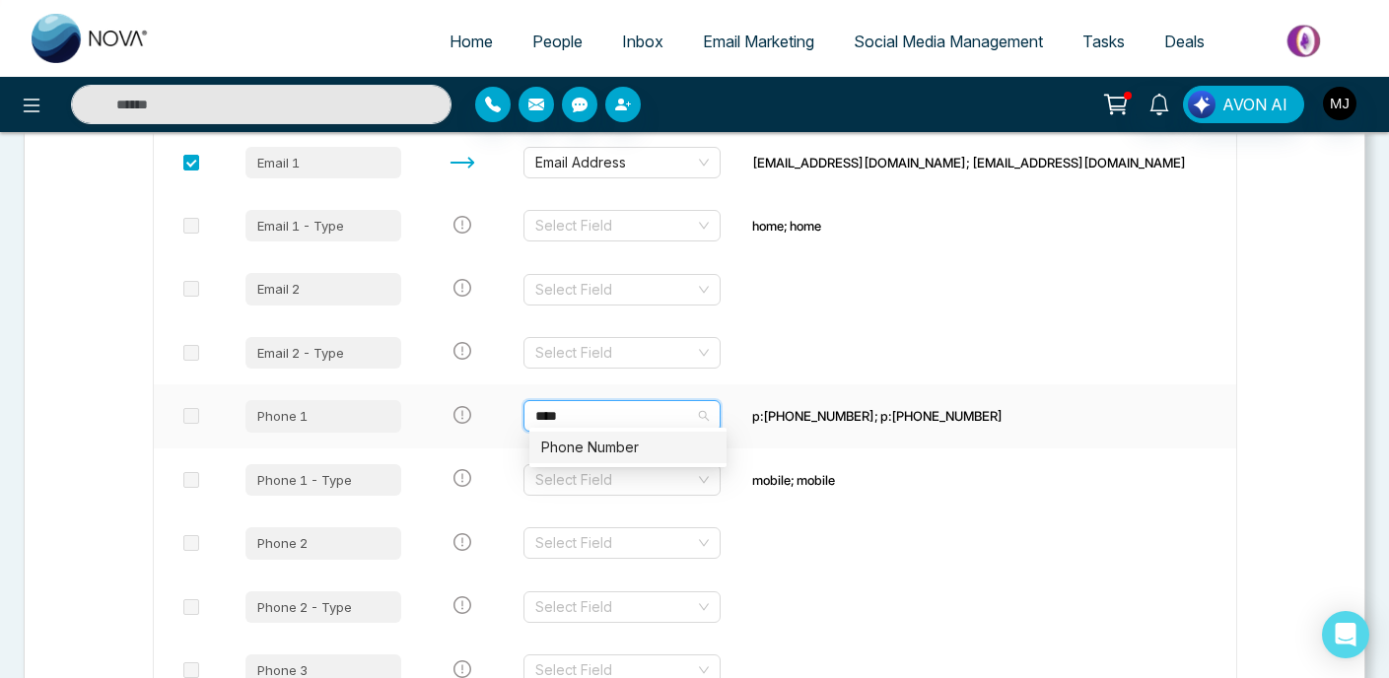
type input "*****"
click at [626, 444] on div "Phone Number" at bounding box center [627, 448] width 173 height 22
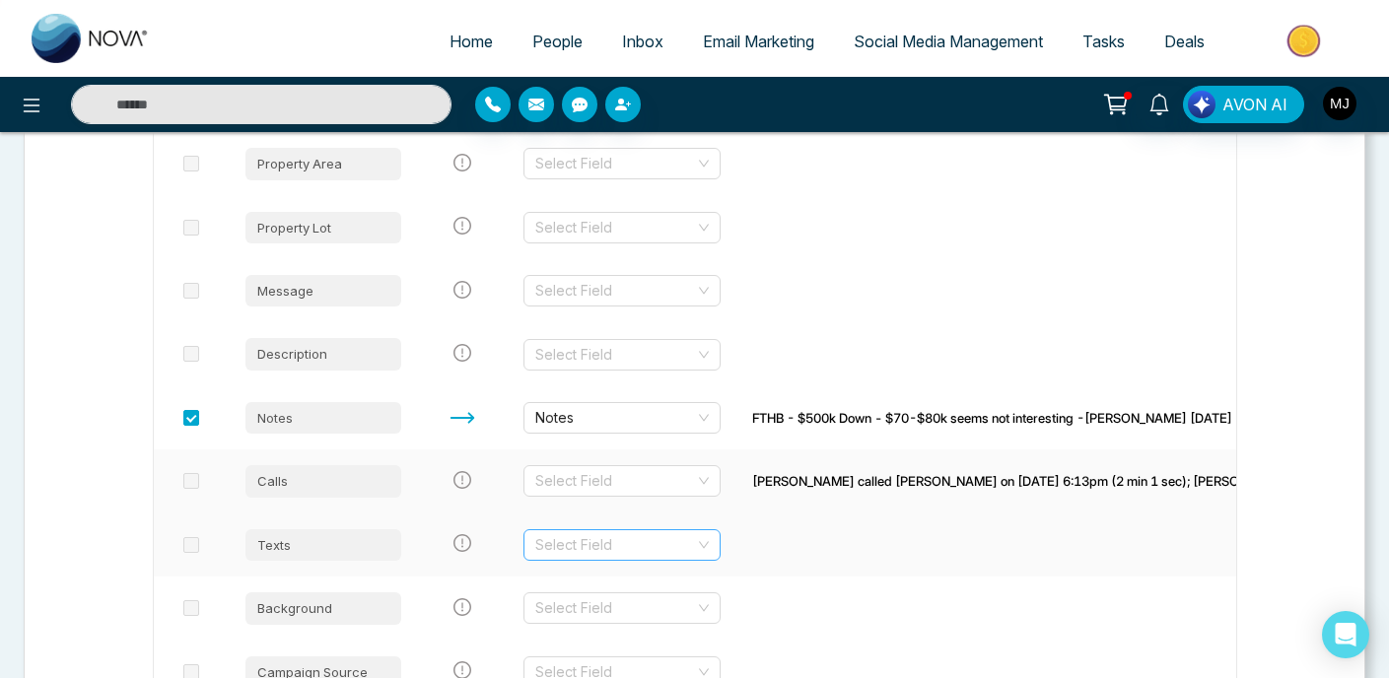
scroll to position [2369, 0]
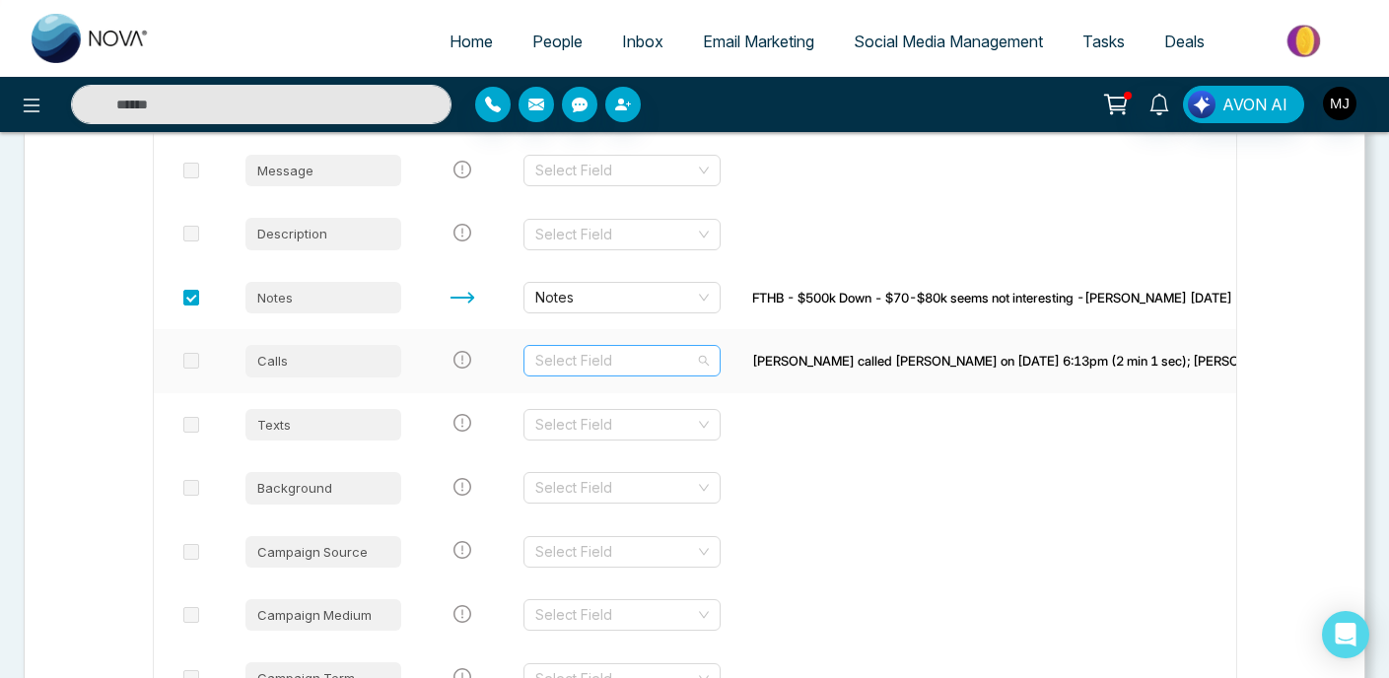
click at [612, 346] on input "search" at bounding box center [615, 361] width 160 height 30
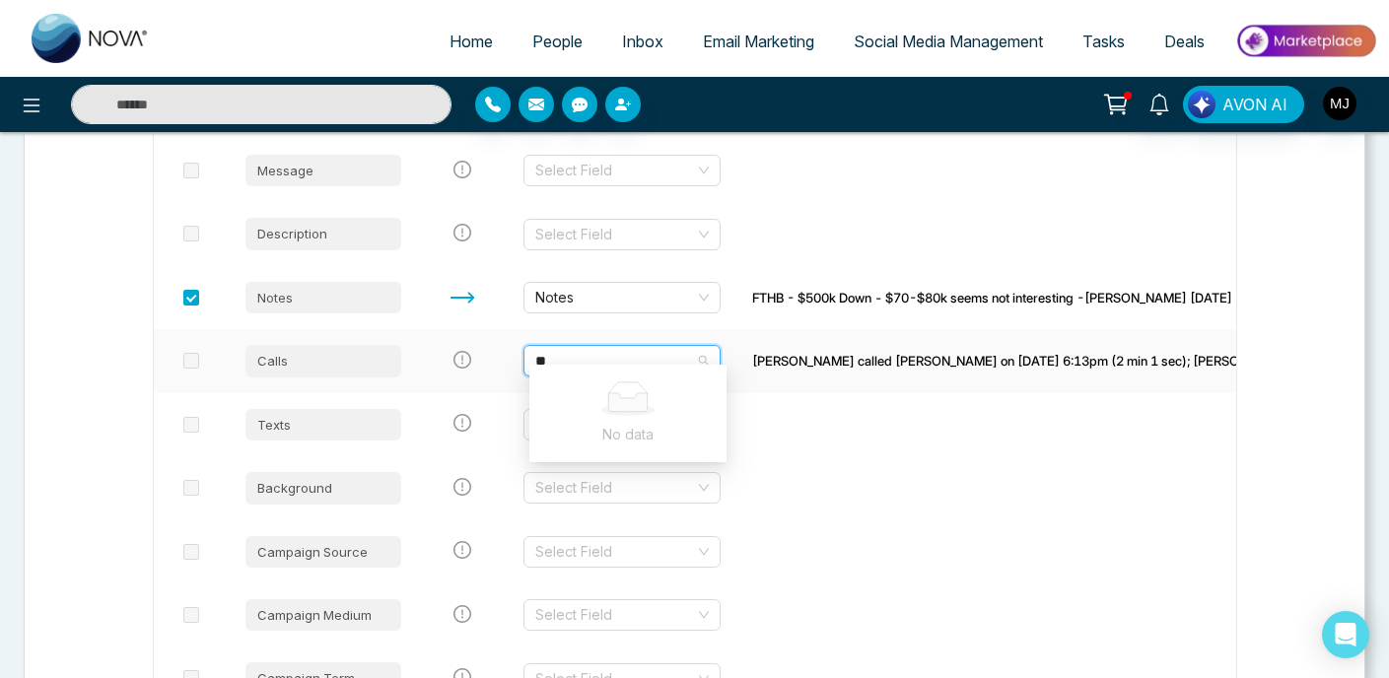
type input "*"
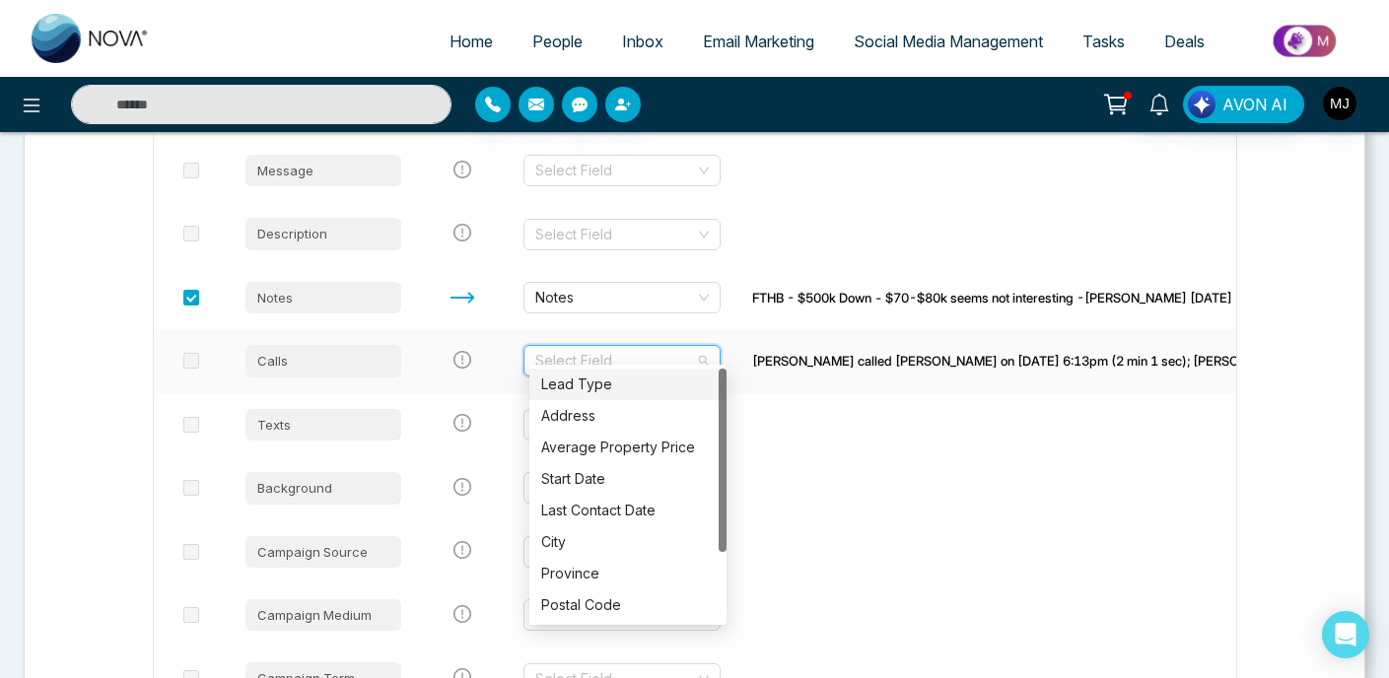
type input "*"
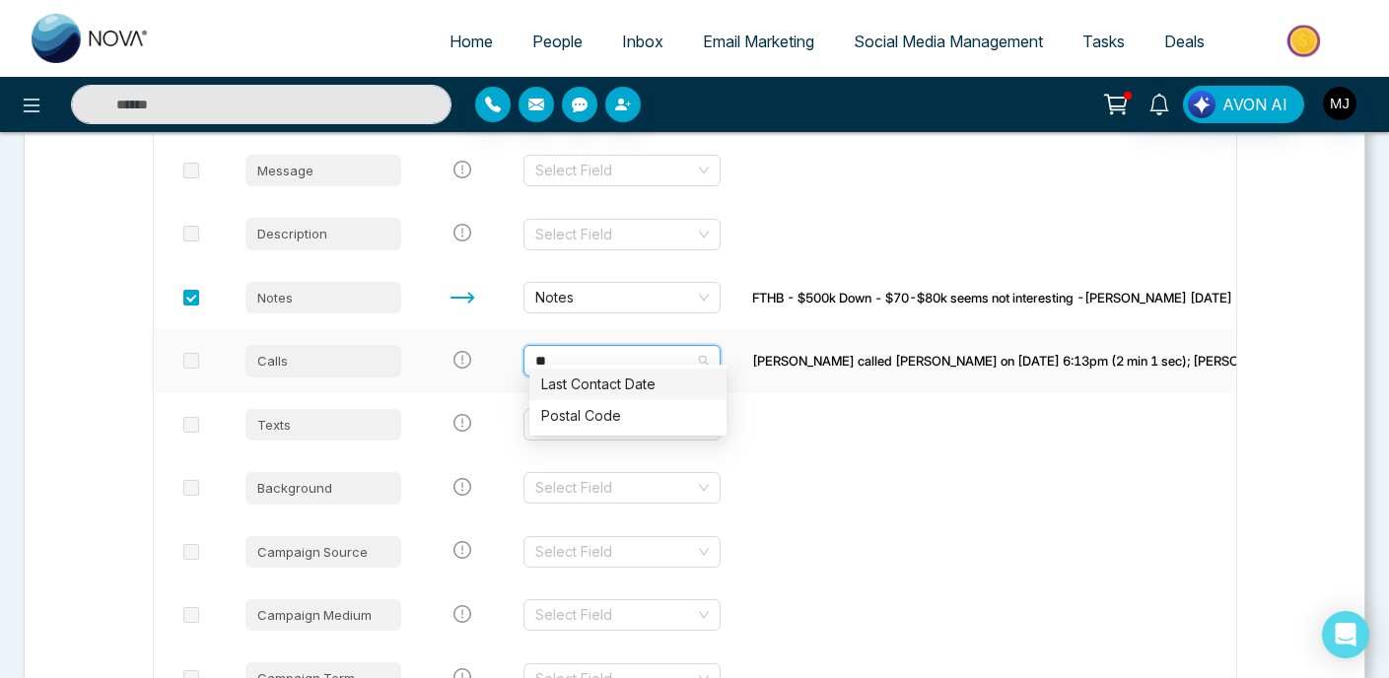
type input "*"
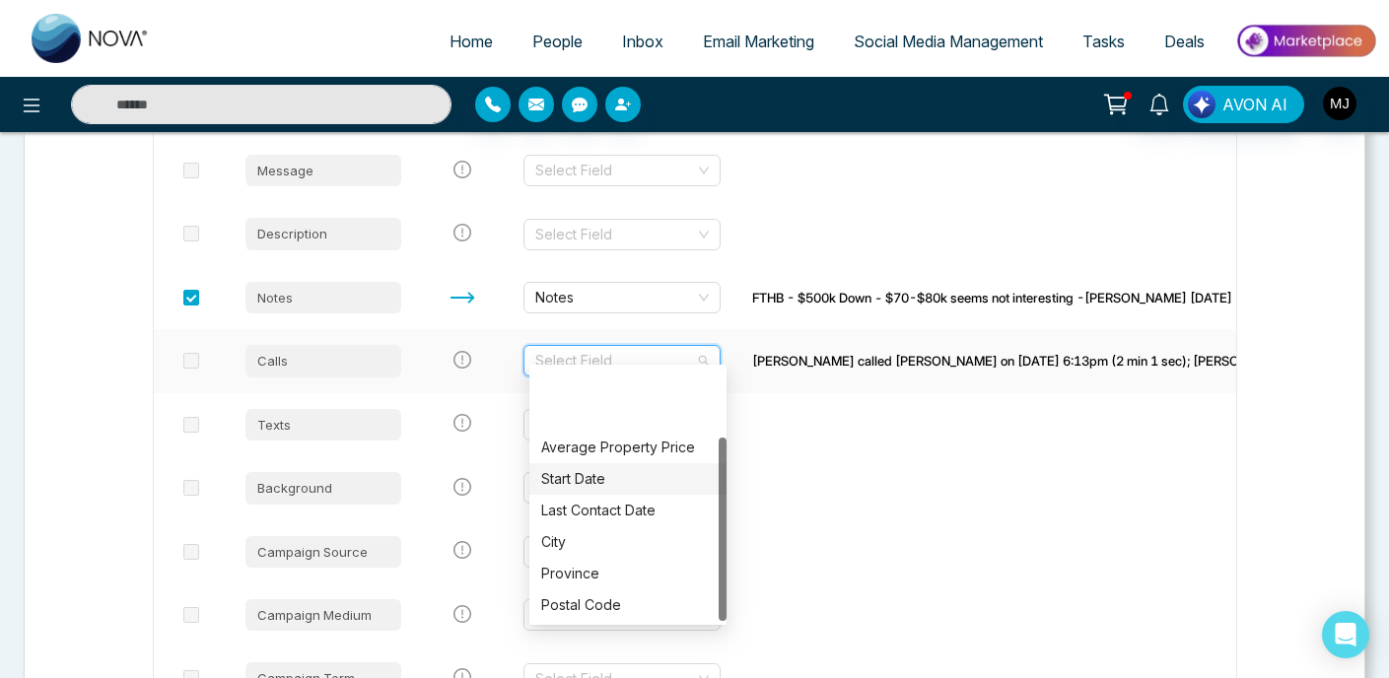
scroll to position [95, 0]
click at [788, 486] on td at bounding box center [1360, 487] width 1249 height 63
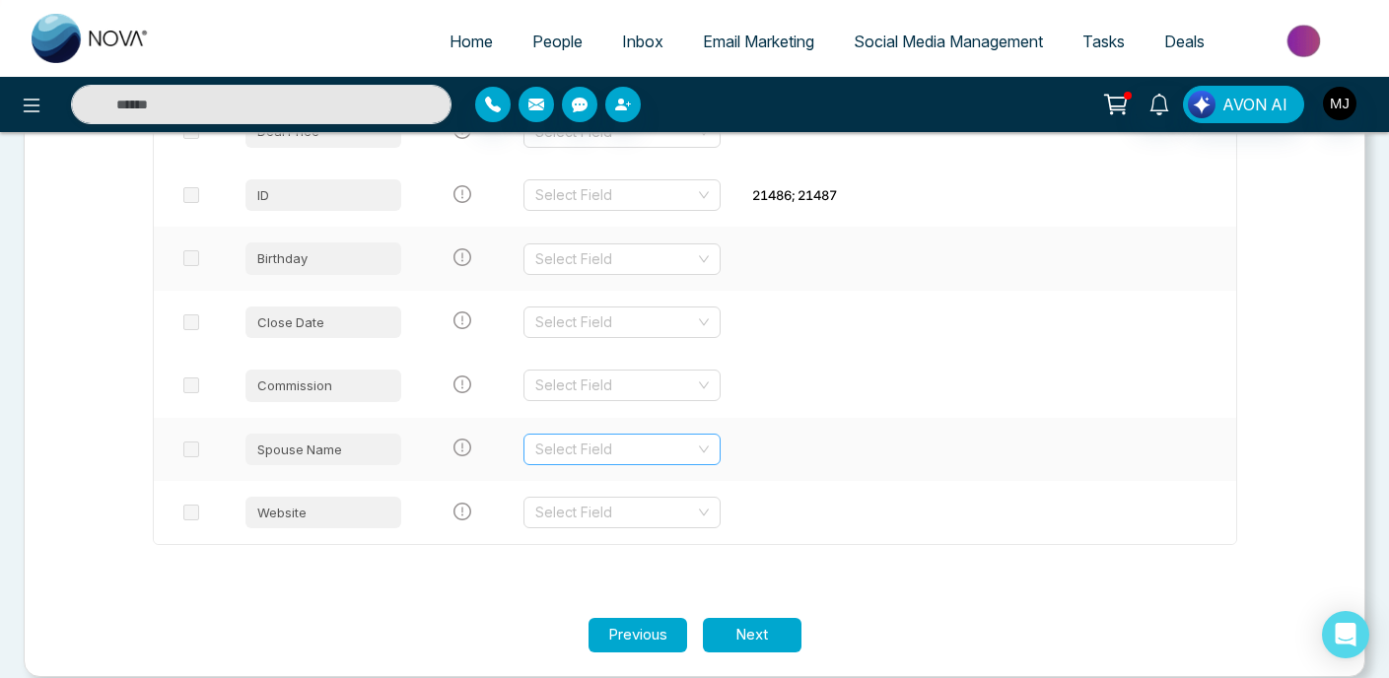
scroll to position [3232, 0]
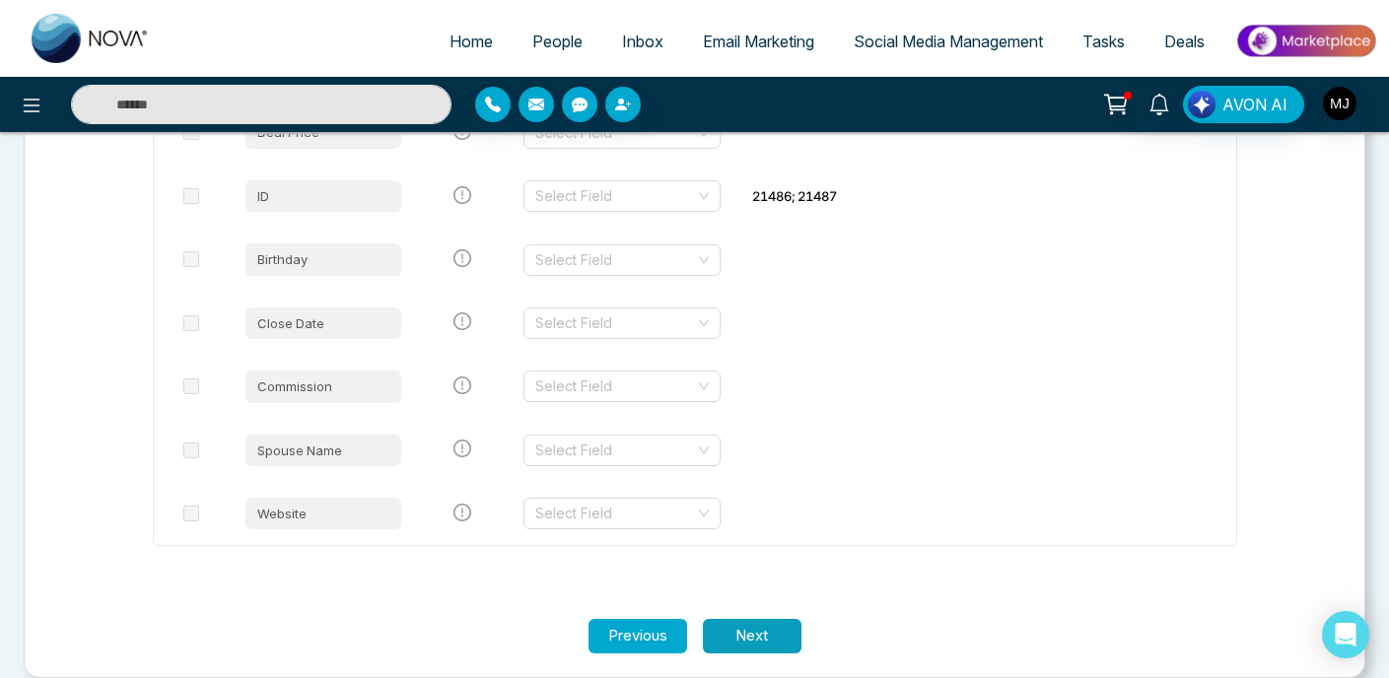
click at [766, 619] on button "Next" at bounding box center [752, 636] width 99 height 34
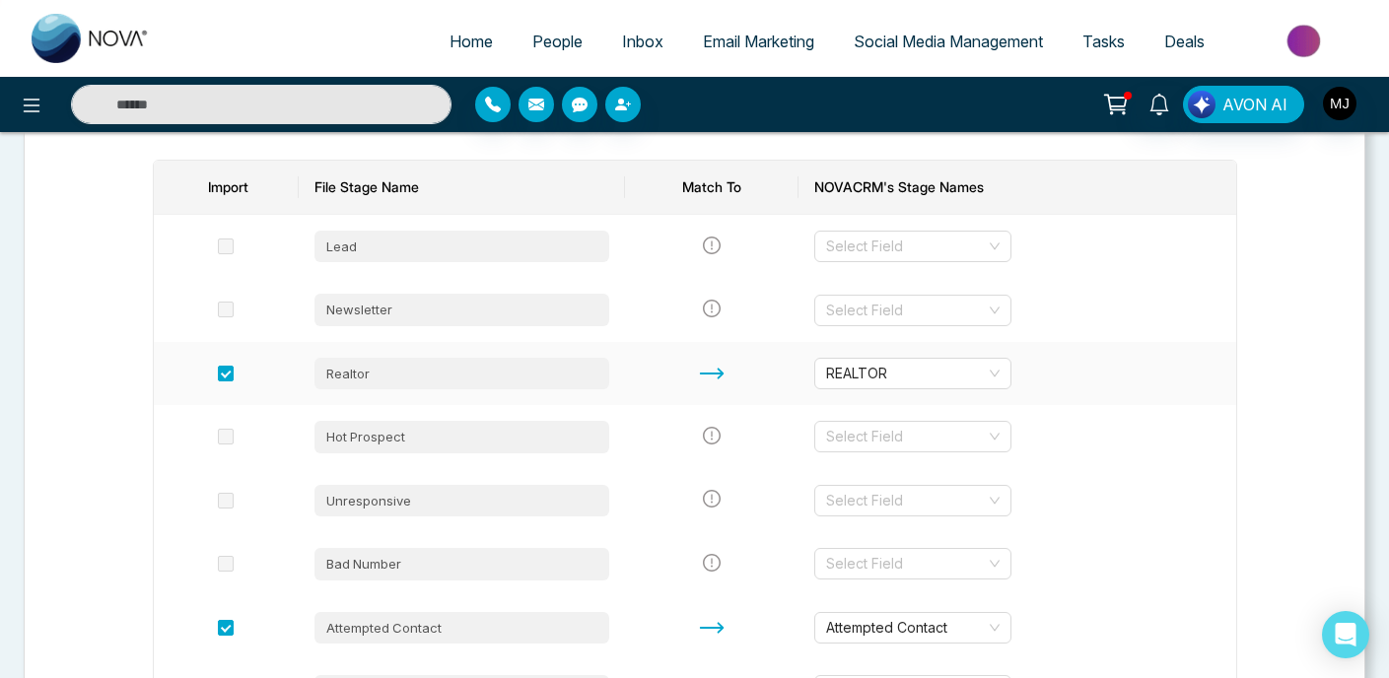
scroll to position [242, 0]
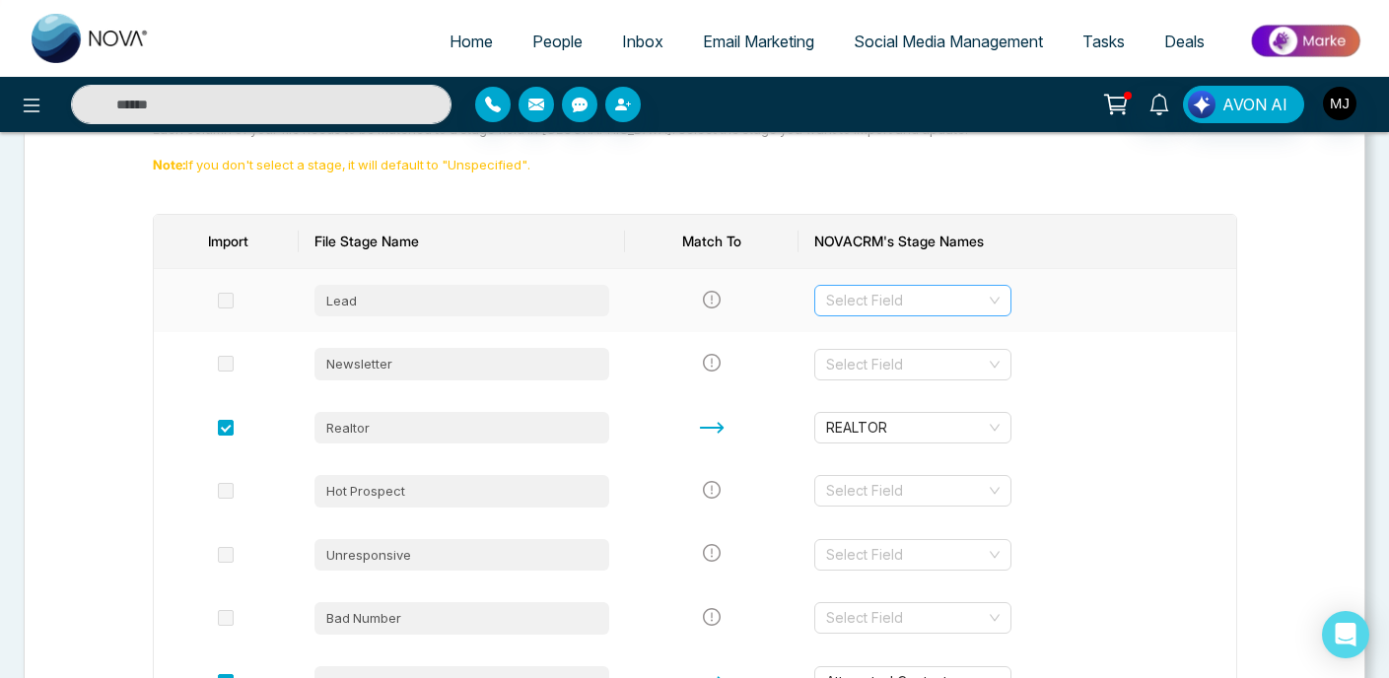
click at [908, 300] on input "search" at bounding box center [906, 301] width 160 height 30
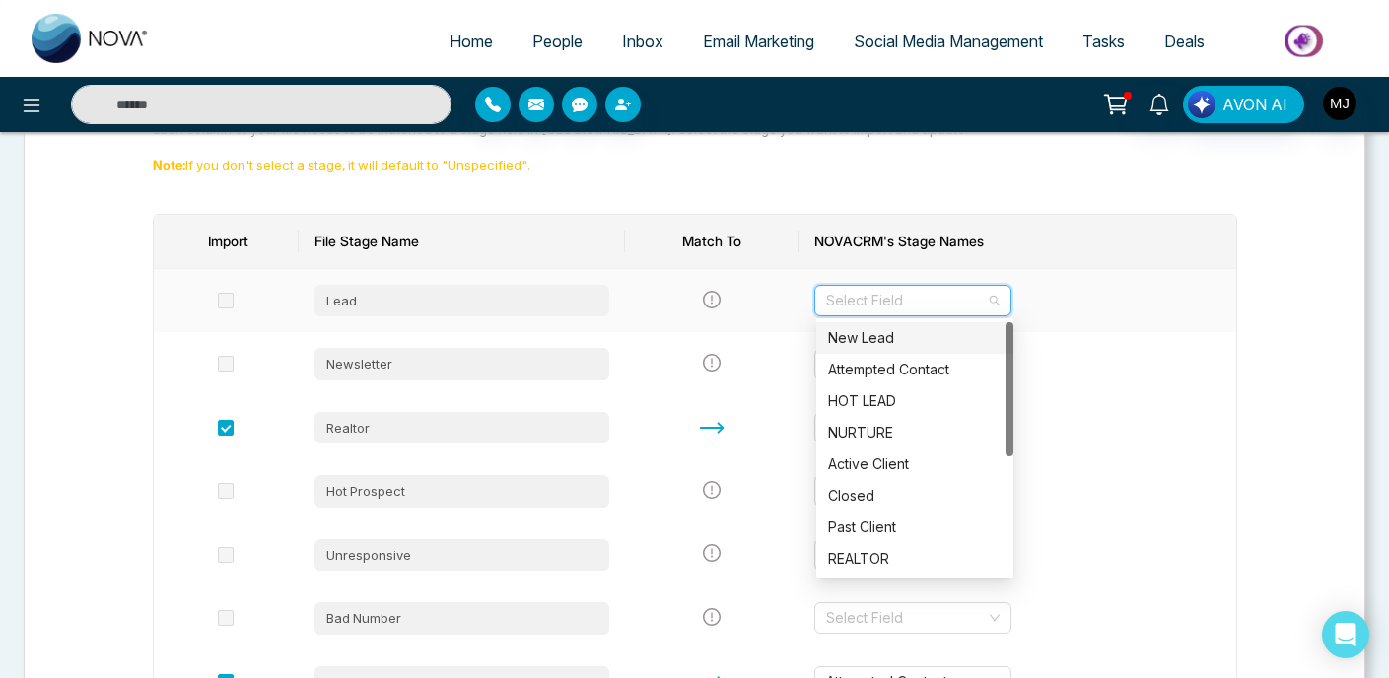
click at [893, 333] on div "New Lead" at bounding box center [914, 338] width 173 height 22
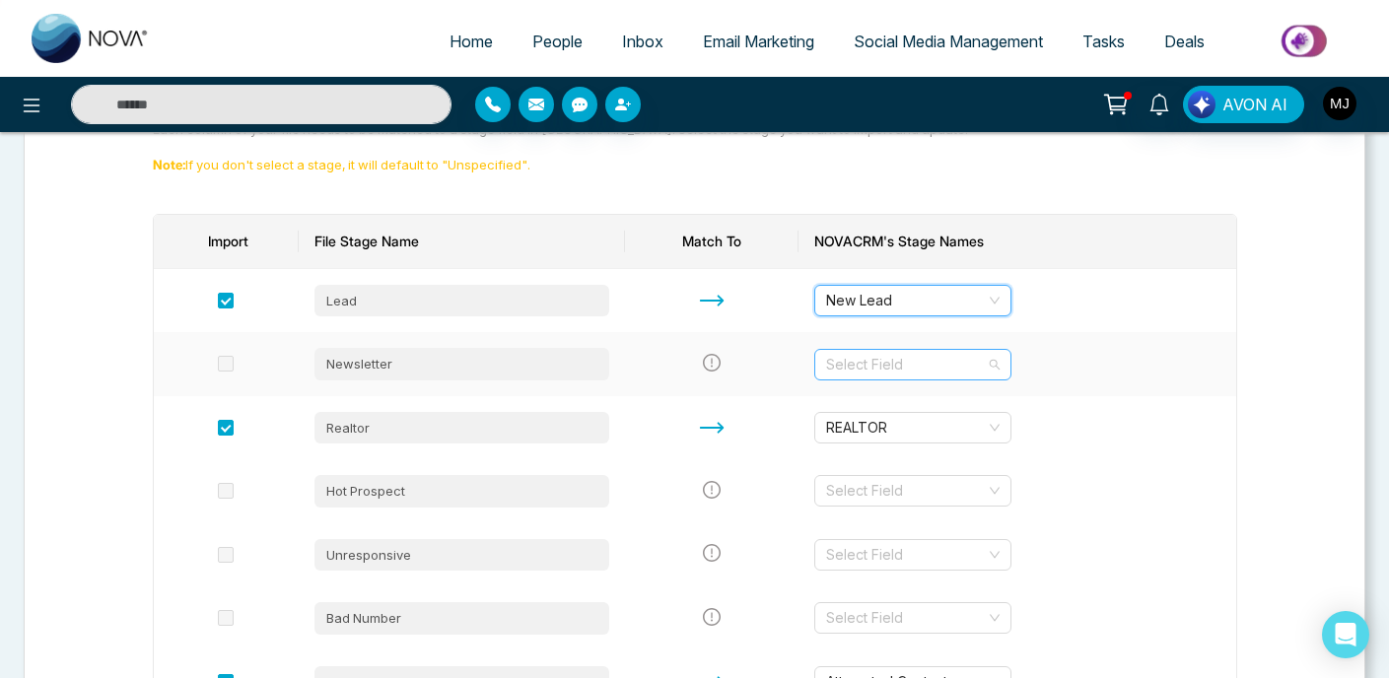
click at [883, 355] on input "search" at bounding box center [906, 365] width 160 height 30
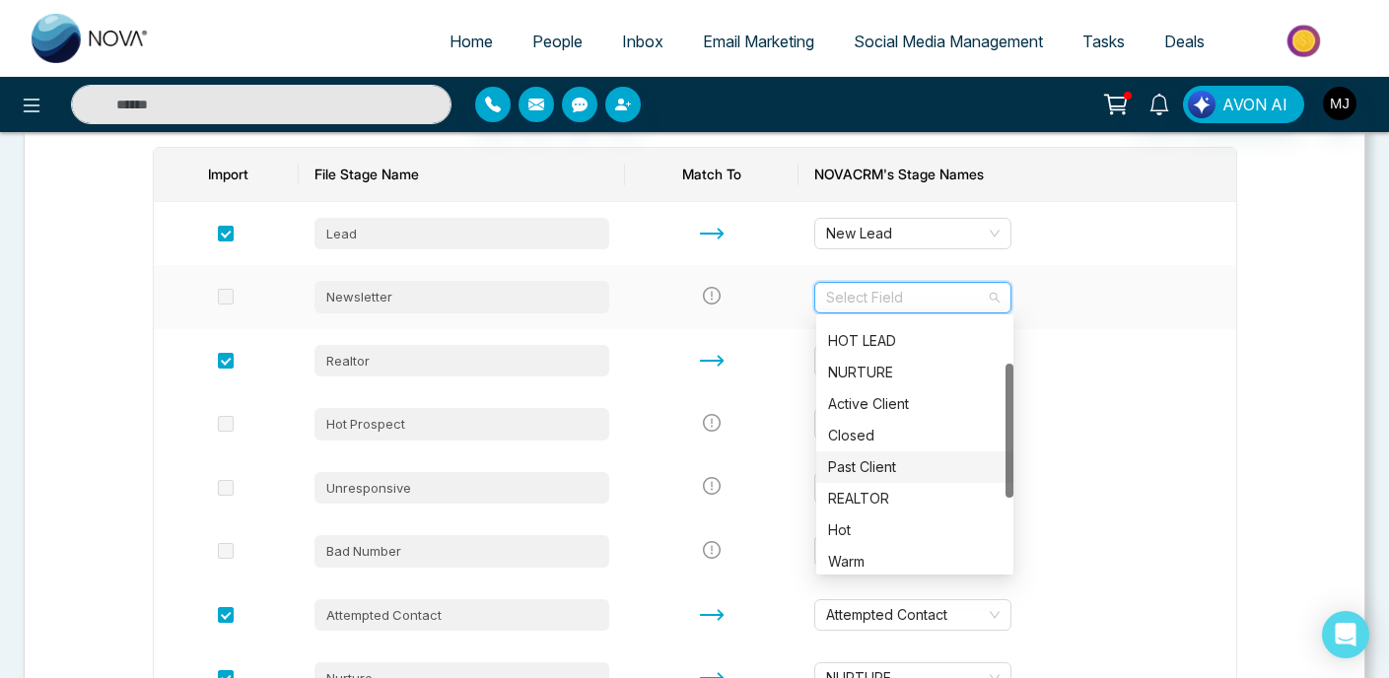
scroll to position [221, 0]
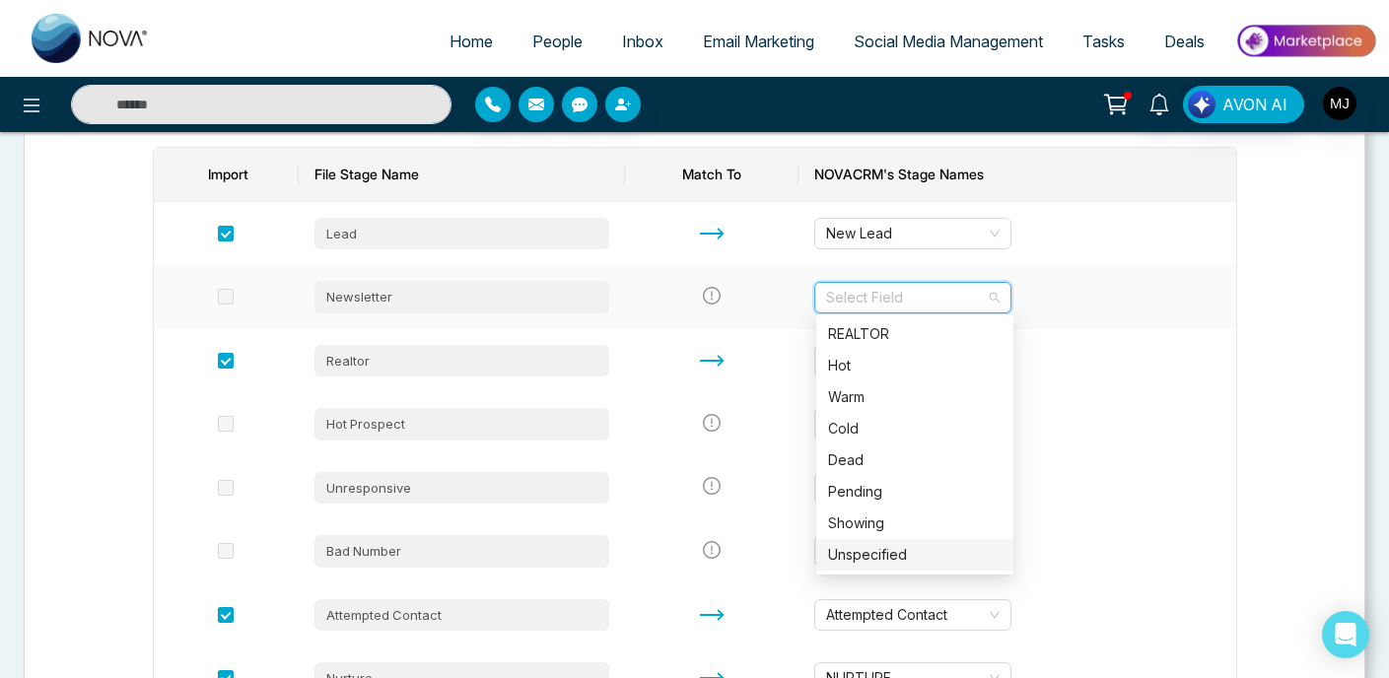
click at [872, 559] on div "Unspecified" at bounding box center [914, 555] width 173 height 22
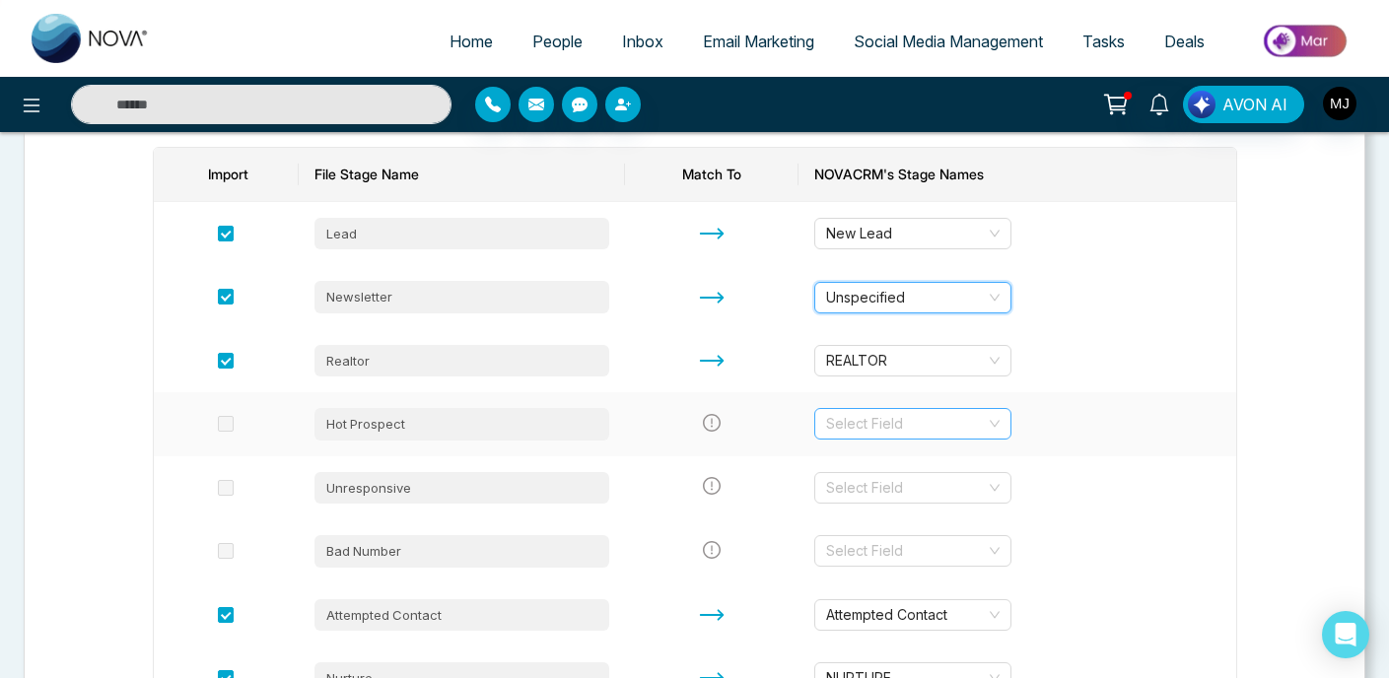
click at [883, 425] on input "search" at bounding box center [906, 424] width 160 height 30
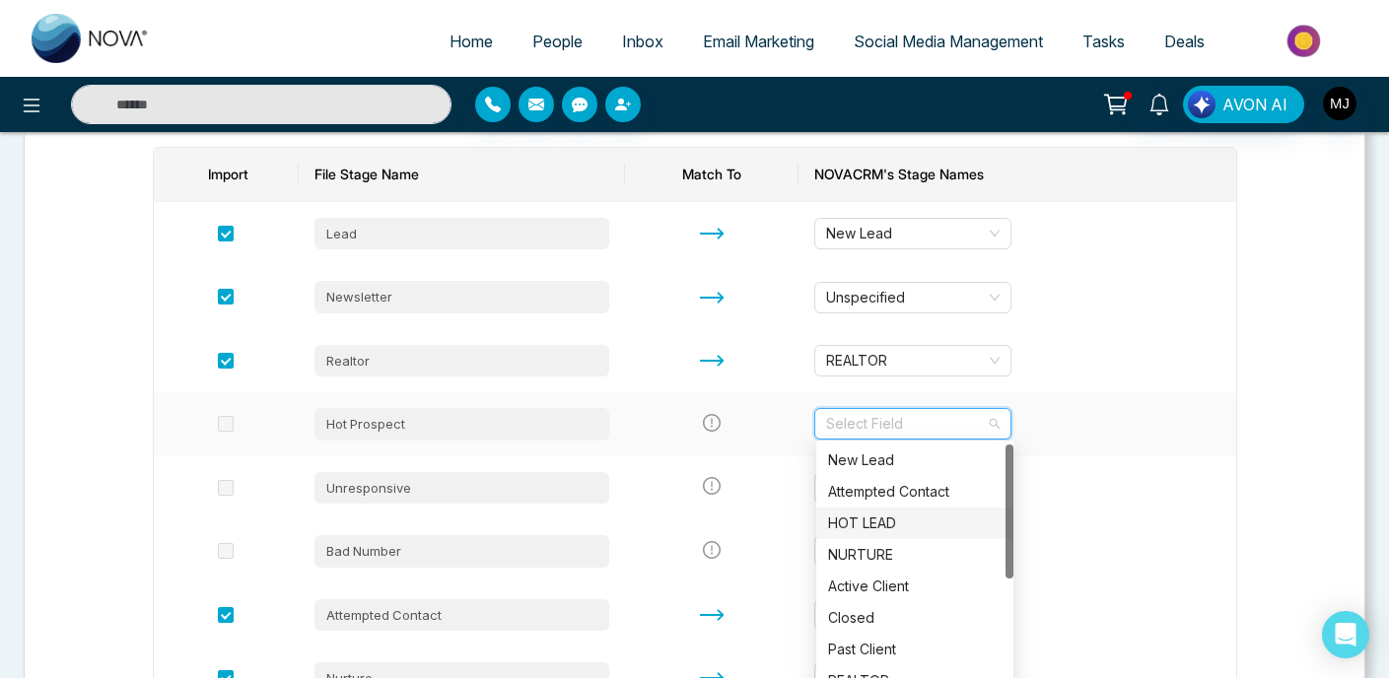
click at [884, 519] on div "HOT LEAD" at bounding box center [914, 523] width 173 height 22
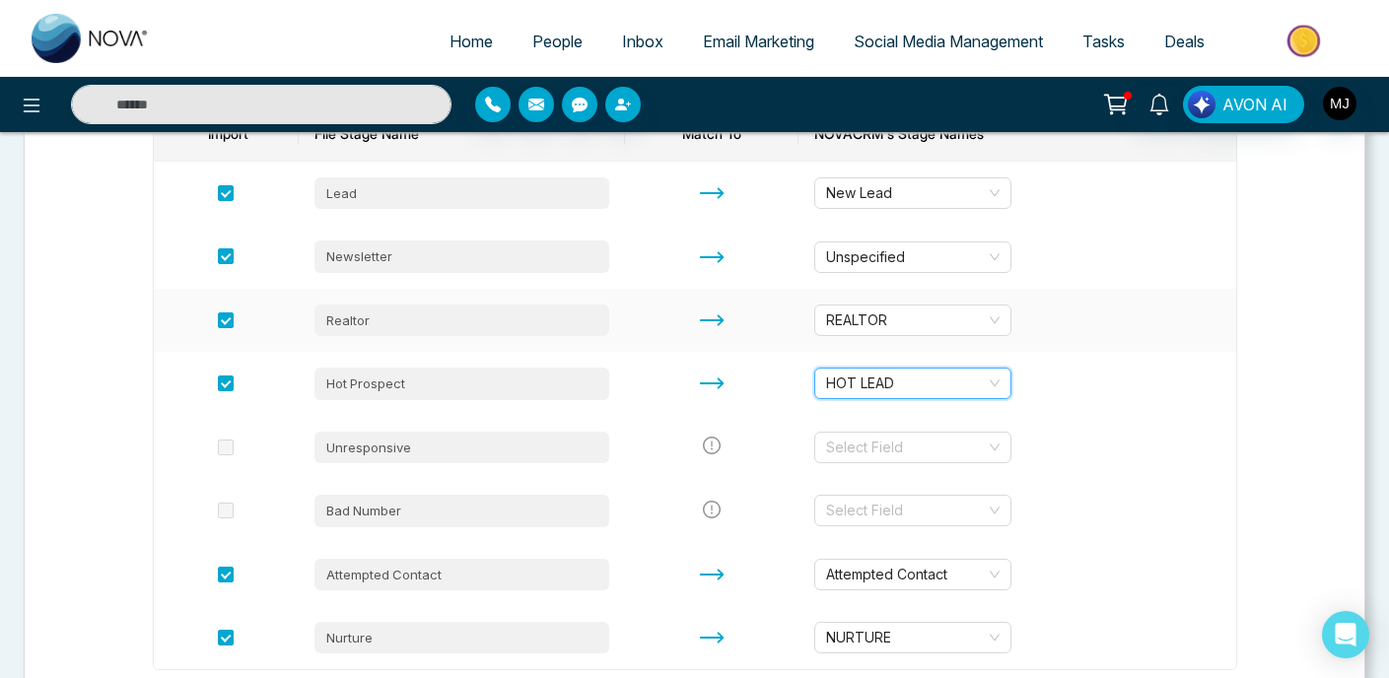
scroll to position [374, 0]
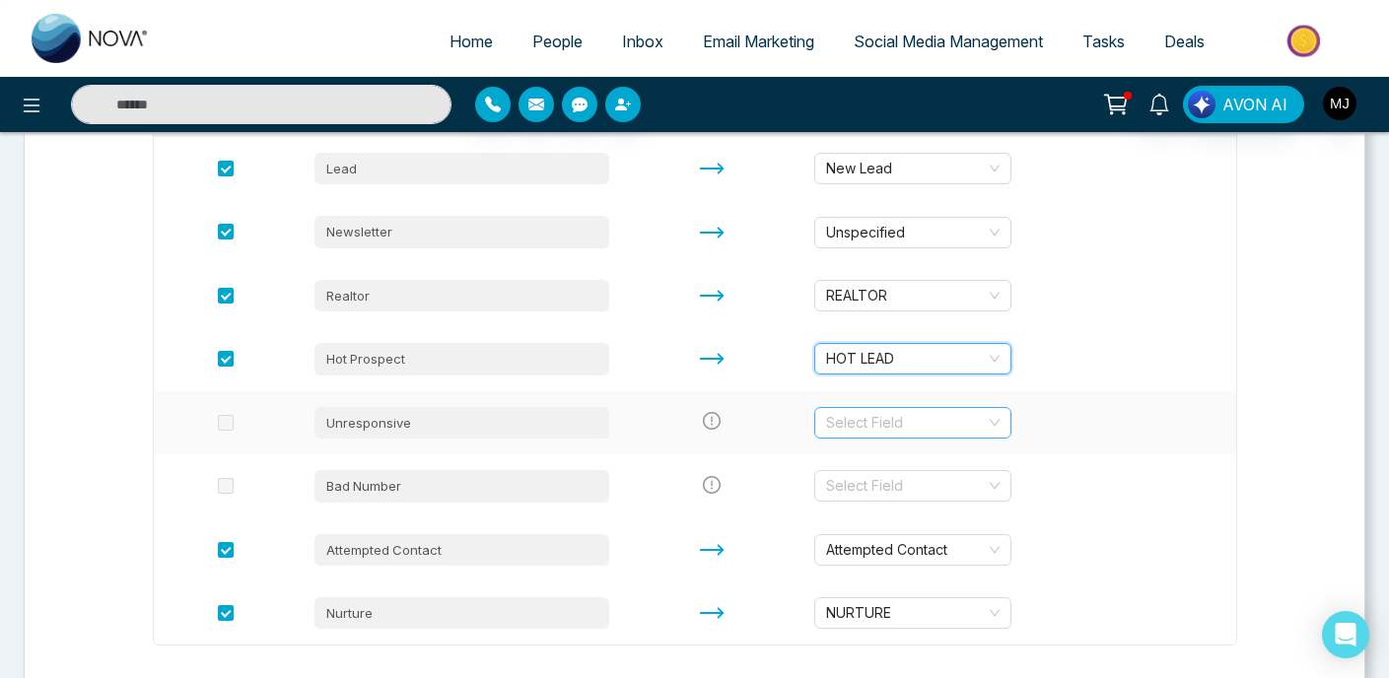
click at [908, 420] on input "search" at bounding box center [906, 423] width 160 height 30
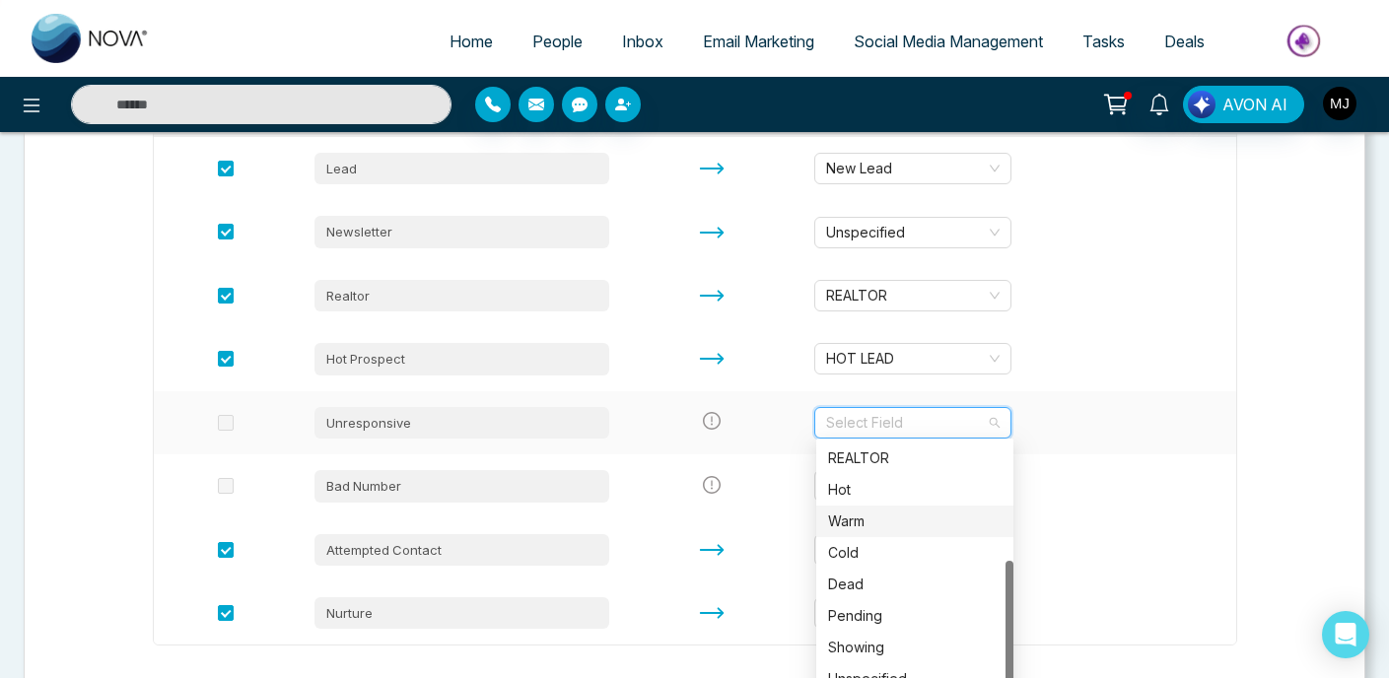
scroll to position [422, 0]
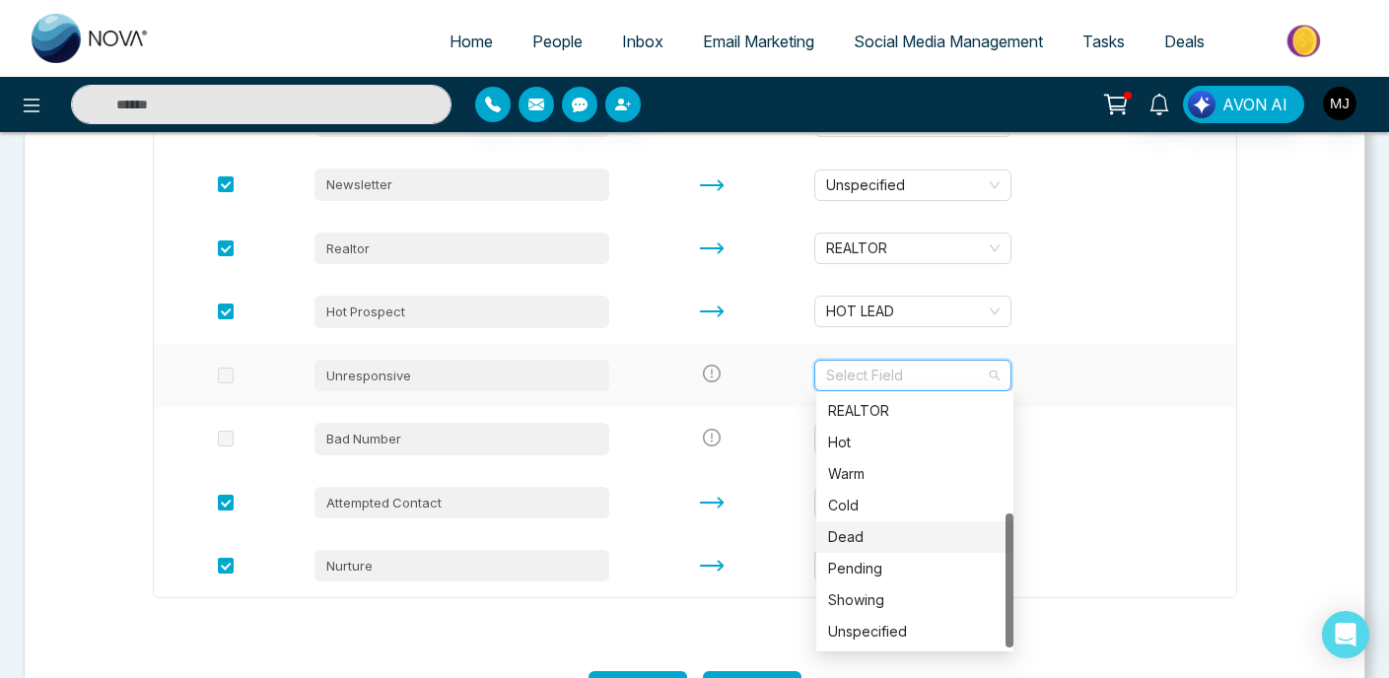
click at [873, 542] on div "Dead" at bounding box center [914, 537] width 173 height 22
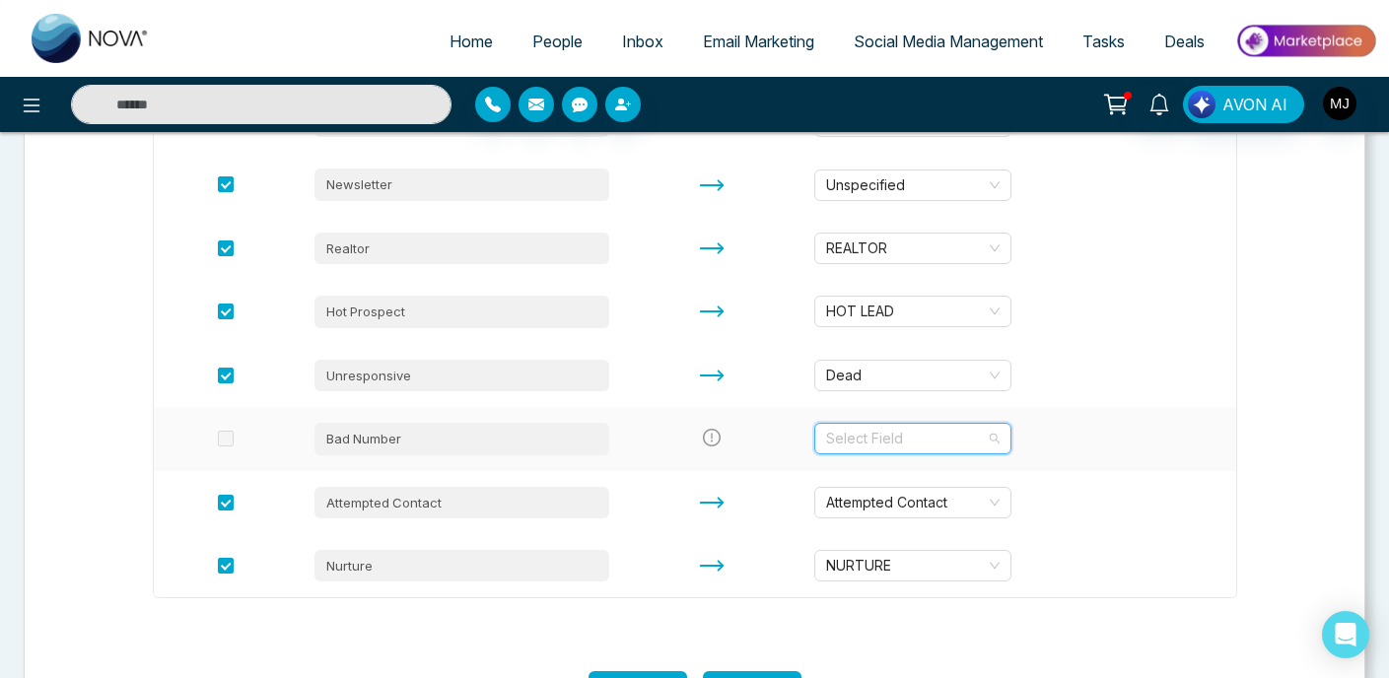
click at [883, 429] on input "search" at bounding box center [906, 439] width 160 height 30
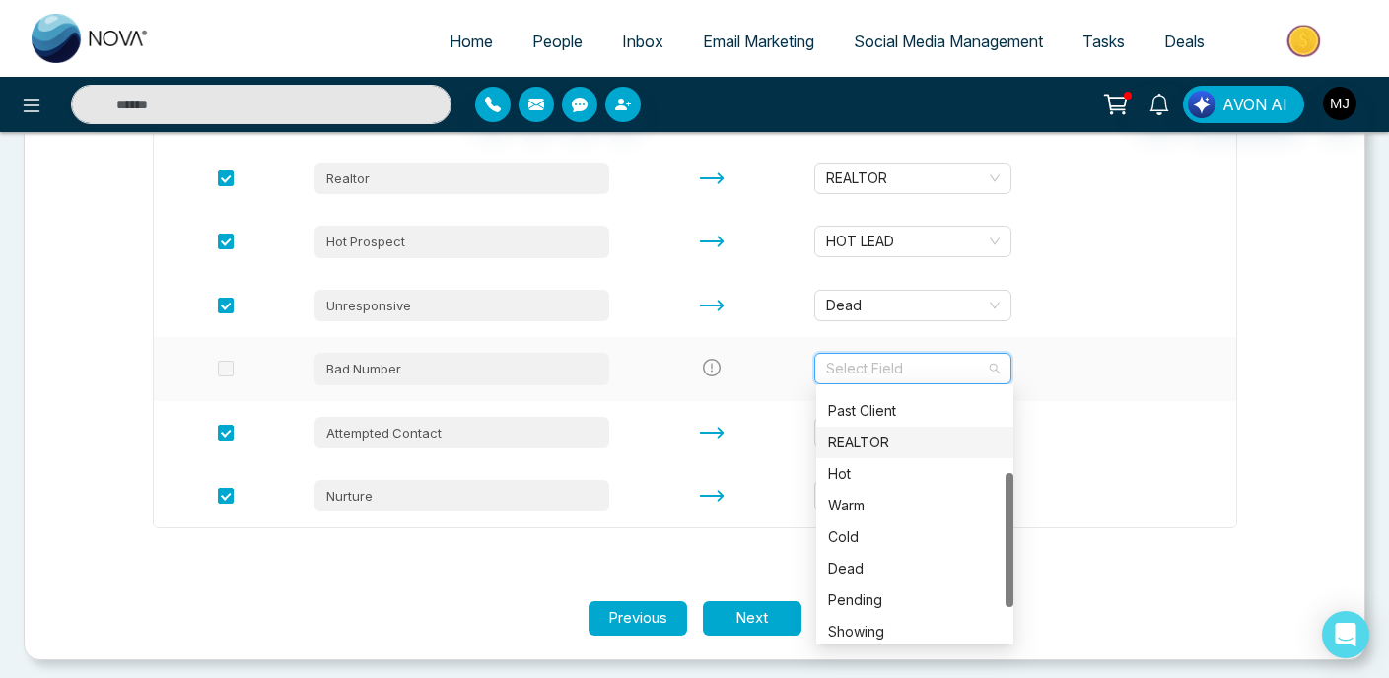
scroll to position [0, 0]
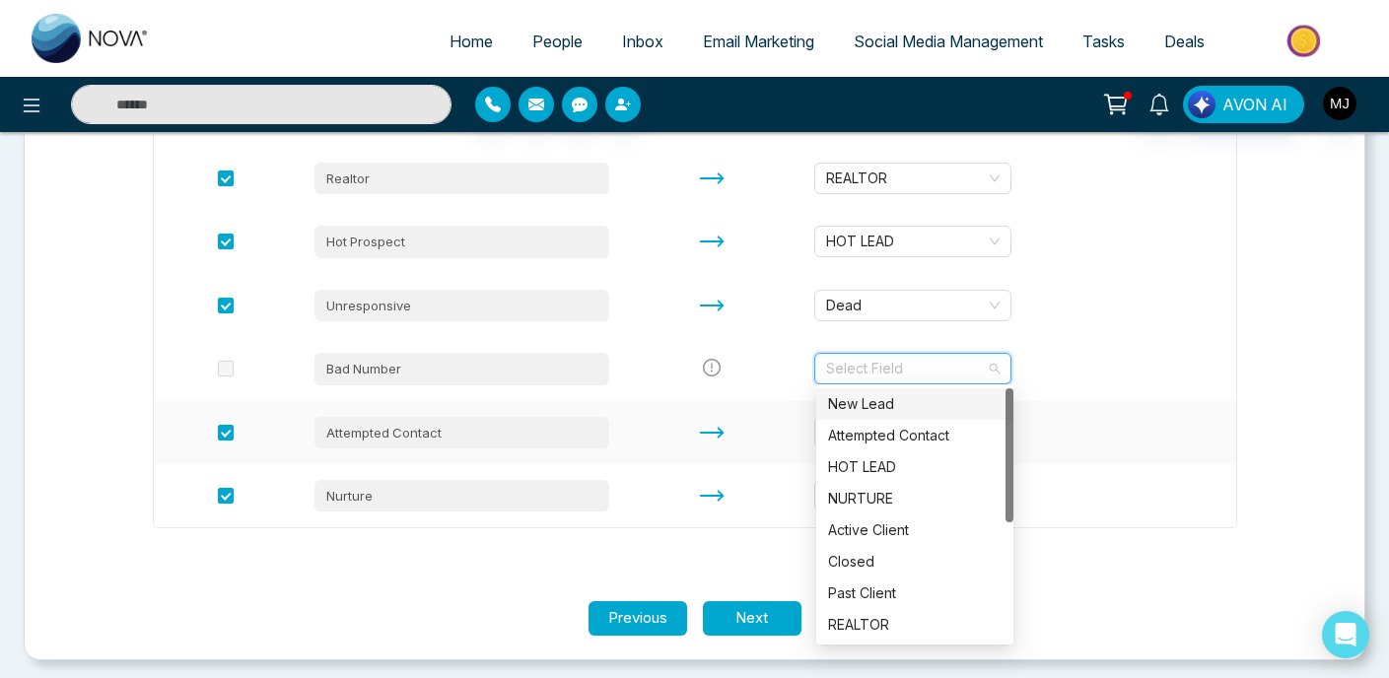
click at [1056, 401] on td "Attempted Contact" at bounding box center [1017, 432] width 438 height 63
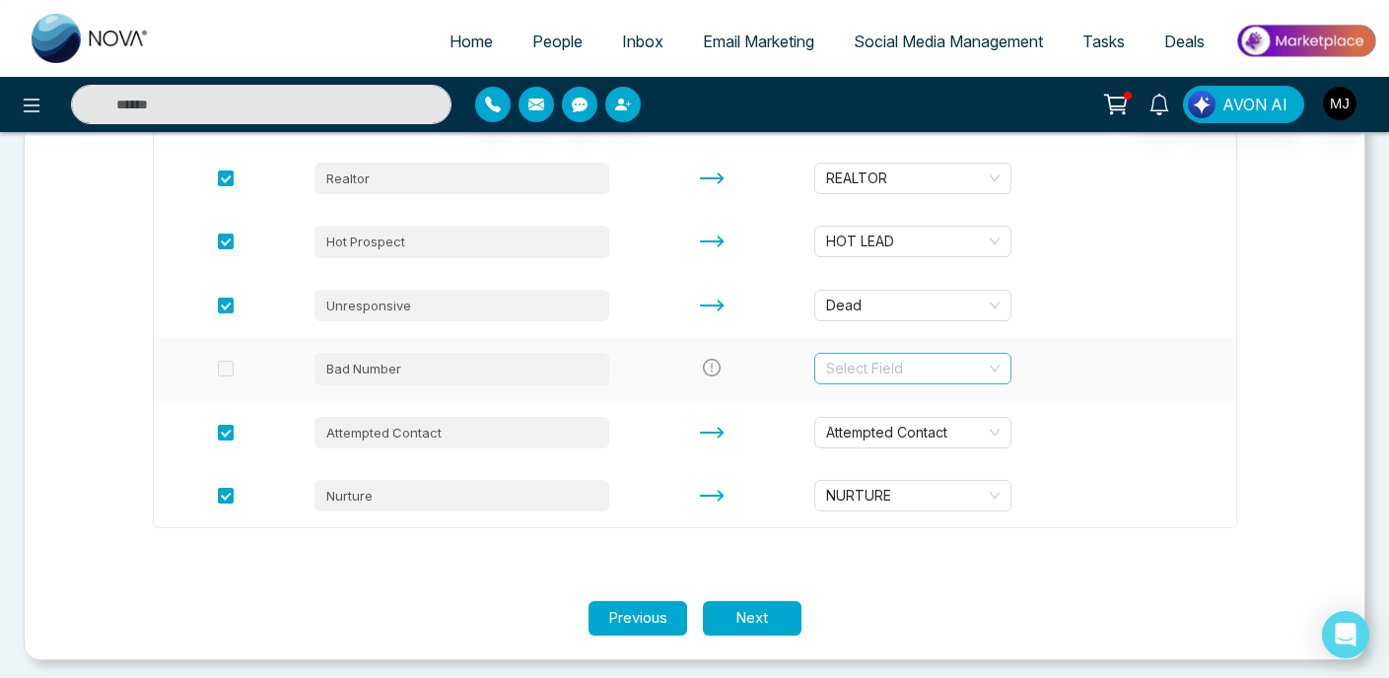
click at [899, 365] on input "search" at bounding box center [906, 369] width 160 height 30
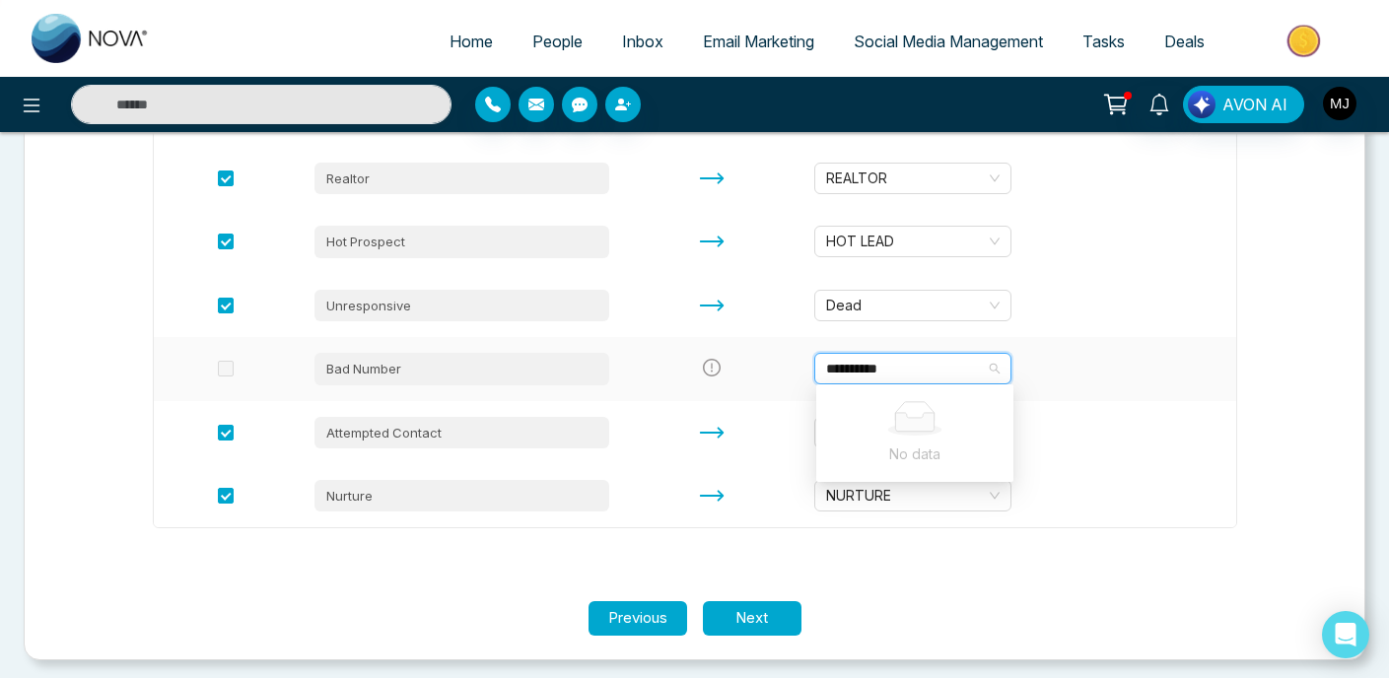
type input "**********"
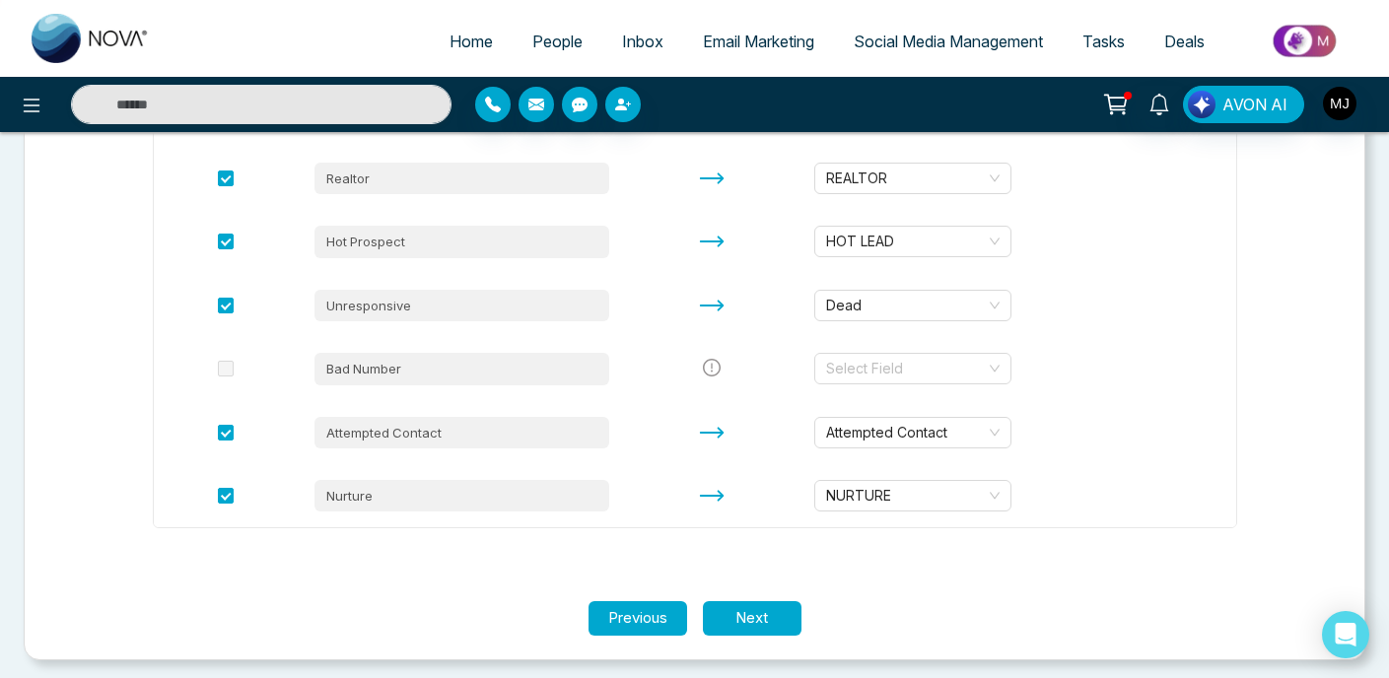
click at [1272, 408] on section "Let's make sure your stage transfers correctly. Each column of your file needs …" at bounding box center [694, 191] width 1183 height 819
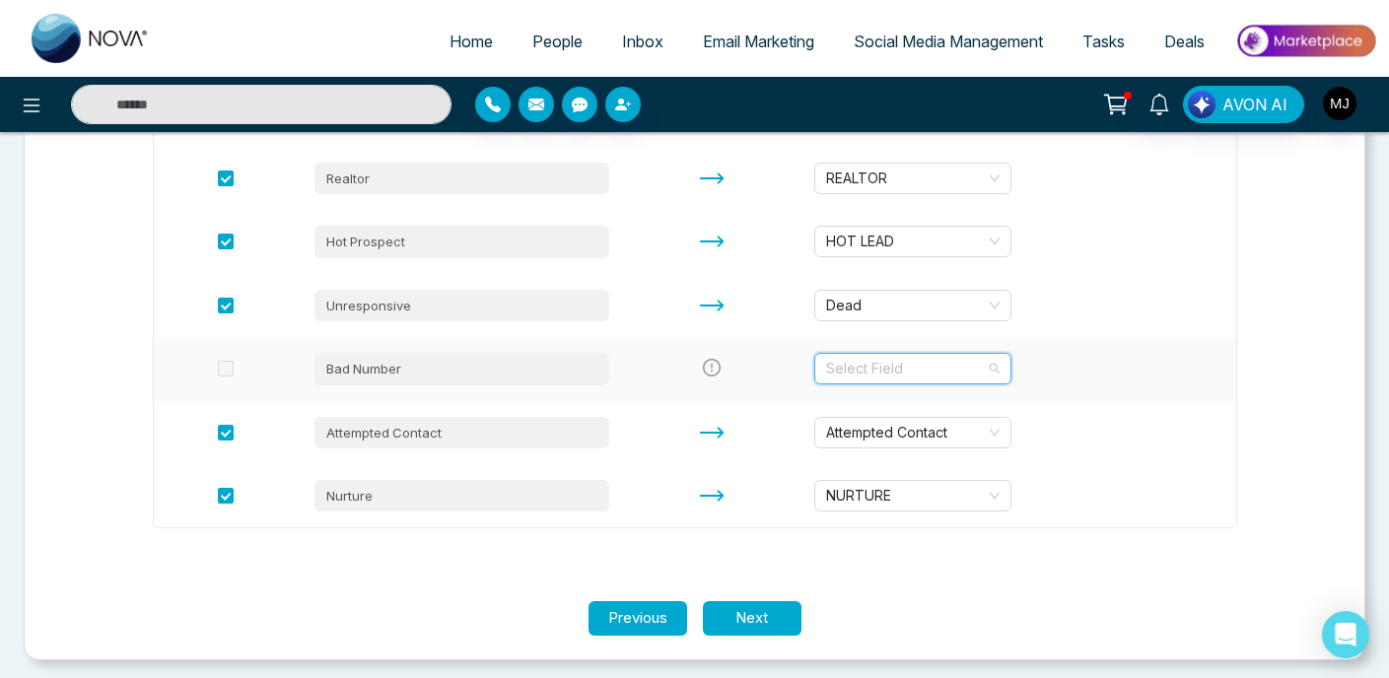
click at [933, 371] on input "search" at bounding box center [906, 369] width 160 height 30
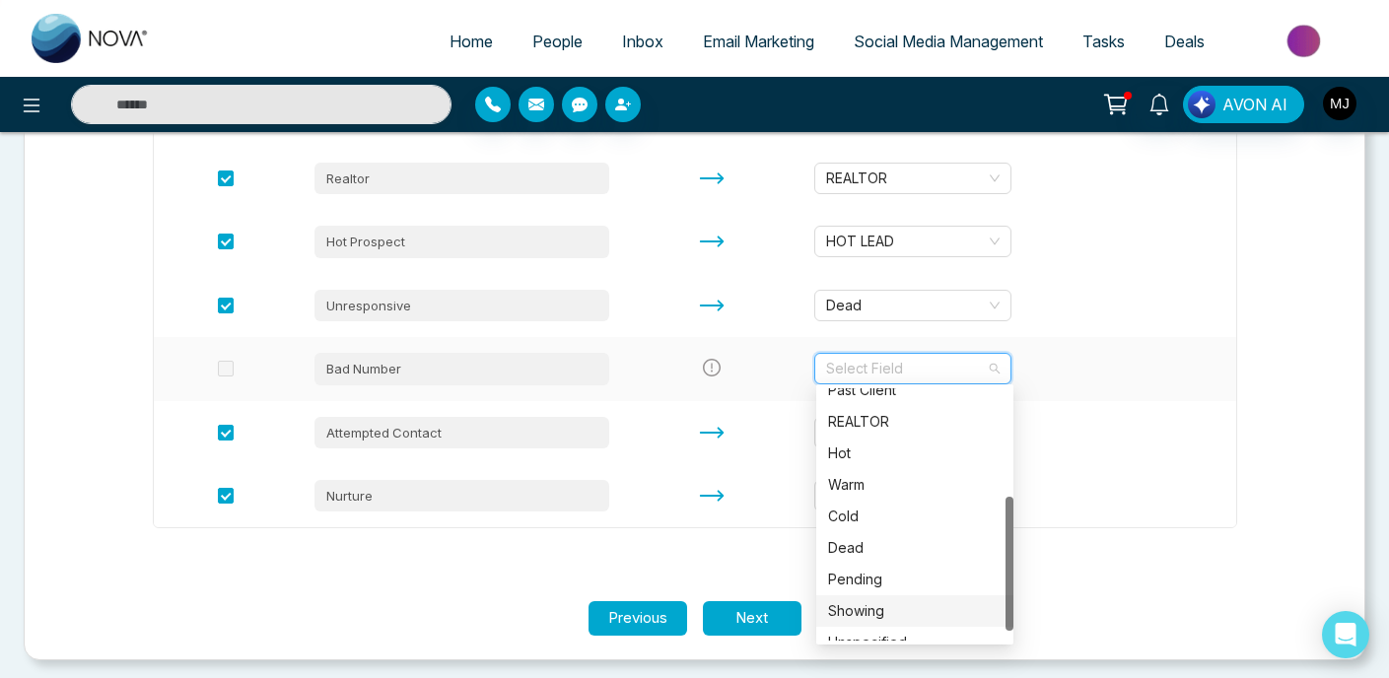
scroll to position [221, 0]
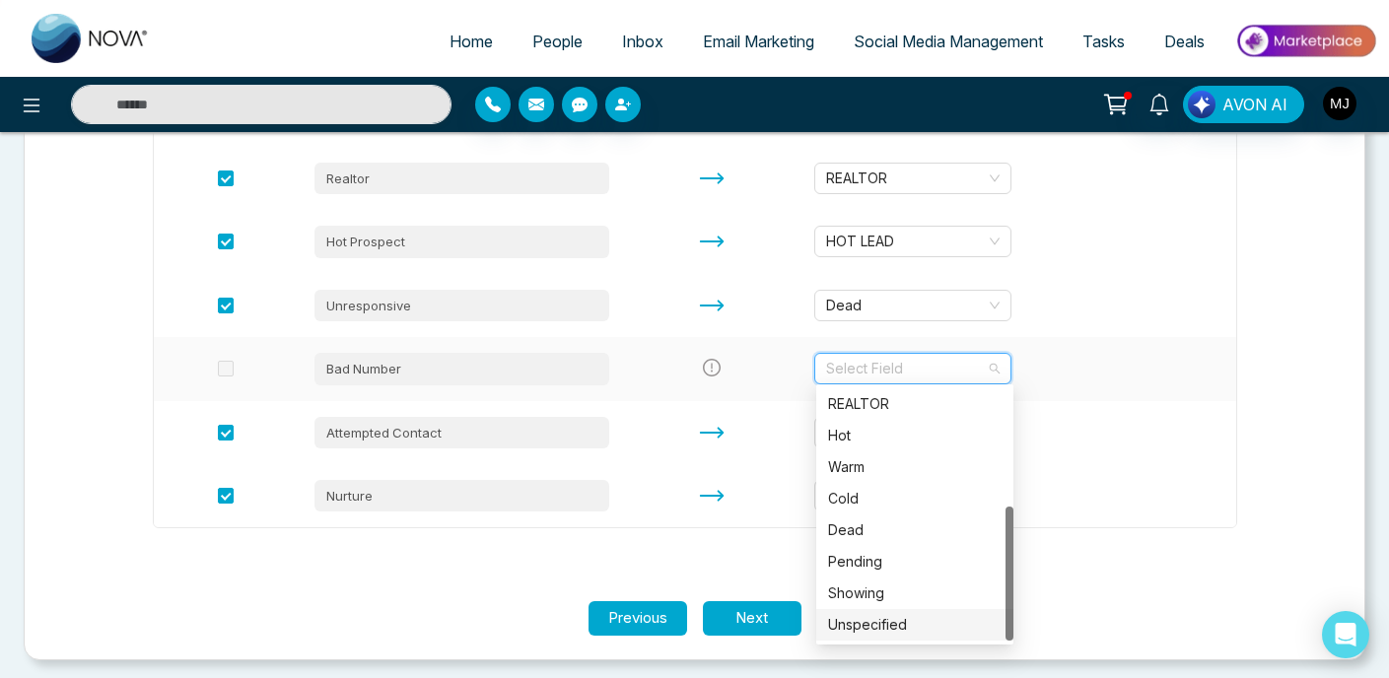
click at [873, 622] on div "Unspecified" at bounding box center [914, 625] width 173 height 22
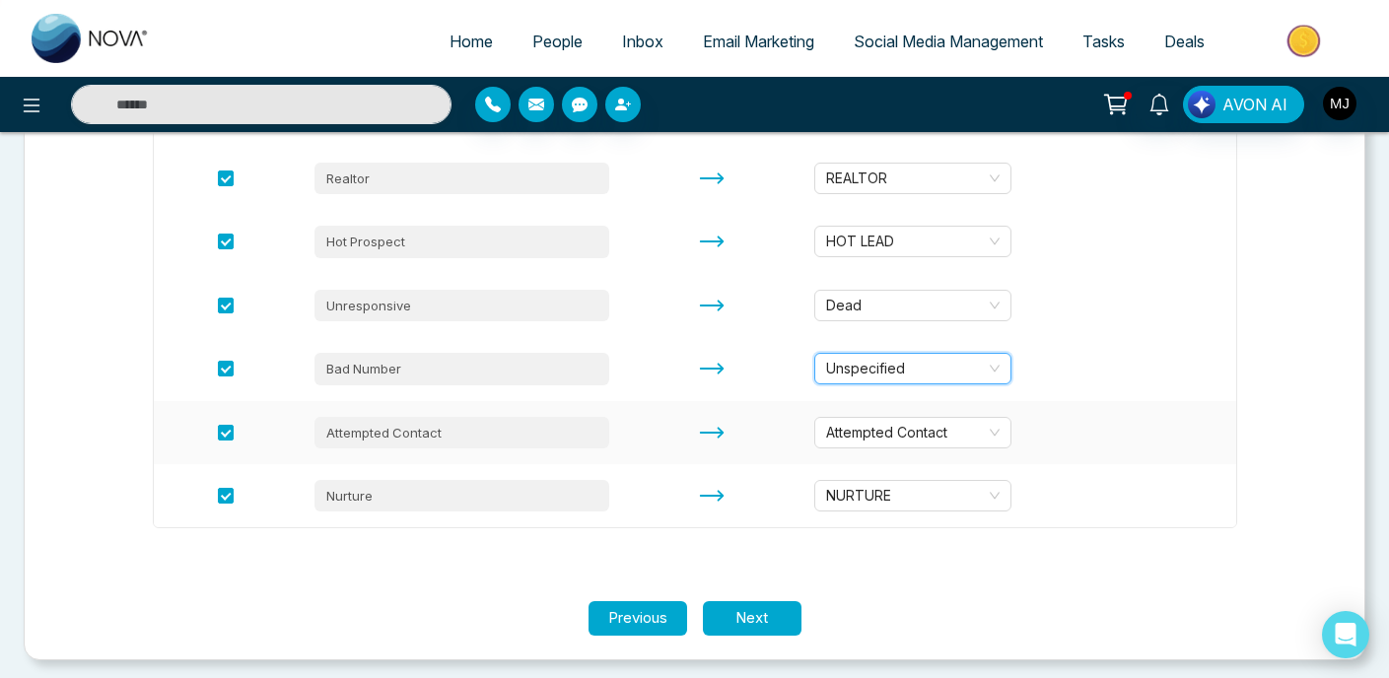
click at [1055, 416] on td "Attempted Contact" at bounding box center [1017, 432] width 438 height 63
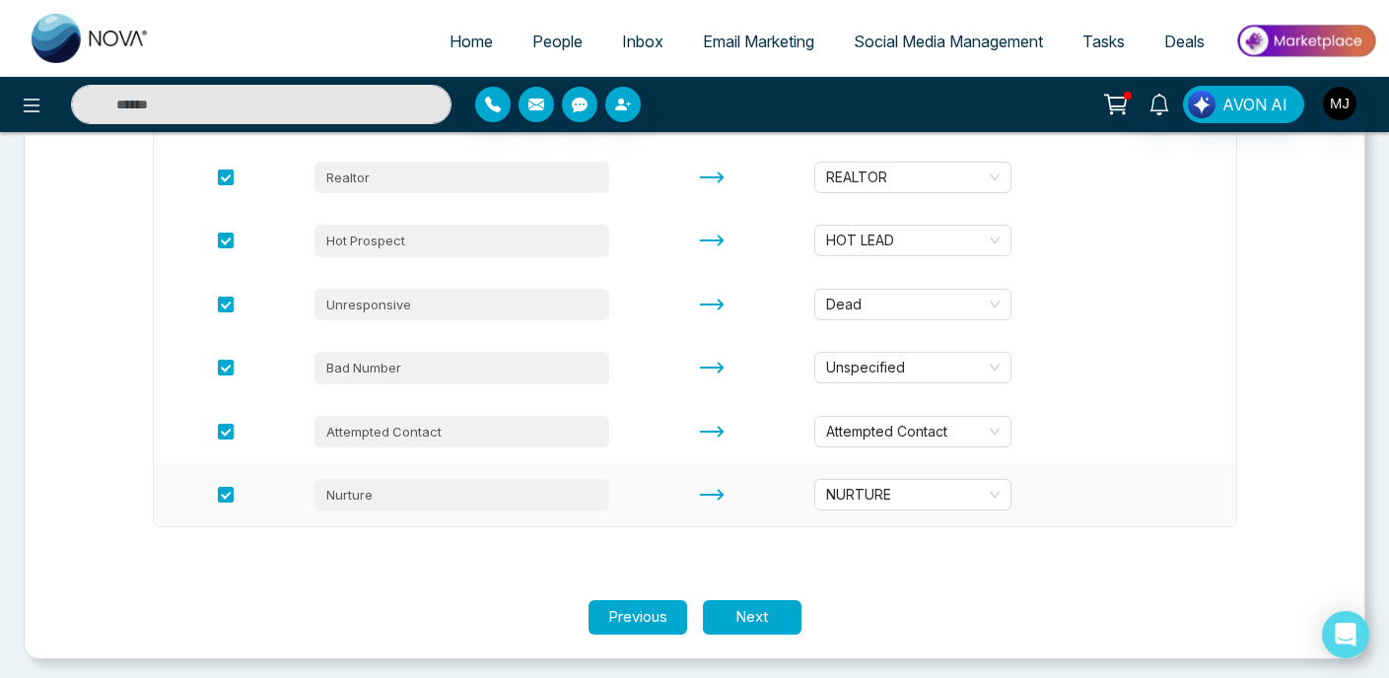
scroll to position [492, 0]
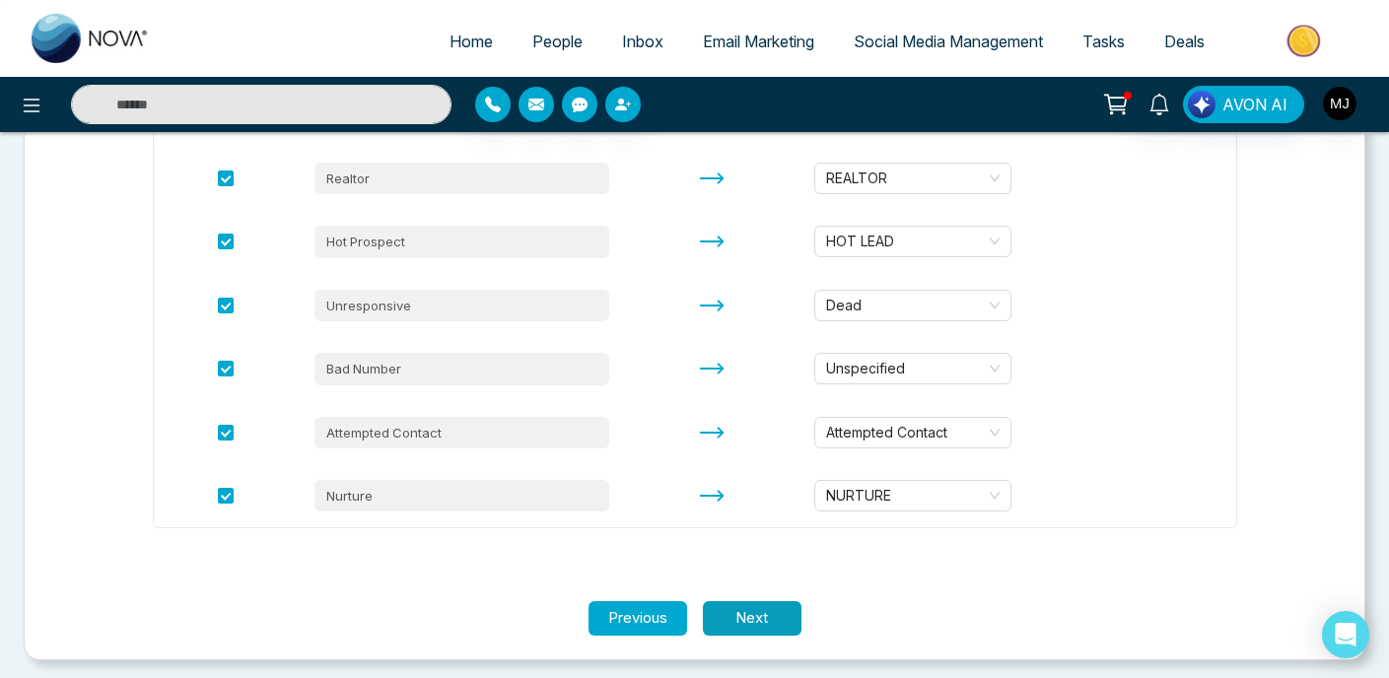
click at [765, 609] on button "Next" at bounding box center [752, 618] width 99 height 34
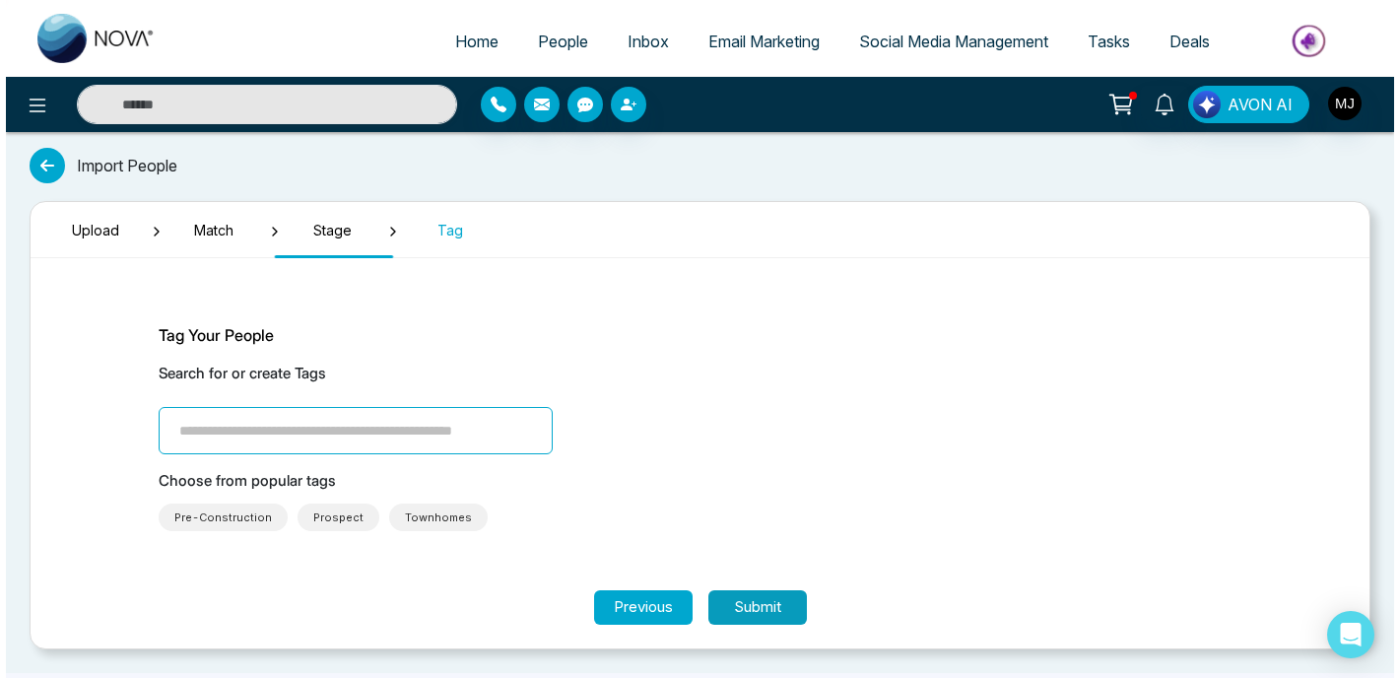
scroll to position [0, 0]
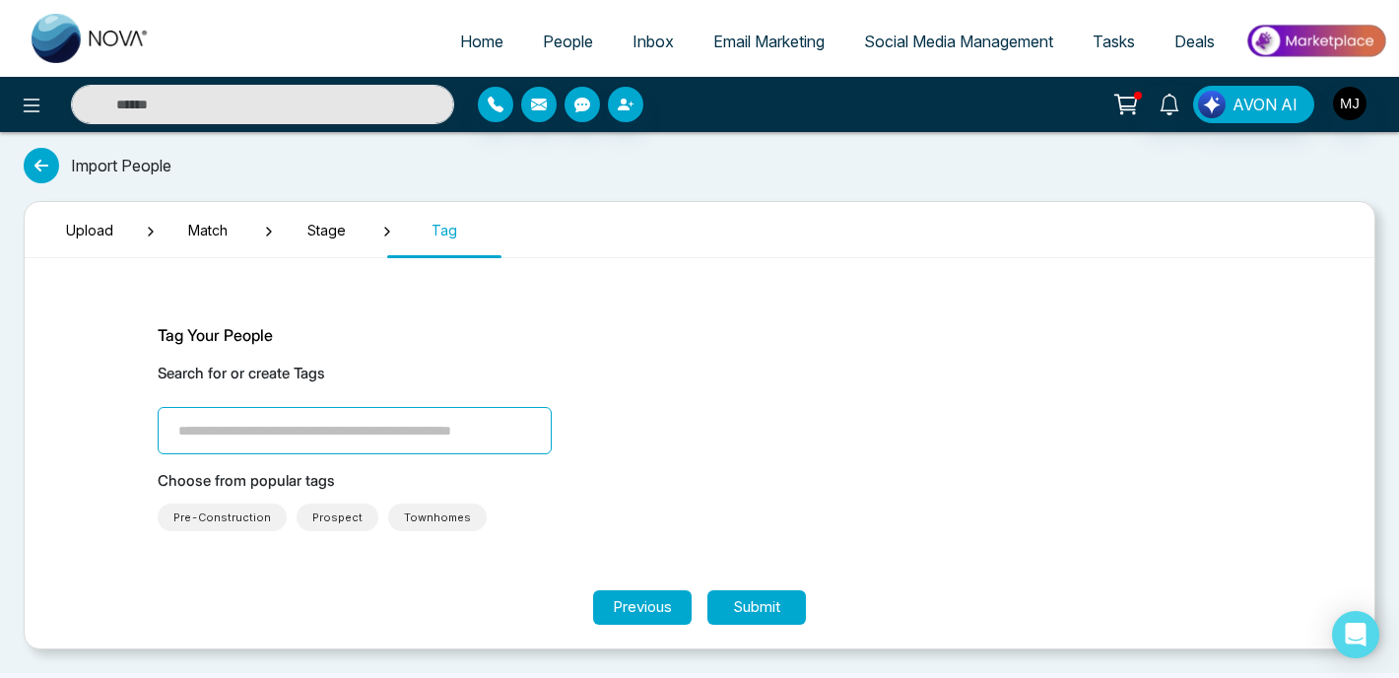
click at [227, 376] on p "Search for or create Tags" at bounding box center [700, 374] width 1084 height 23
click at [334, 369] on p "Search for or create Tags" at bounding box center [700, 374] width 1084 height 23
click at [308, 436] on input "search" at bounding box center [355, 430] width 394 height 47
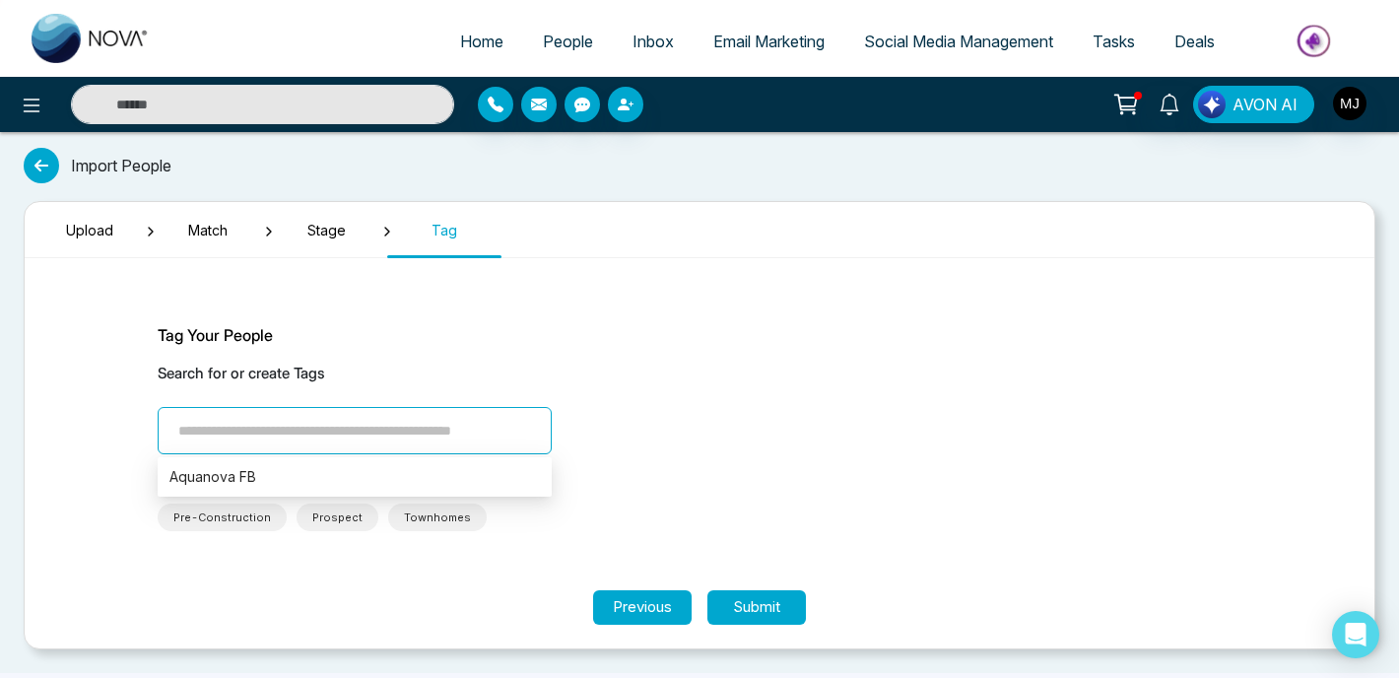
click at [577, 339] on p "Tag Your People" at bounding box center [700, 335] width 1084 height 24
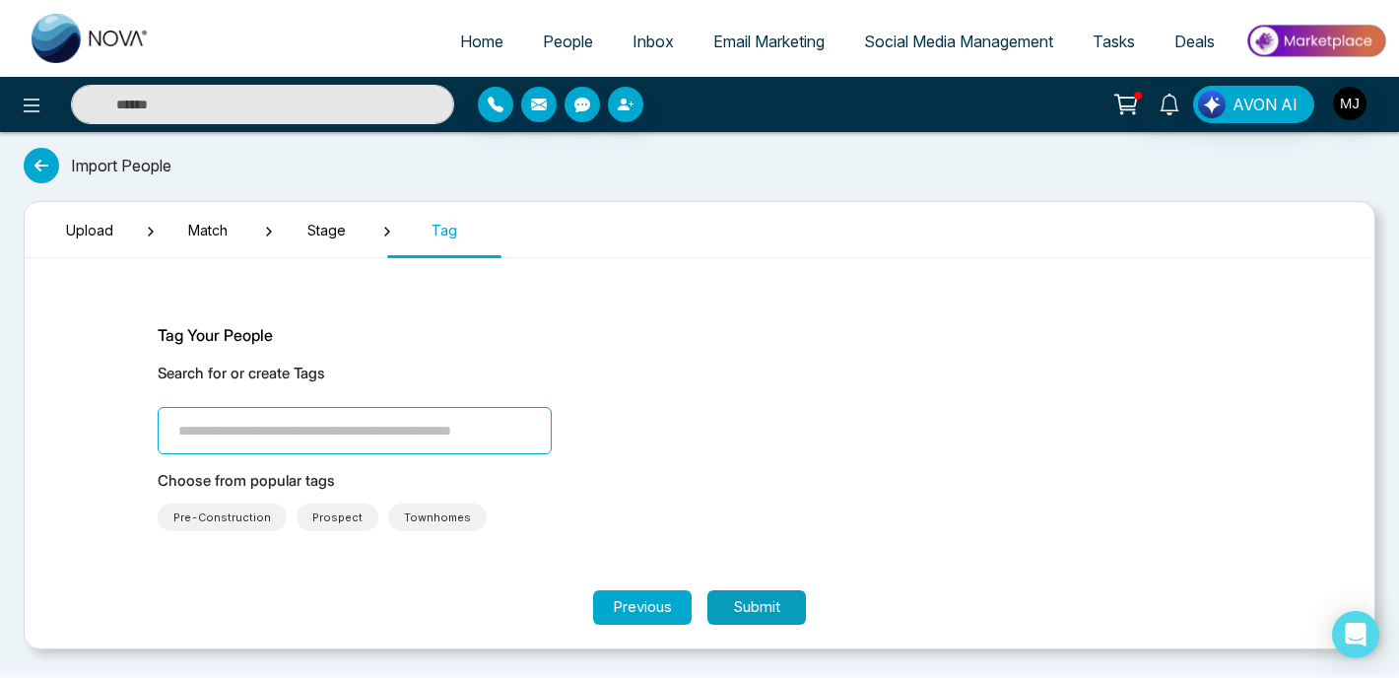
click at [730, 601] on button "Submit" at bounding box center [757, 607] width 99 height 34
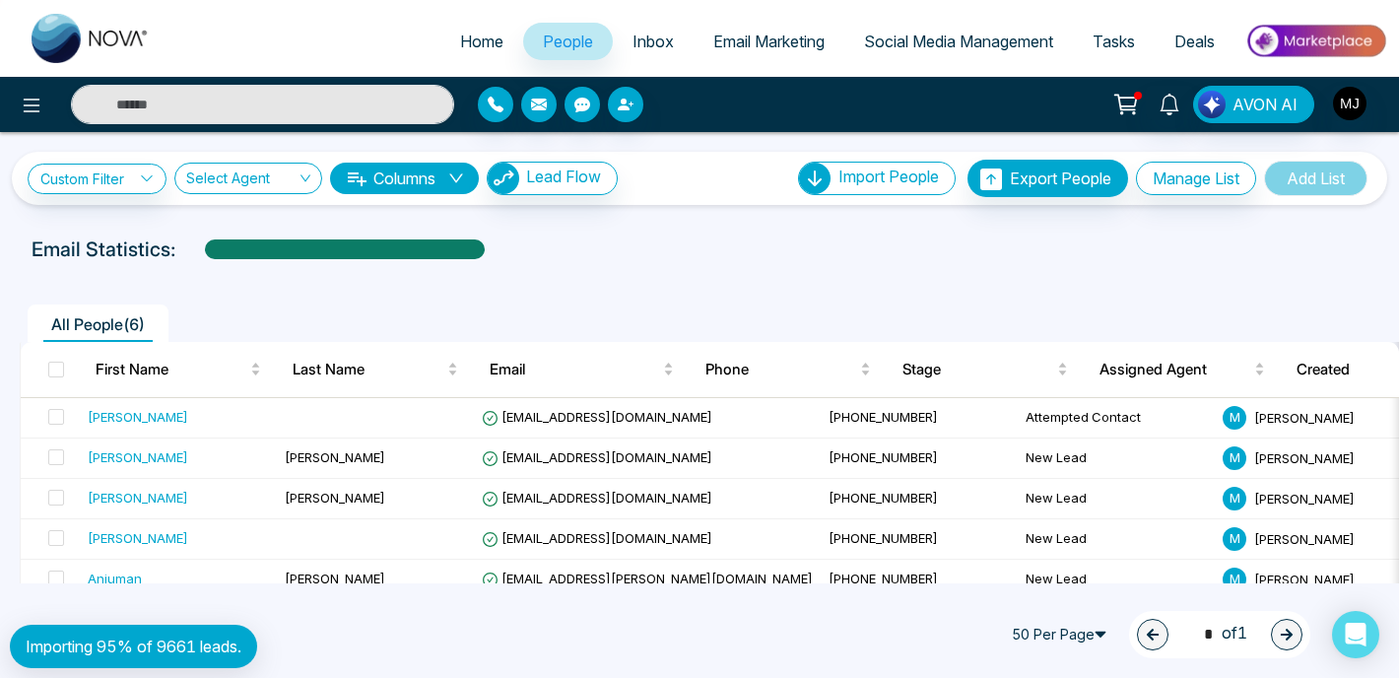
click at [620, 304] on div "All People ( 6 )" at bounding box center [700, 317] width 1384 height 50
click at [605, 295] on div "All People ( 6 )" at bounding box center [700, 317] width 1384 height 50
click at [1088, 634] on span "50 Per Page" at bounding box center [1062, 635] width 118 height 32
click at [966, 317] on ul "All People ( 6 )" at bounding box center [655, 323] width 1271 height 37
click at [797, 238] on div "Email Statistics:" at bounding box center [700, 250] width 1336 height 30
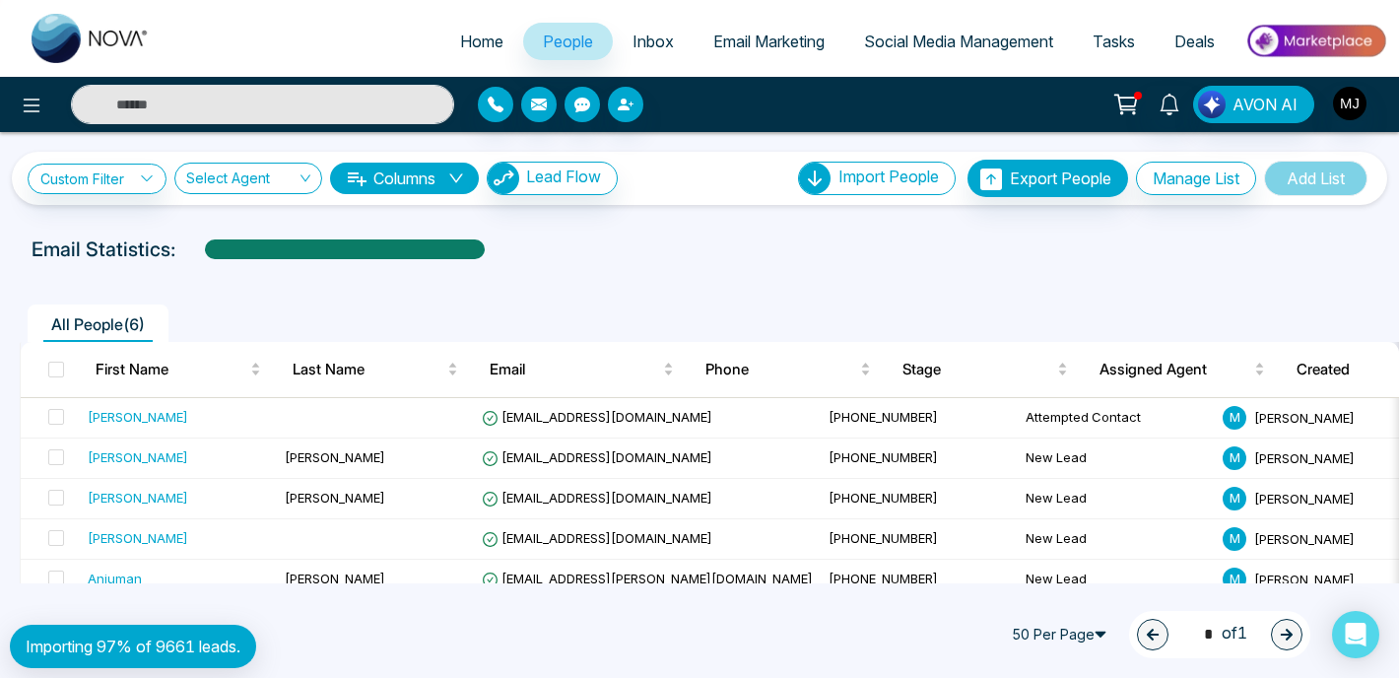
click at [797, 238] on div "Email Statistics:" at bounding box center [700, 250] width 1336 height 30
click at [724, 257] on div "Email Statistics:" at bounding box center [700, 250] width 1336 height 30
